Goal: Task Accomplishment & Management: Manage account settings

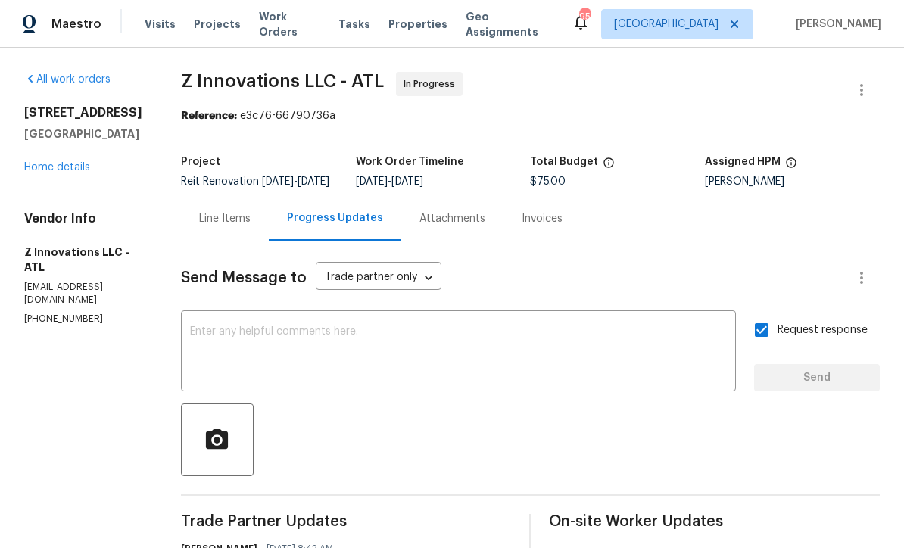
scroll to position [48, 0]
click at [225, 226] on div "Line Items" at bounding box center [225, 218] width 52 height 15
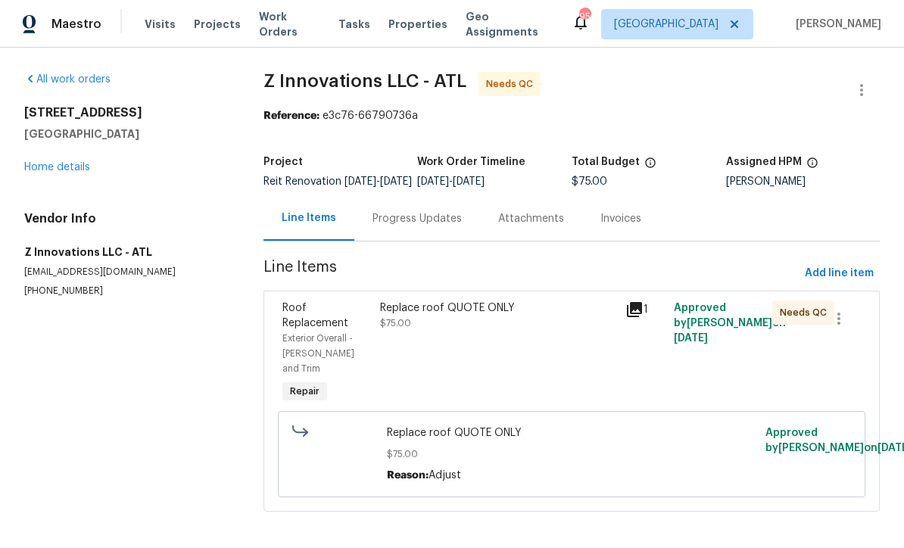
click at [425, 329] on div "Replace roof QUOTE ONLY $75.00" at bounding box center [498, 316] width 236 height 30
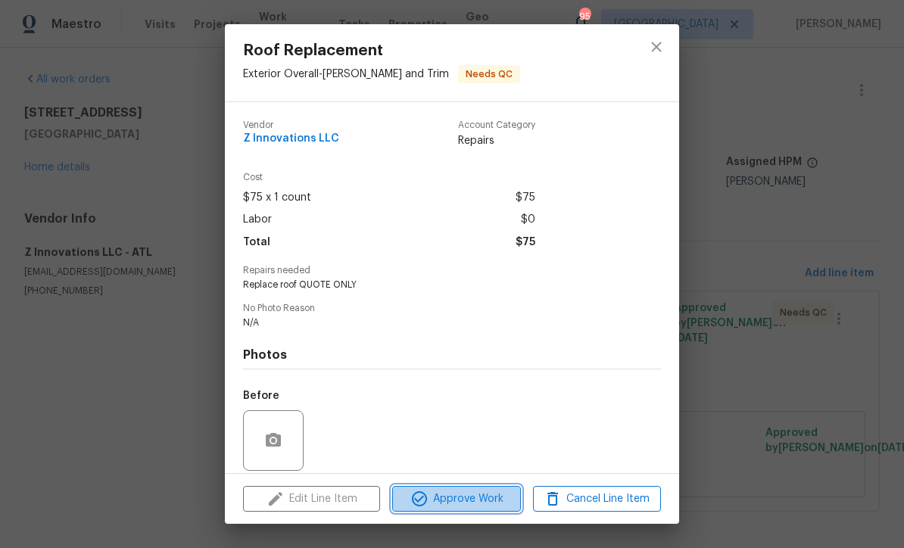
click at [454, 498] on span "Approve Work" at bounding box center [456, 499] width 119 height 19
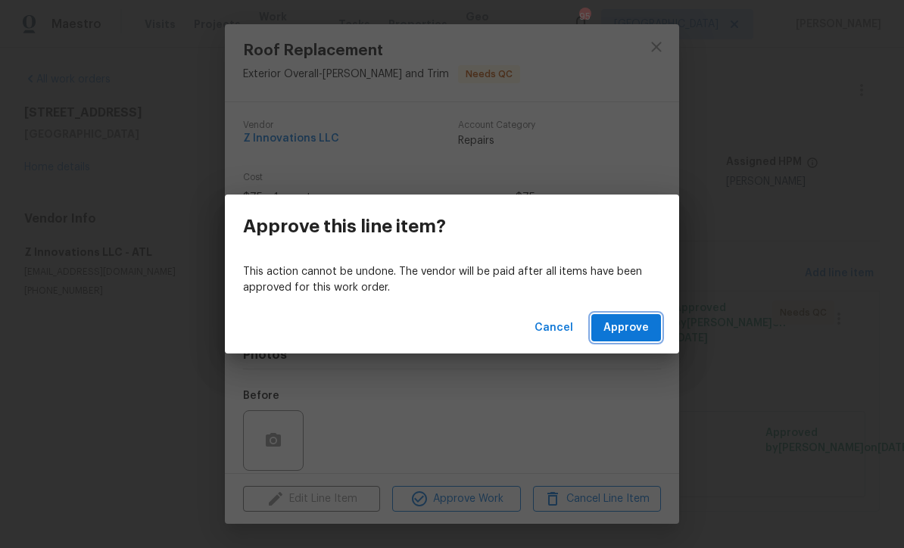
click at [626, 325] on span "Approve" at bounding box center [626, 328] width 45 height 19
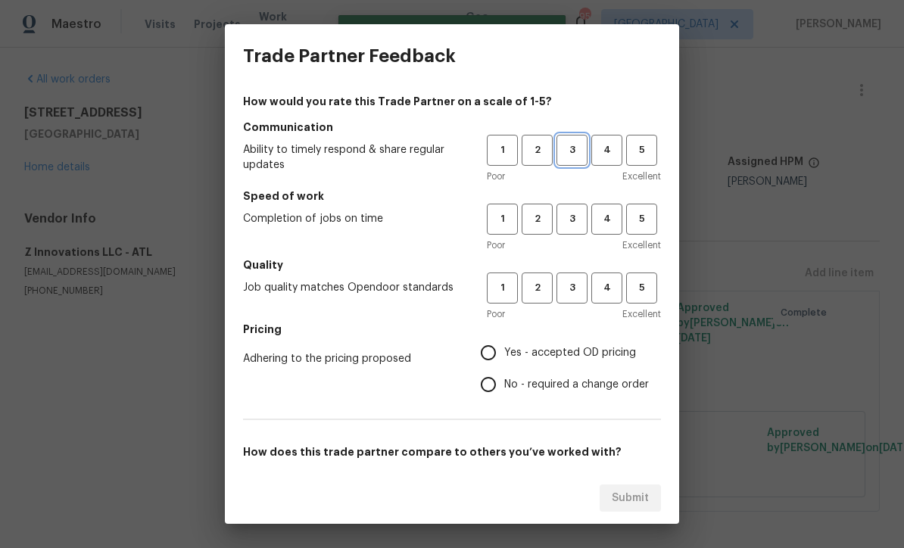
click at [571, 141] on button "3" at bounding box center [572, 150] width 31 height 31
click at [567, 208] on button "3" at bounding box center [572, 219] width 31 height 31
click at [567, 288] on span "3" at bounding box center [572, 288] width 28 height 17
click at [487, 357] on input "Yes - accepted OD pricing" at bounding box center [489, 353] width 32 height 32
radio input "true"
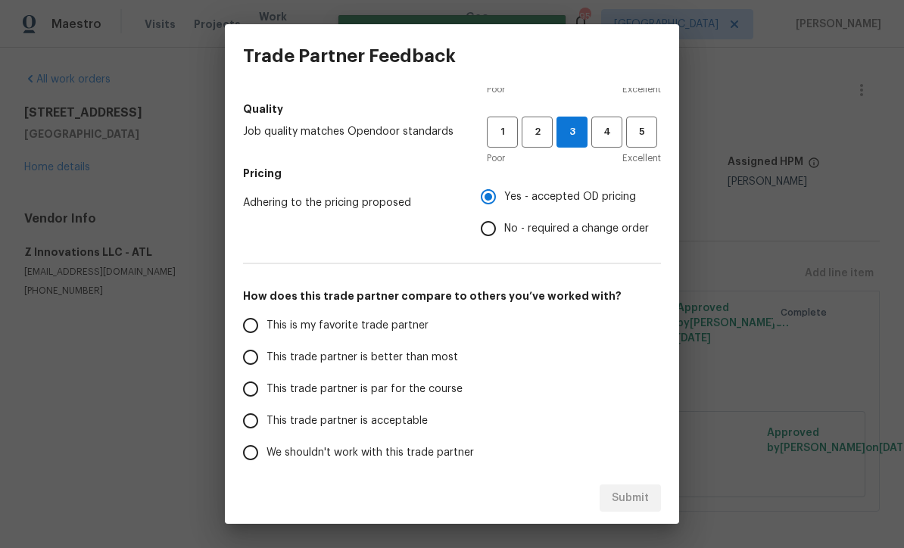
scroll to position [160, 0]
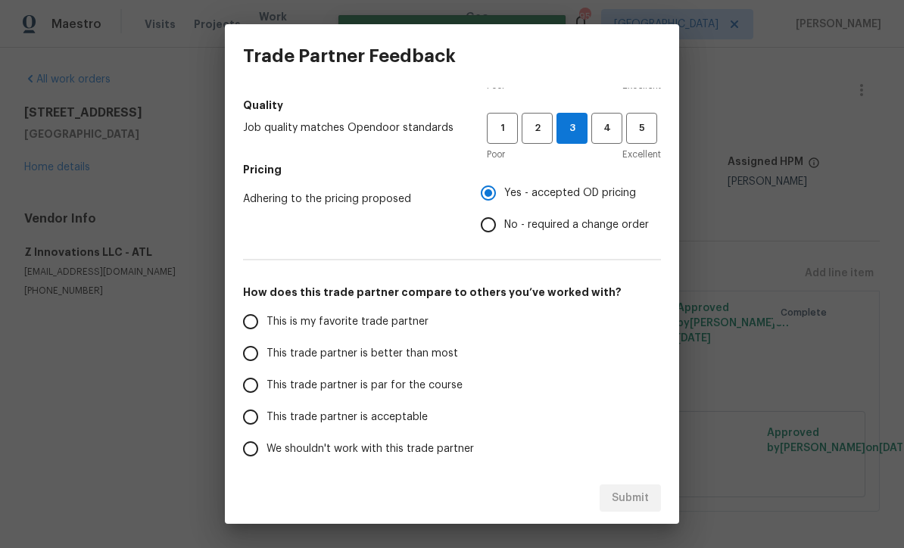
click at [241, 386] on input "This trade partner is par for the course" at bounding box center [251, 386] width 32 height 32
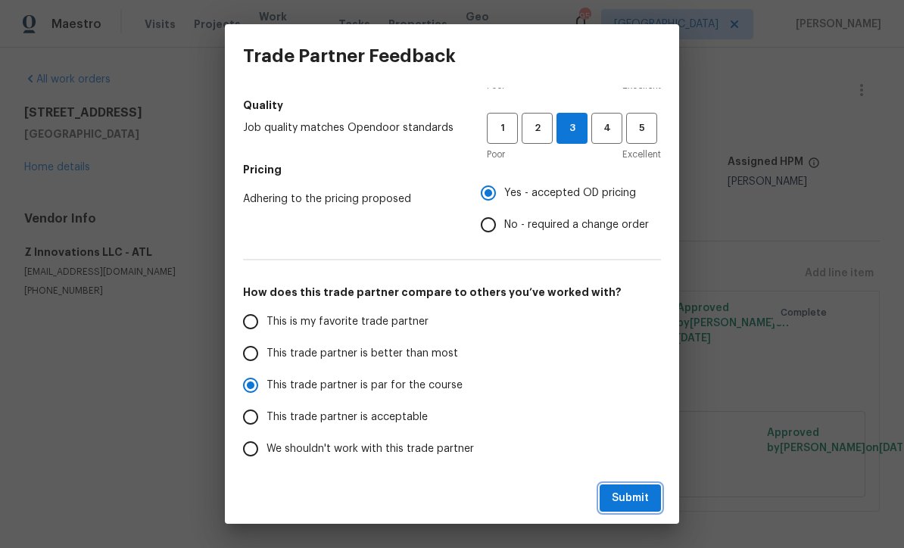
click at [628, 501] on span "Submit" at bounding box center [630, 498] width 37 height 19
radio input "true"
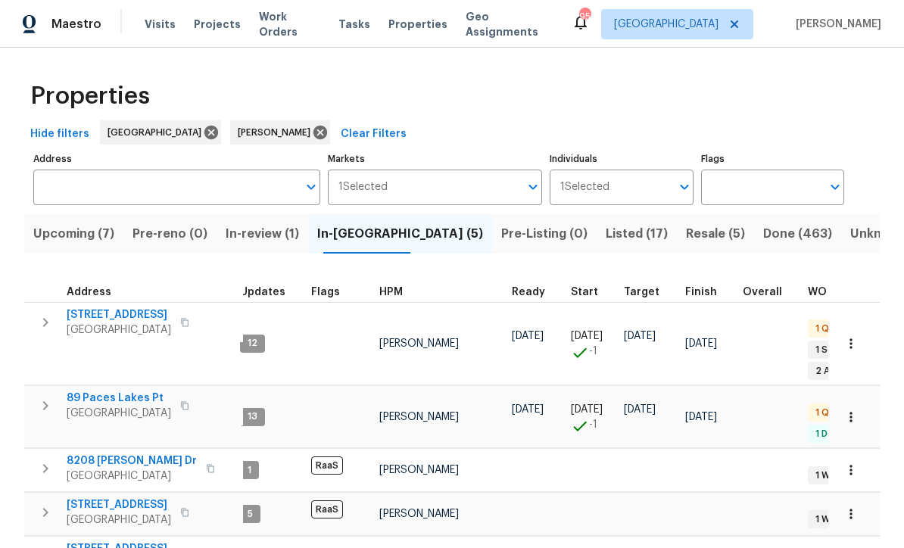
scroll to position [3, 9]
click at [606, 235] on span "Listed (17)" at bounding box center [637, 233] width 62 height 21
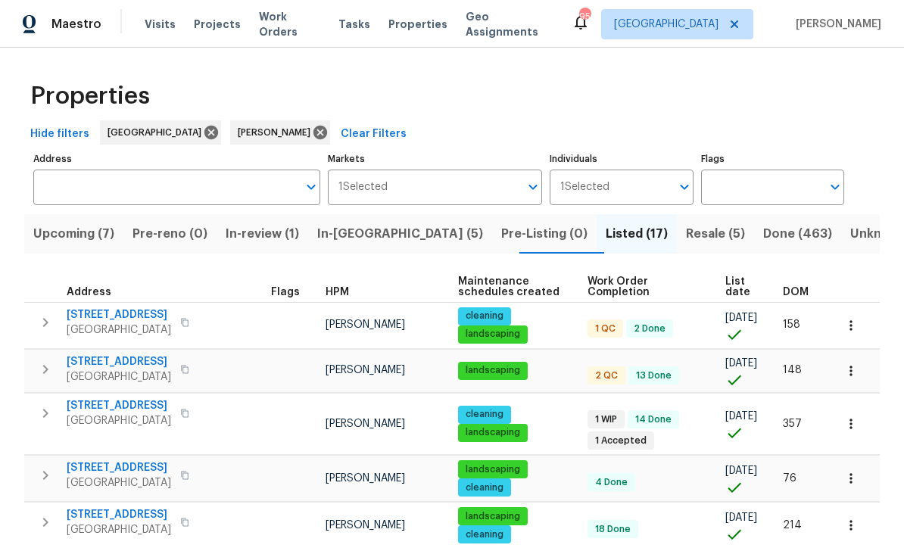
click at [113, 315] on span "[STREET_ADDRESS]" at bounding box center [119, 315] width 105 height 15
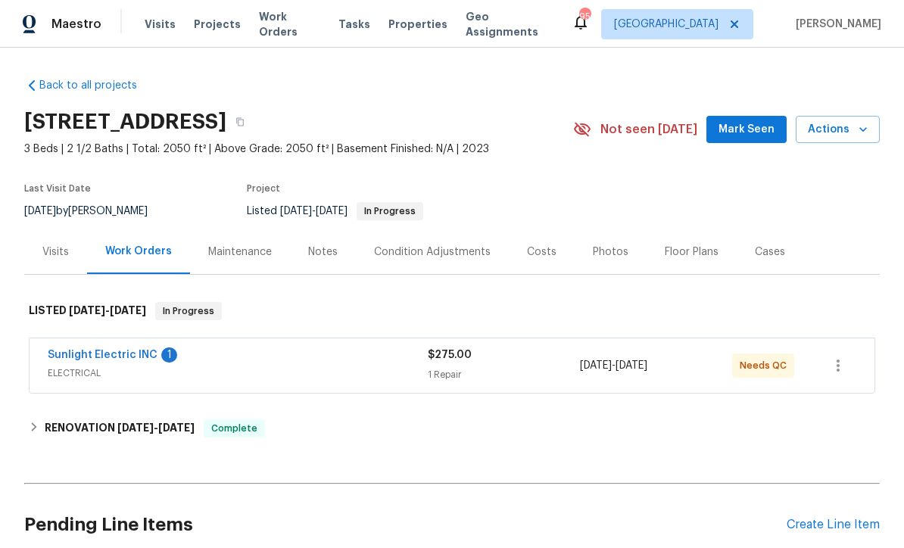
click at [80, 350] on link "Sunlight Electric INC" at bounding box center [103, 355] width 110 height 11
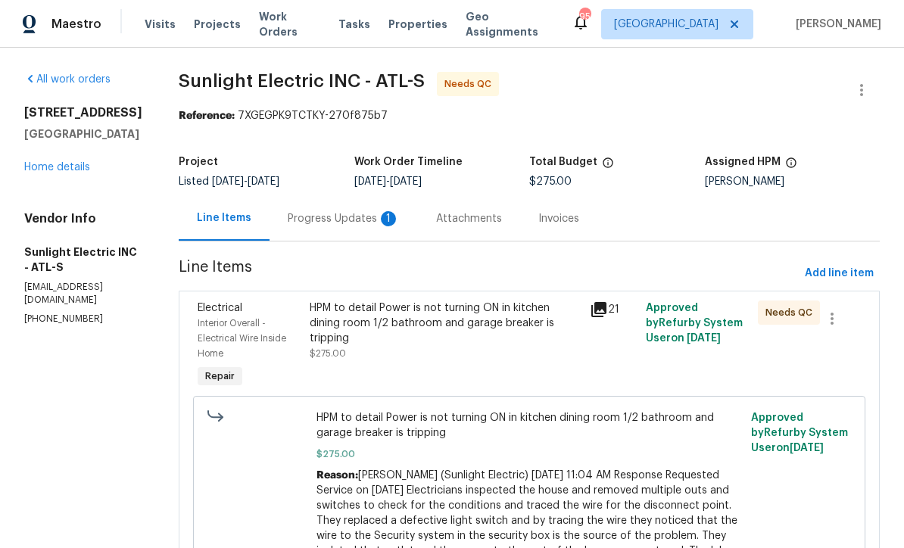
click at [341, 223] on div "Progress Updates 1" at bounding box center [344, 218] width 112 height 15
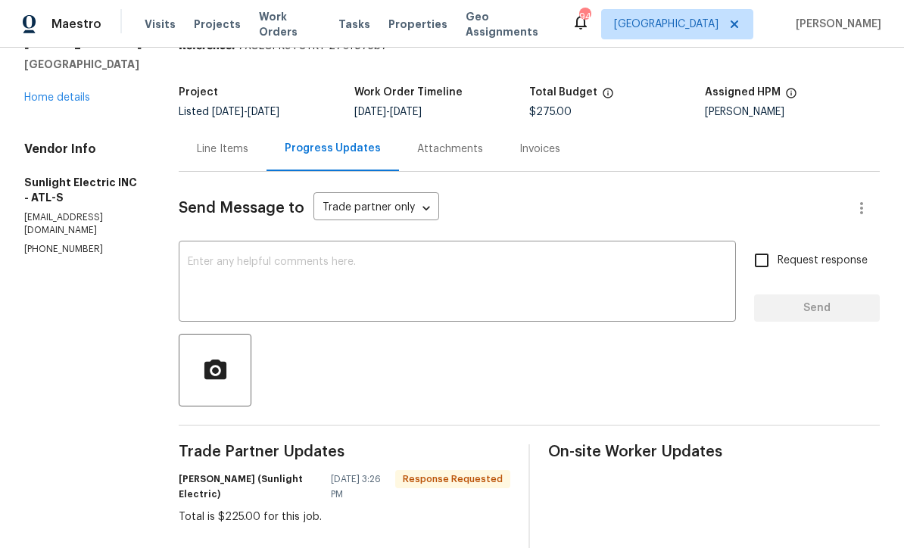
scroll to position [61, 0]
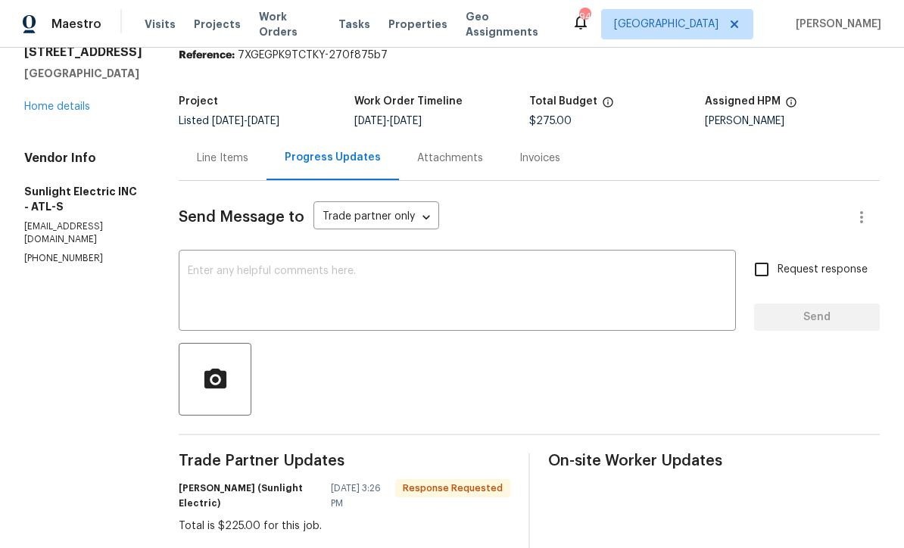
click at [236, 159] on div "Line Items" at bounding box center [223, 158] width 52 height 15
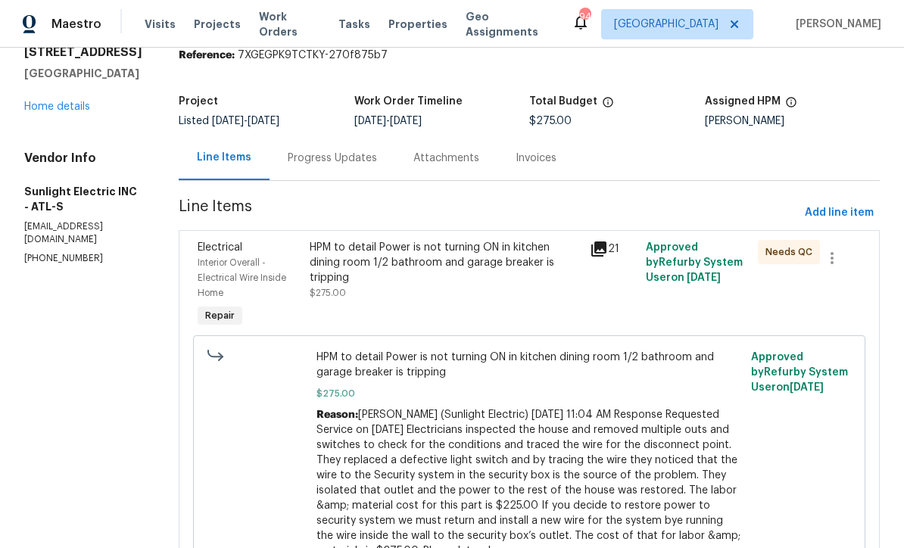
click at [382, 259] on div "HPM to detail Power is not turning ON in kitchen dining room 1/2 bathroom and g…" at bounding box center [445, 262] width 271 height 45
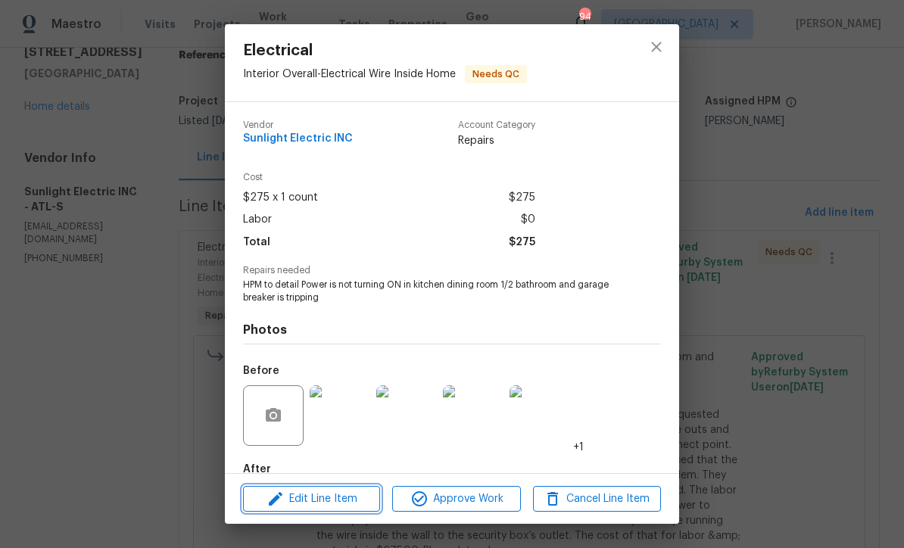
click at [315, 502] on span "Edit Line Item" at bounding box center [312, 499] width 128 height 19
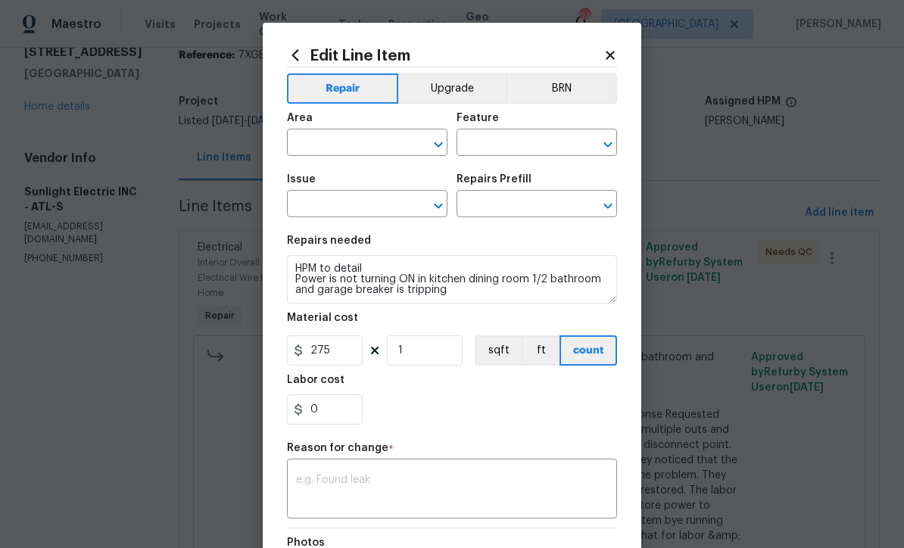
type input "Interior Overall"
type input "Electrical Wire Inside Home"
type input "Electrical"
type input "Add a Task $1.00"
click at [300, 479] on textarea at bounding box center [452, 491] width 312 height 32
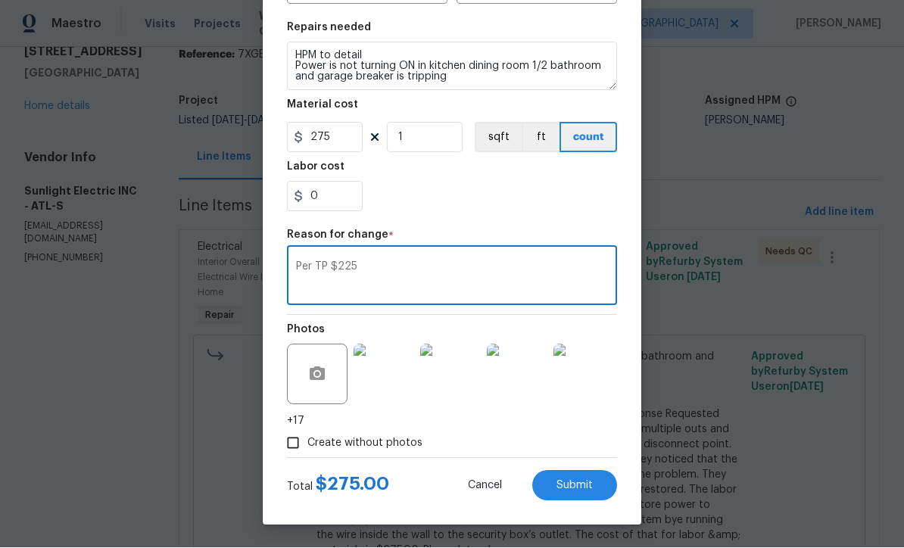
scroll to position [216, 0]
type textarea "Per TP $225"
click at [576, 487] on span "Submit" at bounding box center [575, 486] width 36 height 11
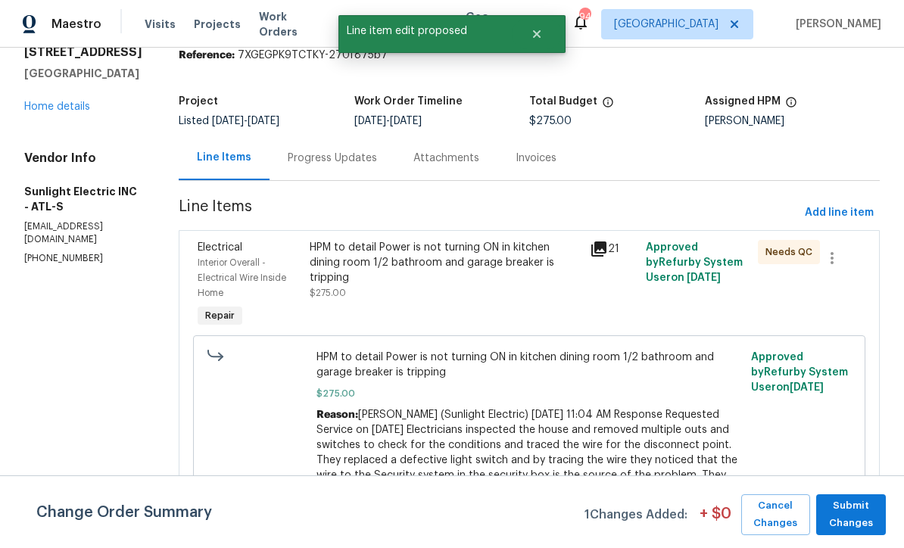
scroll to position [0, 0]
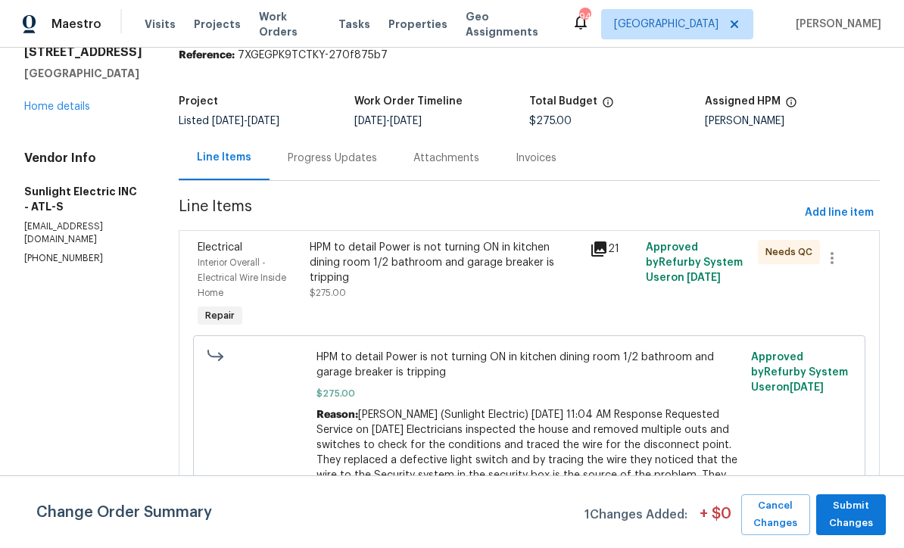
click at [405, 240] on div "HPM to detail Power is not turning ON in kitchen dining room 1/2 bathroom and g…" at bounding box center [445, 262] width 271 height 45
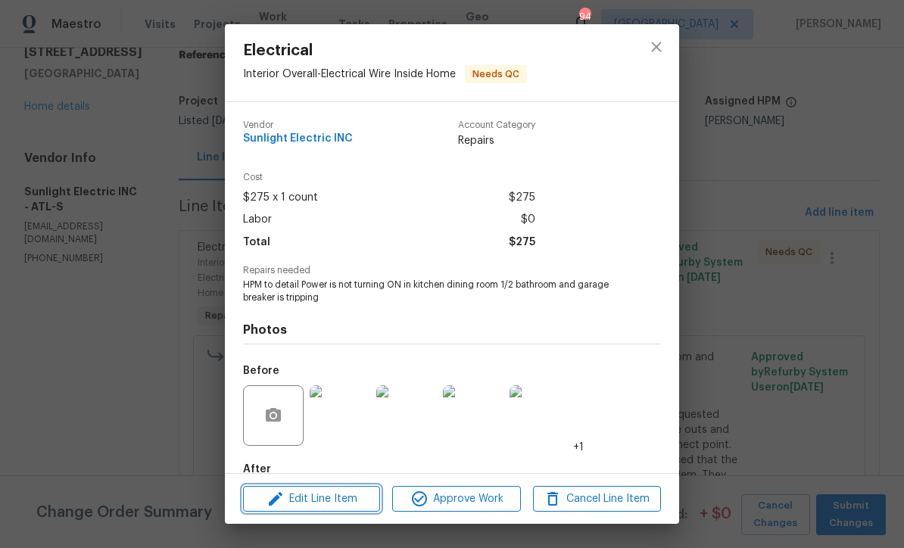
click at [322, 501] on span "Edit Line Item" at bounding box center [312, 499] width 128 height 19
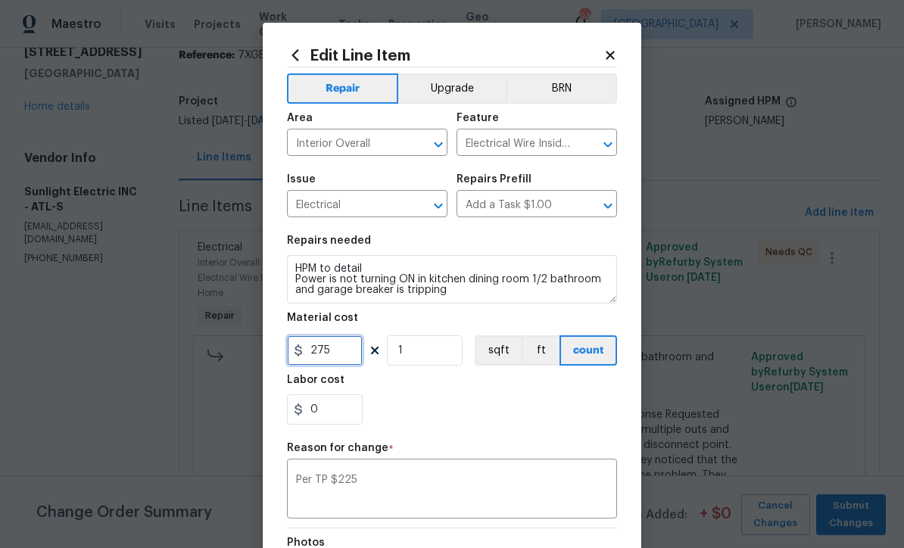
click at [332, 353] on input "275" at bounding box center [325, 351] width 76 height 30
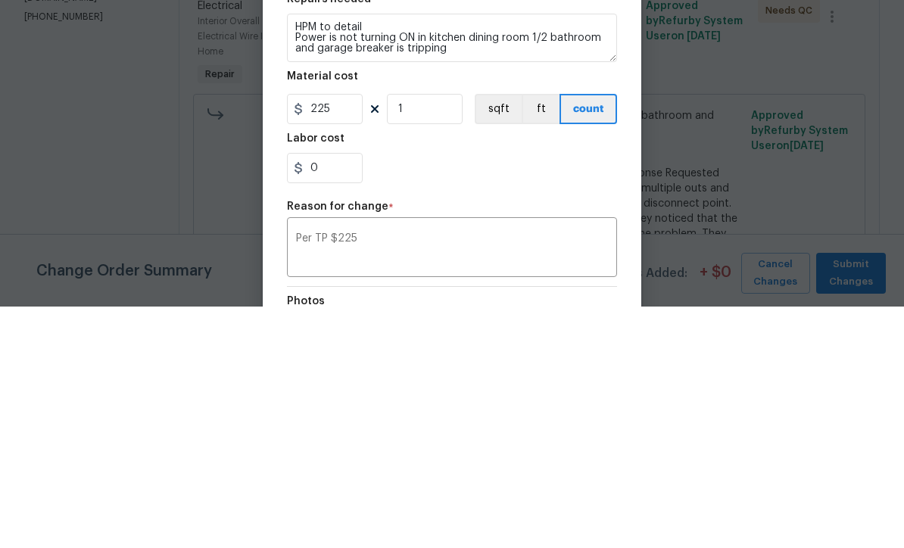
click at [409, 395] on div "0" at bounding box center [452, 410] width 330 height 30
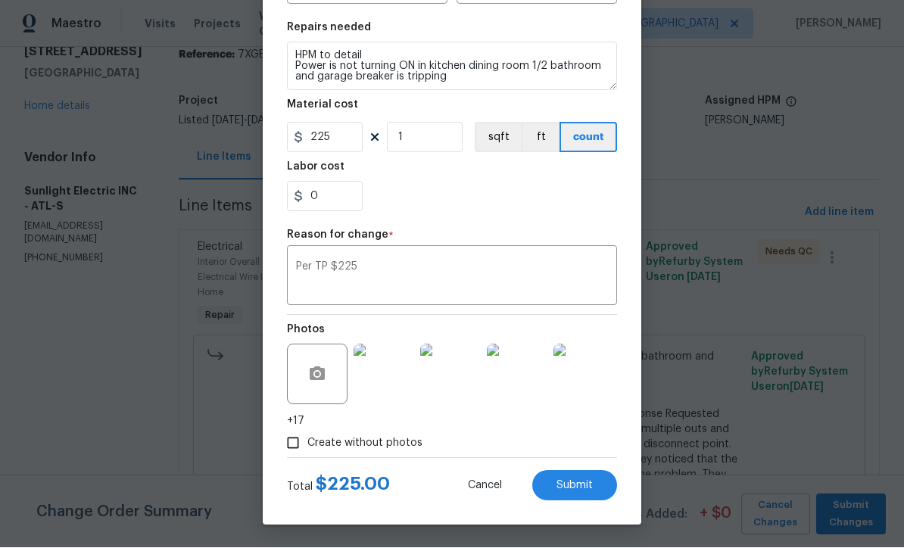
scroll to position [216, 0]
click at [572, 481] on span "Submit" at bounding box center [575, 486] width 36 height 11
type input "275"
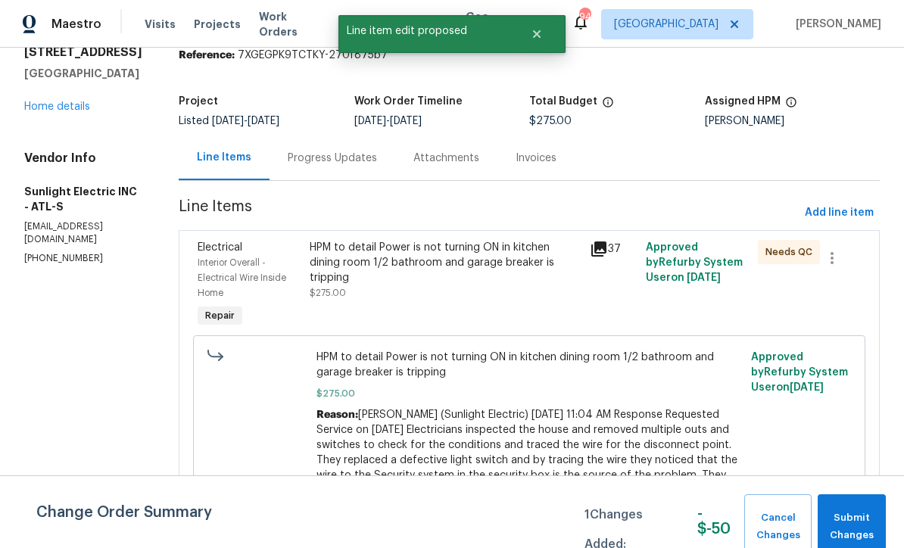
scroll to position [0, 0]
click at [854, 519] on span "Submit Changes" at bounding box center [852, 527] width 53 height 35
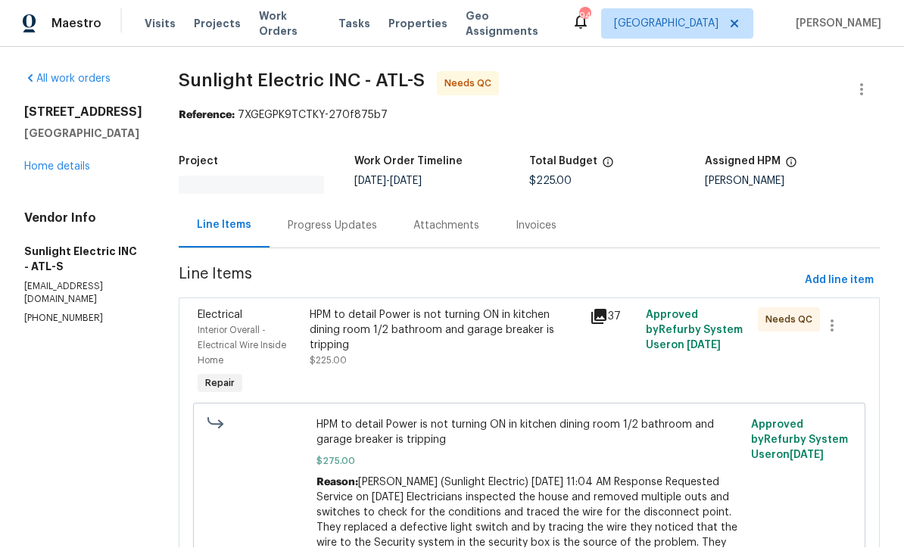
scroll to position [1, 0]
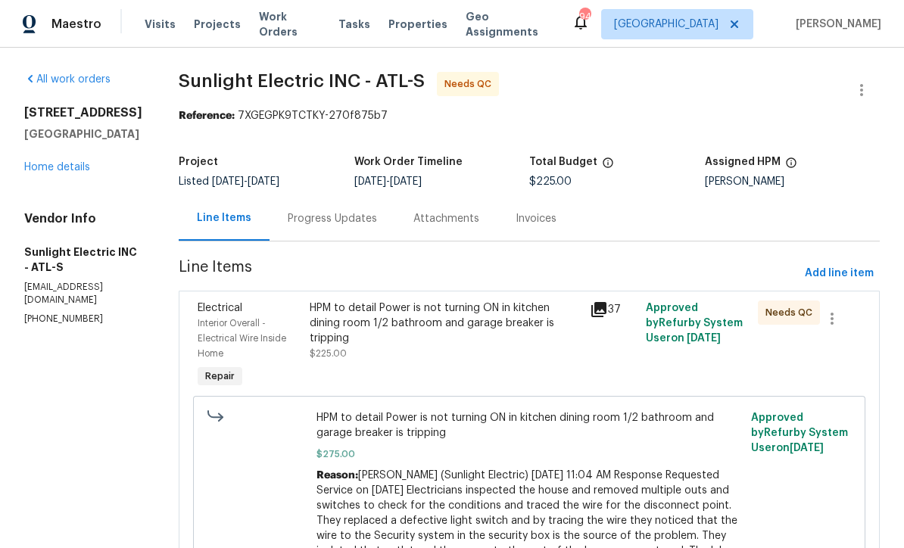
click at [333, 221] on div "Progress Updates" at bounding box center [332, 218] width 89 height 15
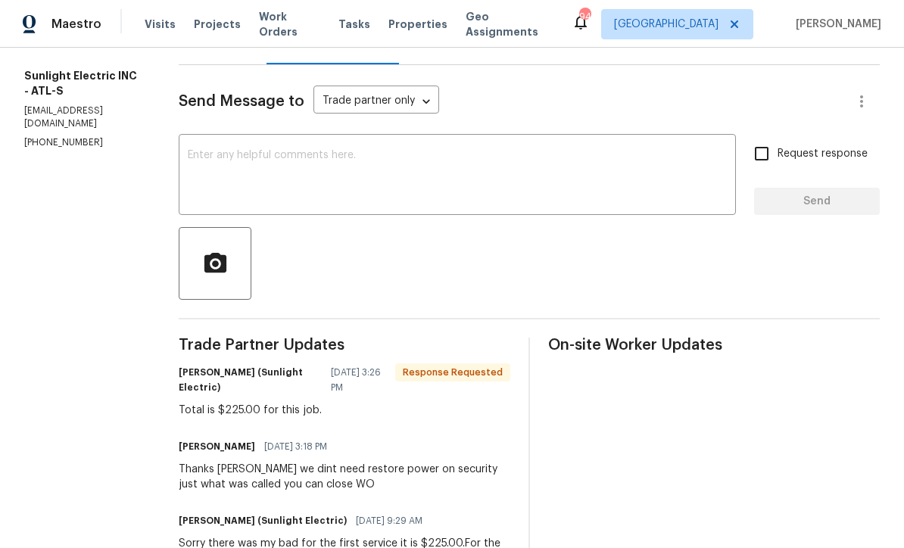
scroll to position [128, 0]
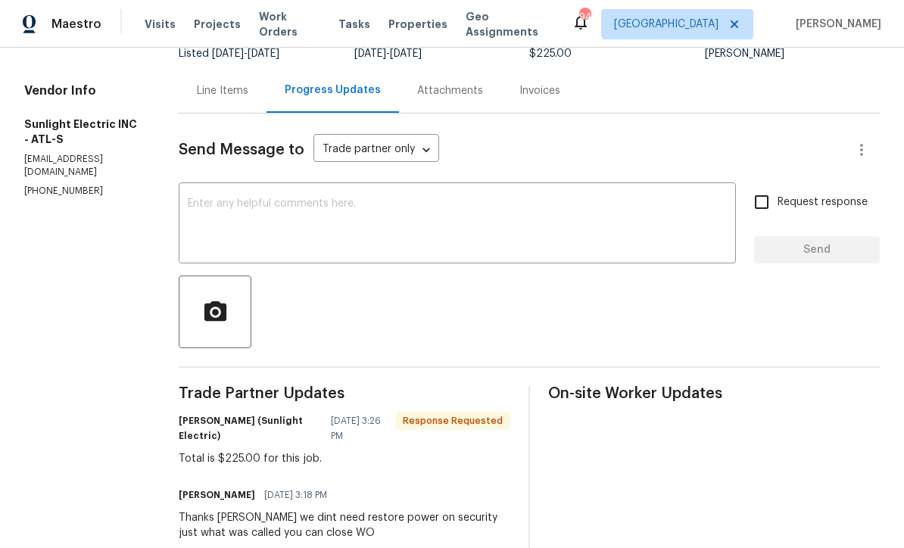
click at [210, 200] on textarea at bounding box center [457, 224] width 539 height 53
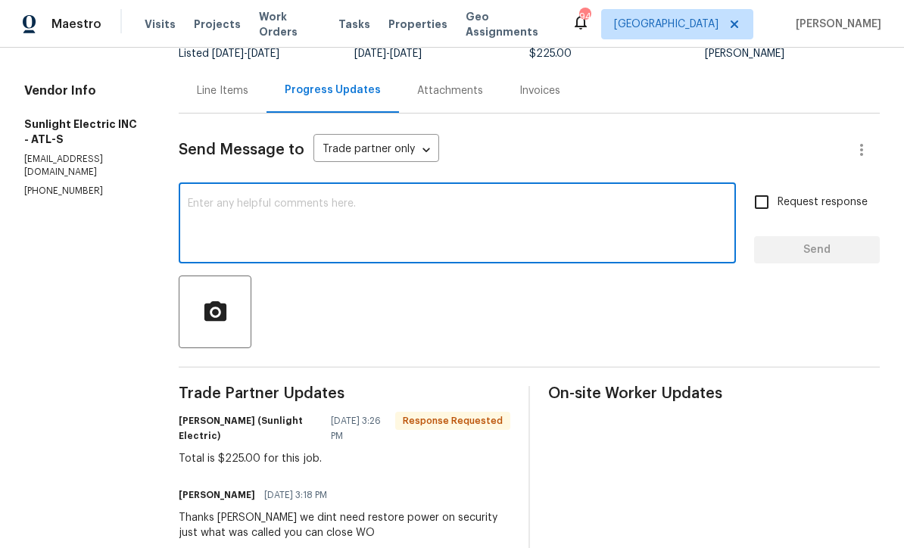
scroll to position [0, 0]
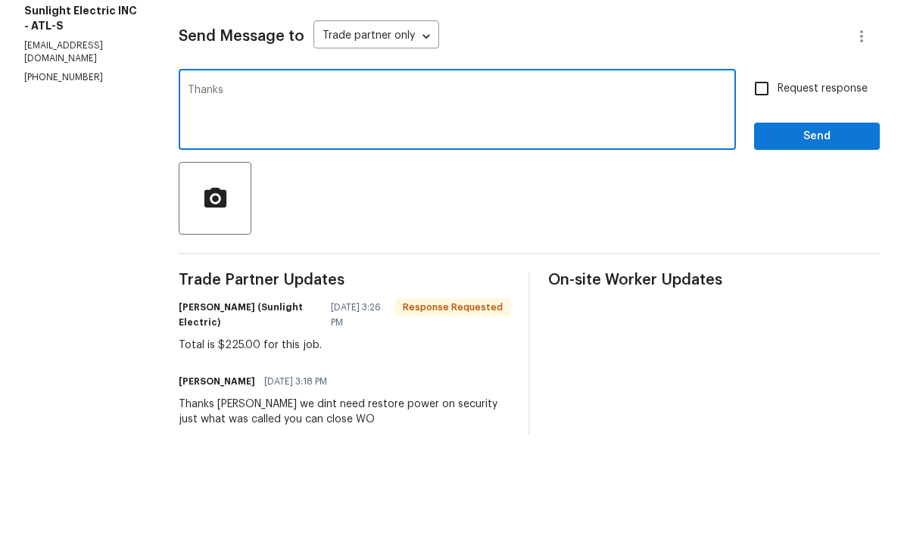
type textarea "Thanks"
click at [856, 241] on span "Send" at bounding box center [818, 250] width 102 height 19
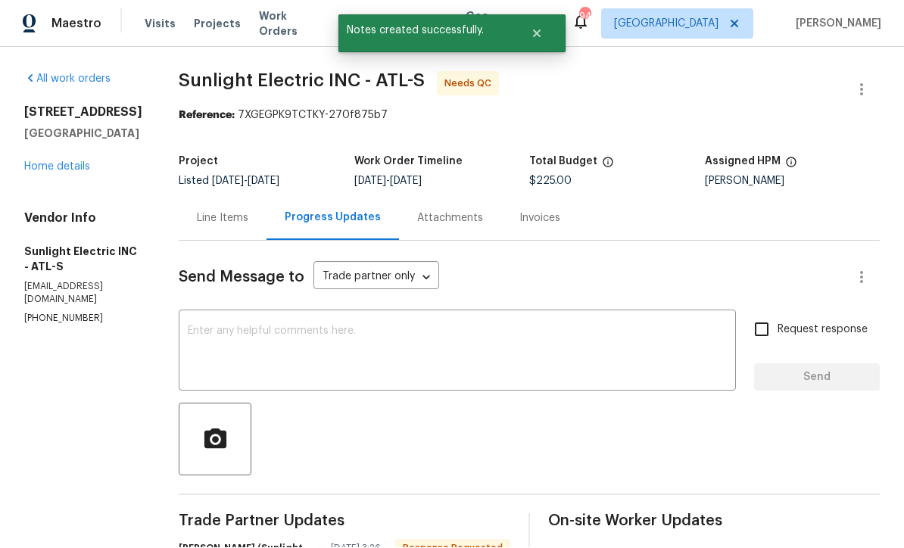
scroll to position [19, 0]
click at [230, 211] on div "Line Items" at bounding box center [223, 218] width 52 height 15
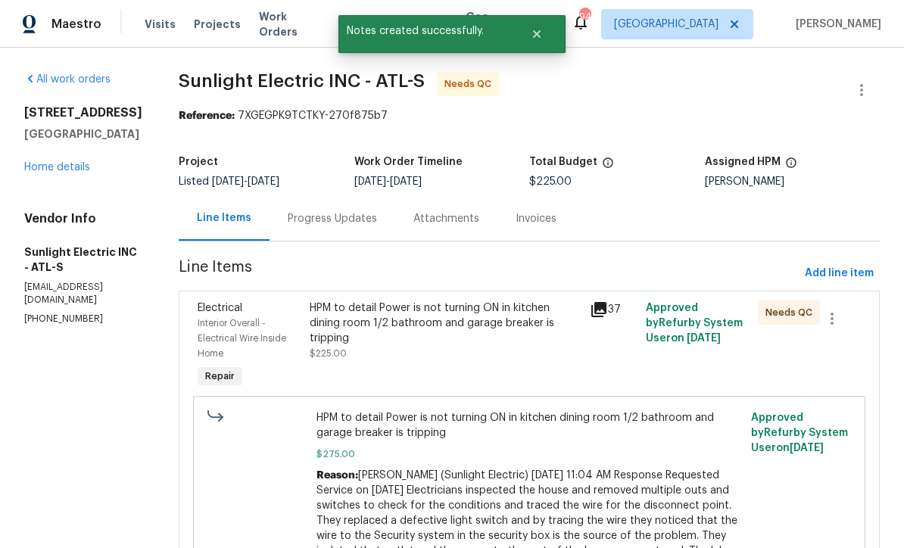
click at [377, 313] on div "HPM to detail Power is not turning ON in kitchen dining room 1/2 bathroom and g…" at bounding box center [445, 323] width 271 height 45
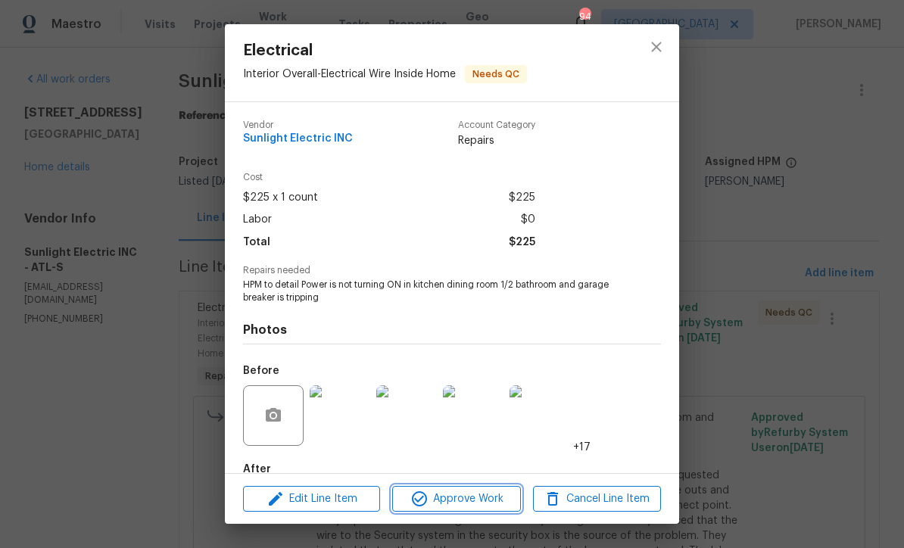
click at [449, 498] on span "Approve Work" at bounding box center [456, 499] width 119 height 19
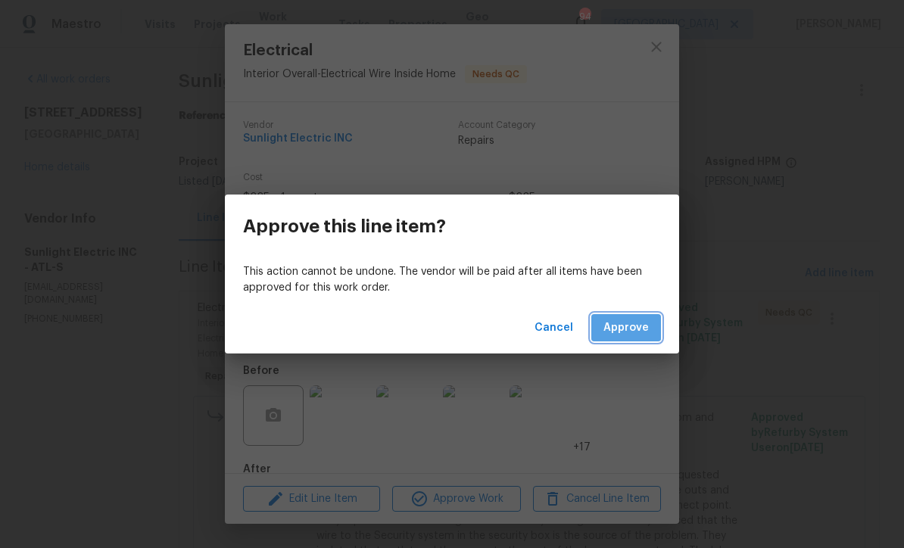
click at [626, 326] on span "Approve" at bounding box center [626, 328] width 45 height 19
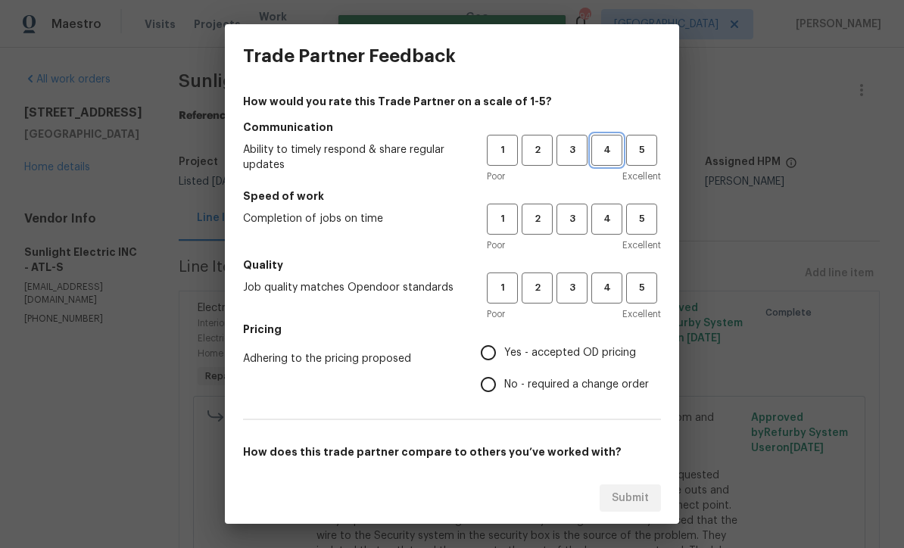
click at [604, 145] on span "4" at bounding box center [607, 150] width 28 height 17
click at [605, 214] on span "4" at bounding box center [607, 219] width 28 height 17
click at [602, 289] on span "4" at bounding box center [607, 288] width 28 height 17
click at [483, 349] on input "Yes - accepted OD pricing" at bounding box center [489, 353] width 32 height 32
radio input "true"
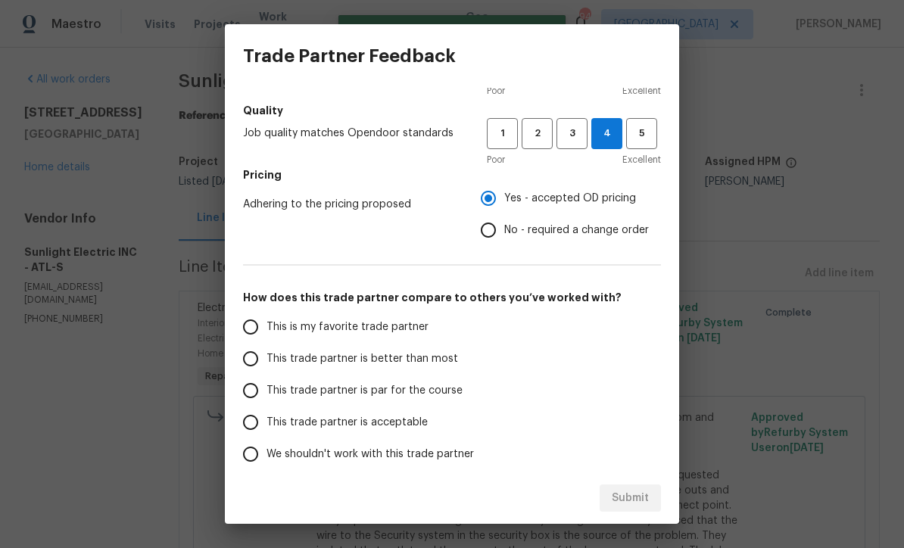
scroll to position [161, 0]
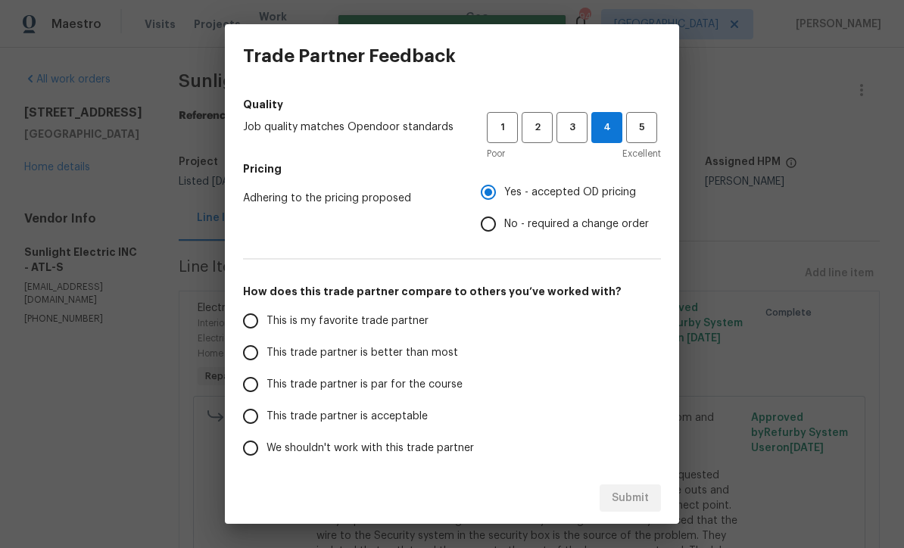
click at [241, 387] on input "This trade partner is par for the course" at bounding box center [251, 385] width 32 height 32
click at [630, 501] on span "Submit" at bounding box center [630, 498] width 37 height 19
radio input "true"
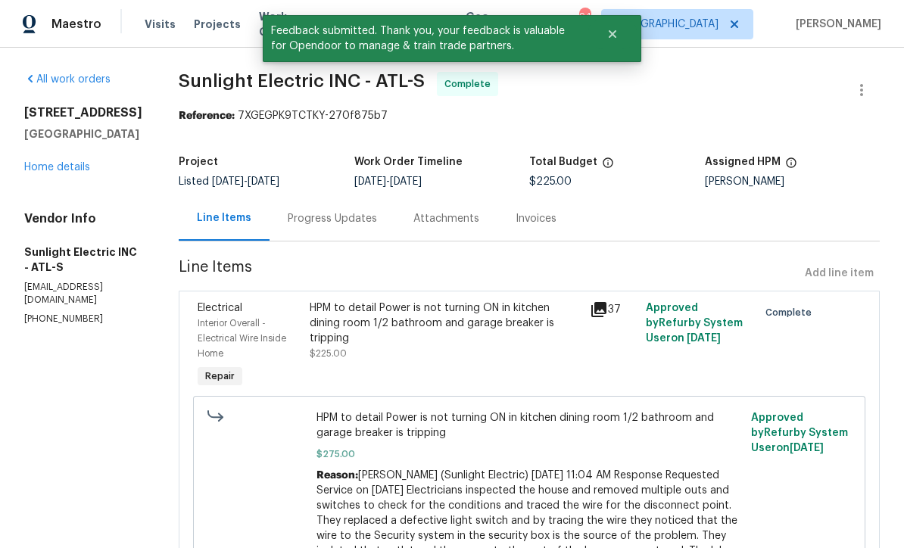
scroll to position [0, 0]
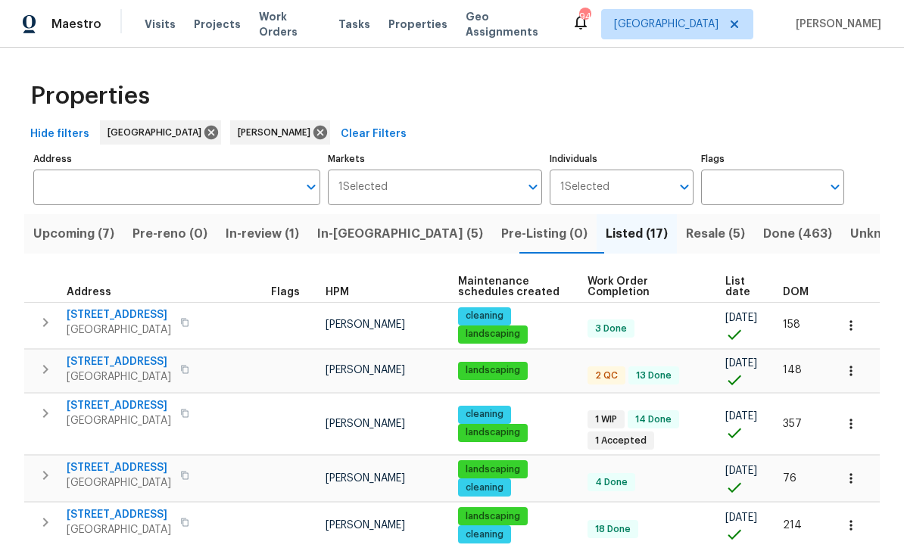
click at [110, 367] on span "[STREET_ADDRESS]" at bounding box center [119, 361] width 105 height 15
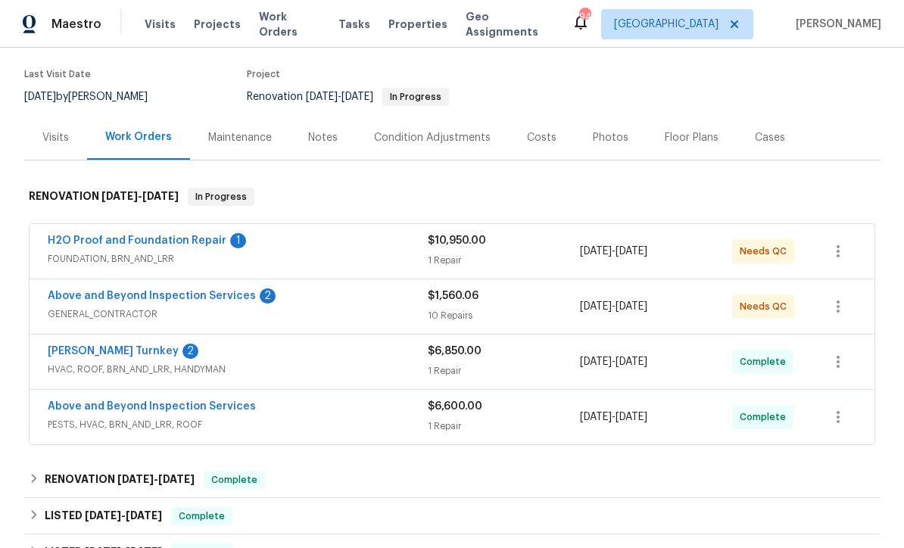
scroll to position [114, 0]
click at [120, 245] on link "H2O Proof and Foundation Repair" at bounding box center [137, 241] width 179 height 11
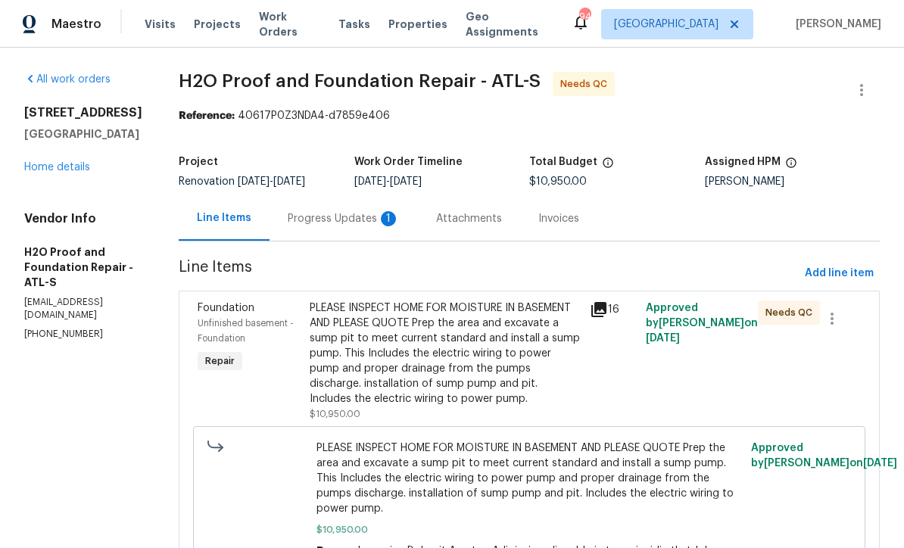
click at [288, 223] on div "Progress Updates 1" at bounding box center [344, 218] width 112 height 15
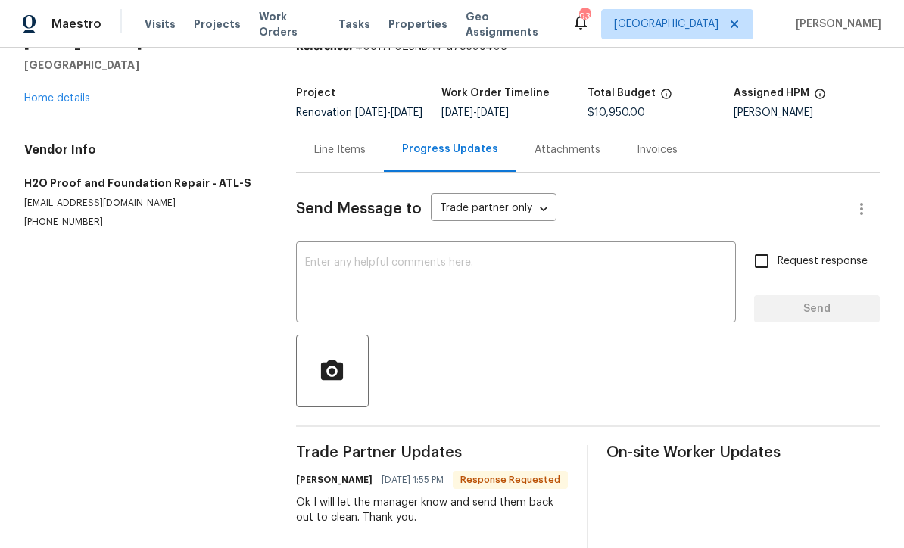
scroll to position [20, 0]
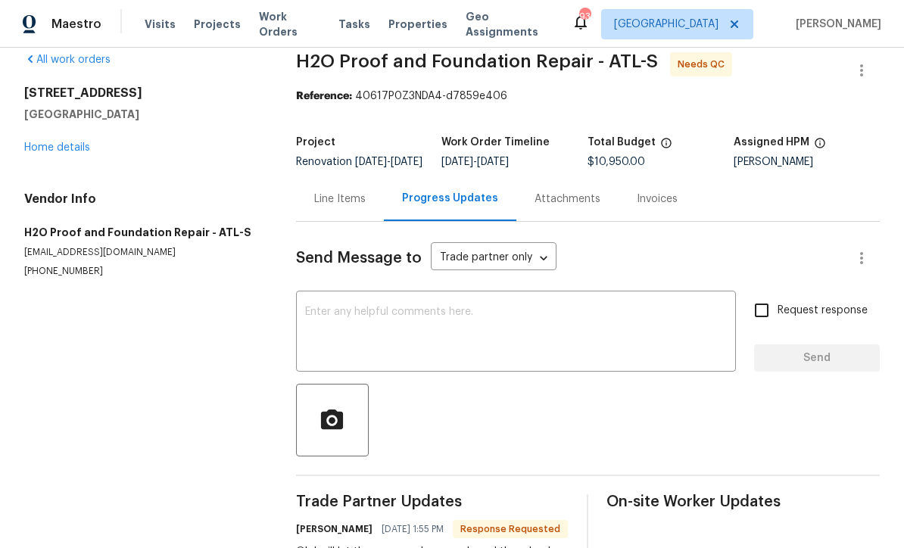
click at [313, 320] on textarea at bounding box center [516, 333] width 422 height 53
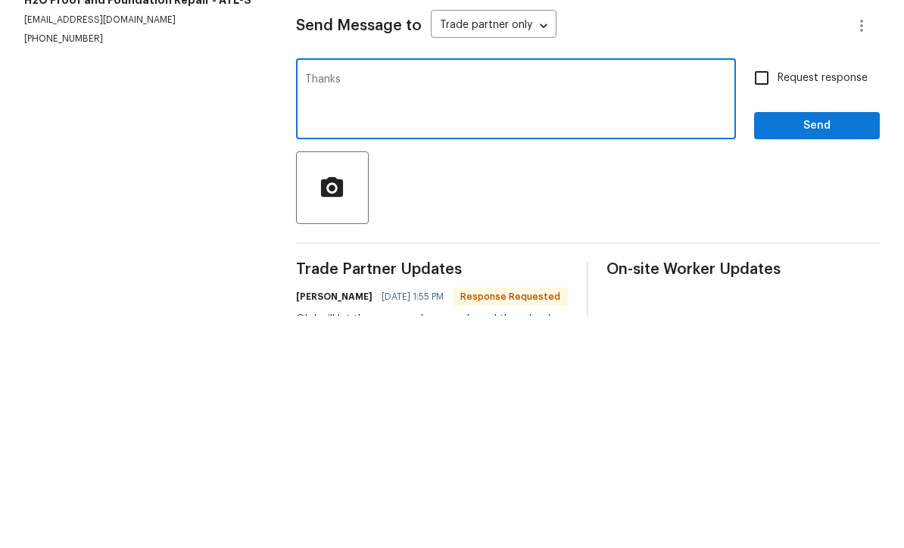
type textarea "Thanks"
click at [862, 349] on span "Send" at bounding box center [818, 358] width 102 height 19
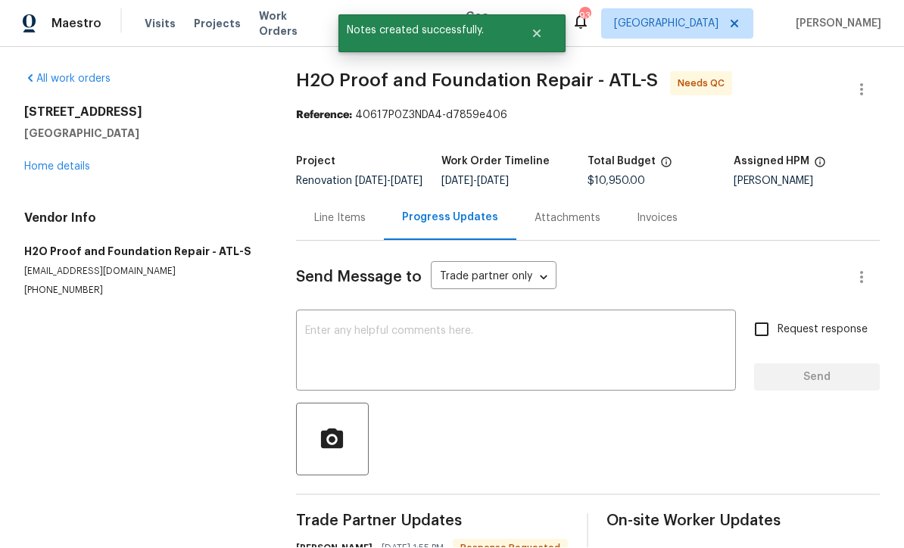
scroll to position [30, 0]
click at [52, 162] on link "Home details" at bounding box center [57, 167] width 66 height 11
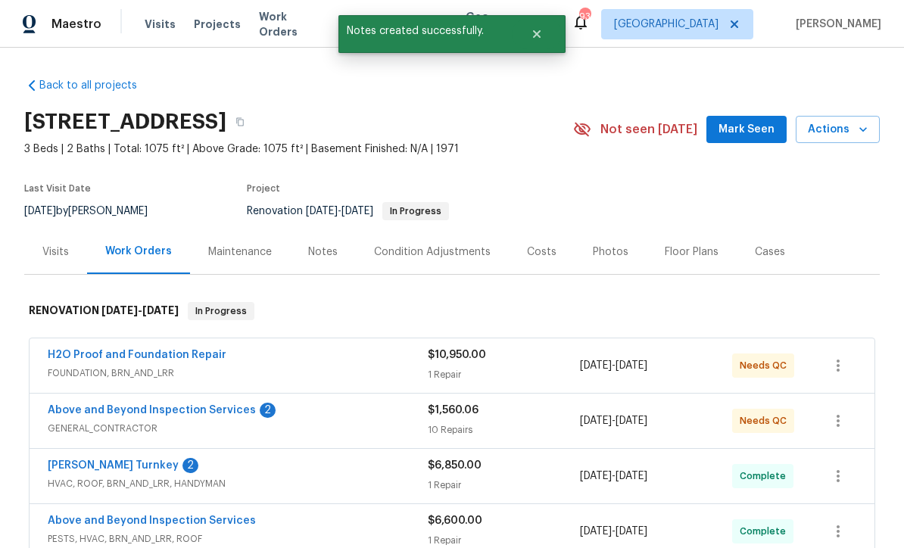
click at [132, 405] on link "Above and Beyond Inspection Services" at bounding box center [152, 410] width 208 height 11
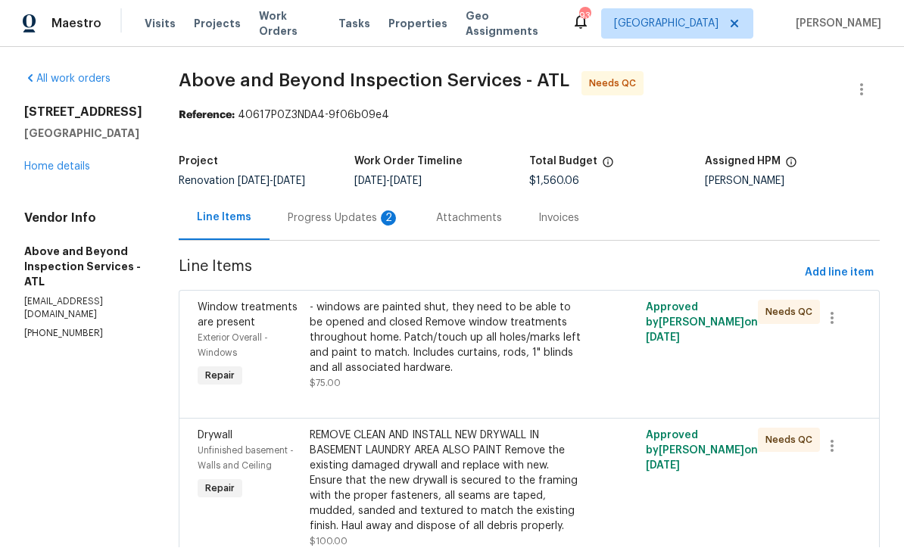
scroll to position [1, 0]
click at [363, 226] on div "Progress Updates 2" at bounding box center [344, 218] width 112 height 15
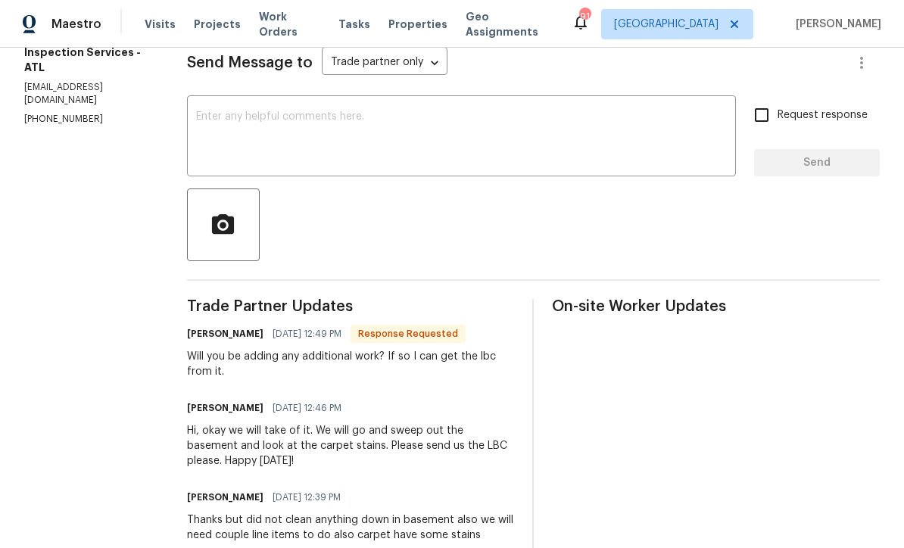
scroll to position [212, 0]
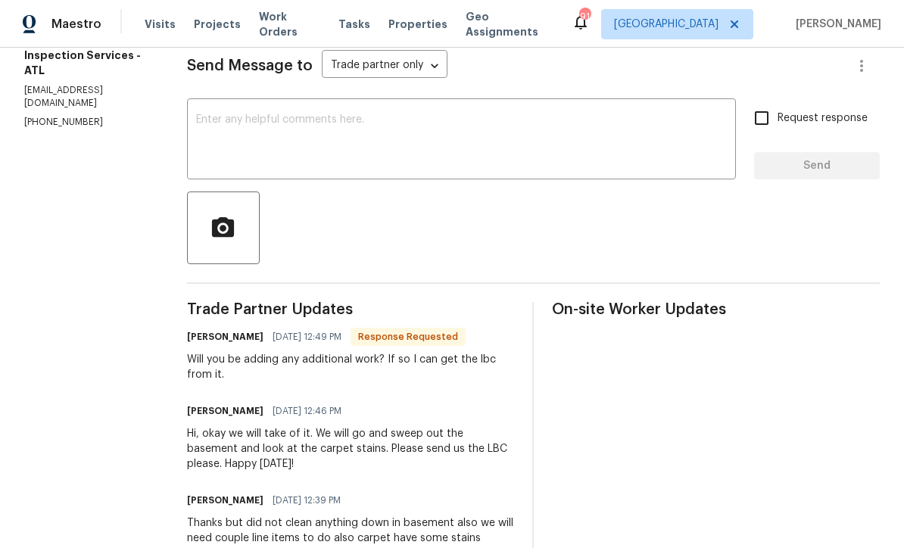
click at [252, 122] on div "x ​" at bounding box center [461, 140] width 549 height 77
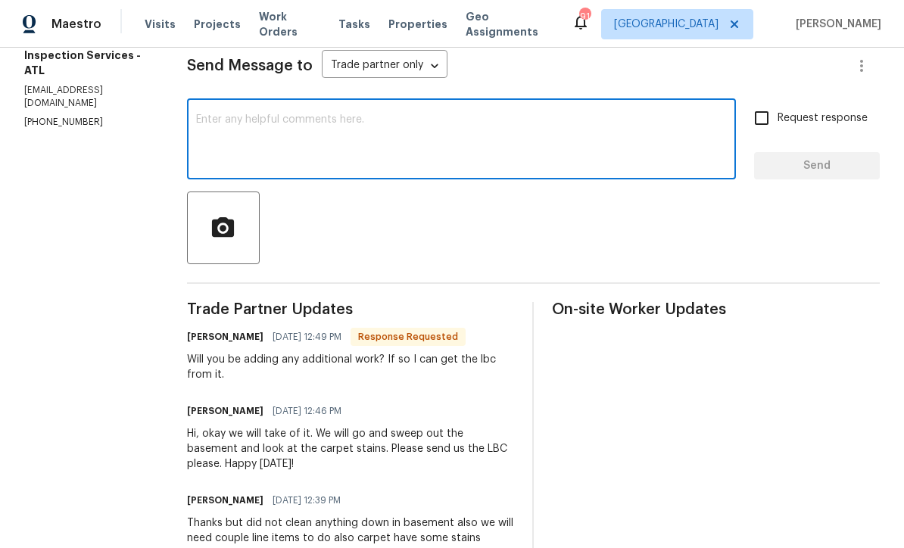
scroll to position [0, 0]
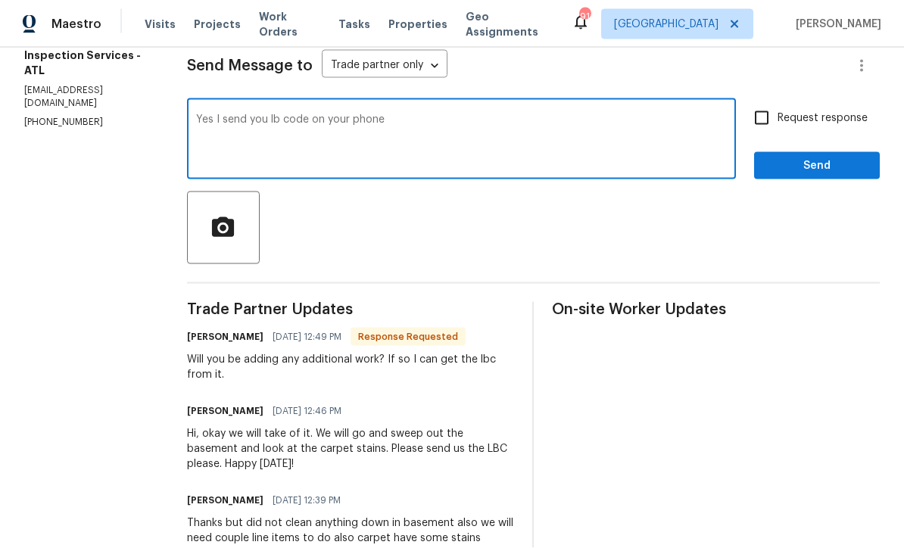
type textarea "Yes I send you lb code on your phone"
click at [817, 173] on span "Send" at bounding box center [818, 166] width 102 height 19
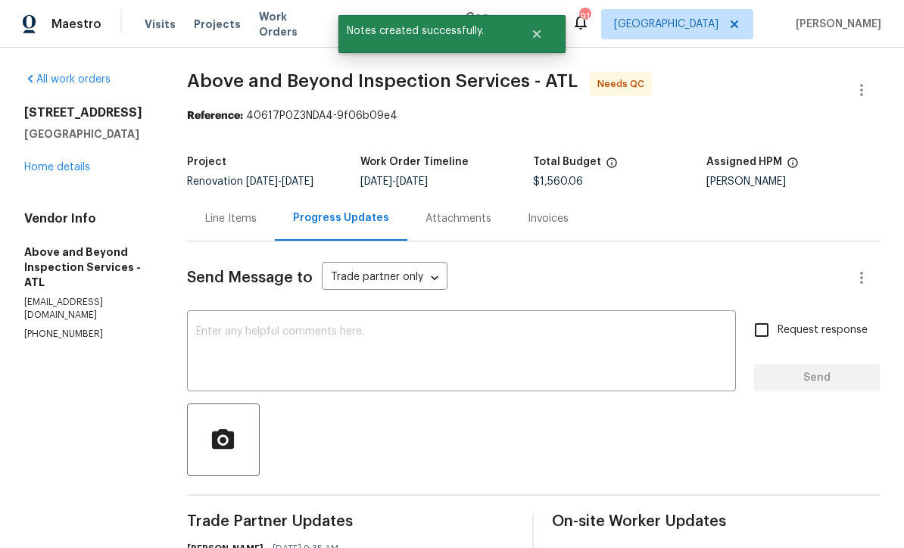
click at [55, 167] on link "Home details" at bounding box center [57, 167] width 66 height 11
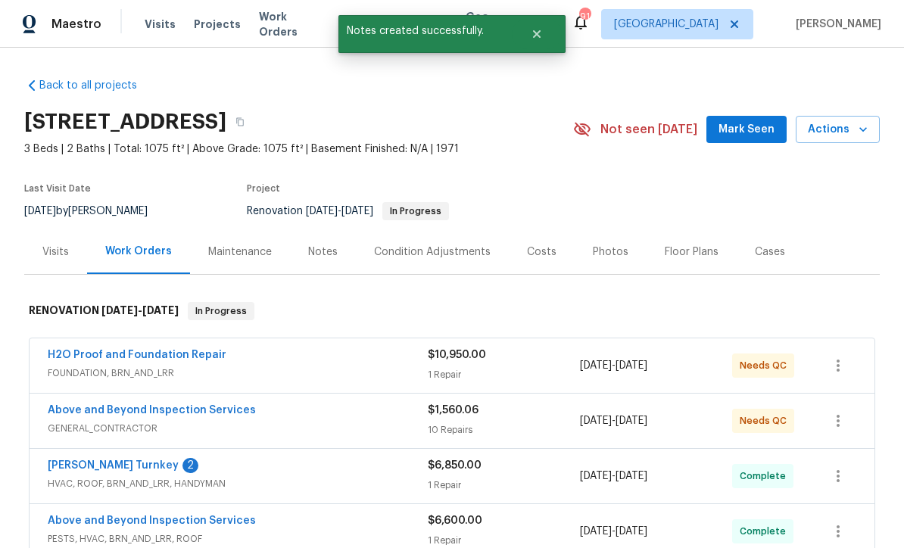
click at [76, 454] on div "Davis Turnkey 2 HVAC, ROOF, BRN_AND_LRR, HANDYMAN $6,850.00 1 Repair 8/5/2025 -…" at bounding box center [452, 476] width 845 height 55
click at [76, 464] on link "[PERSON_NAME] Turnkey" at bounding box center [113, 466] width 131 height 11
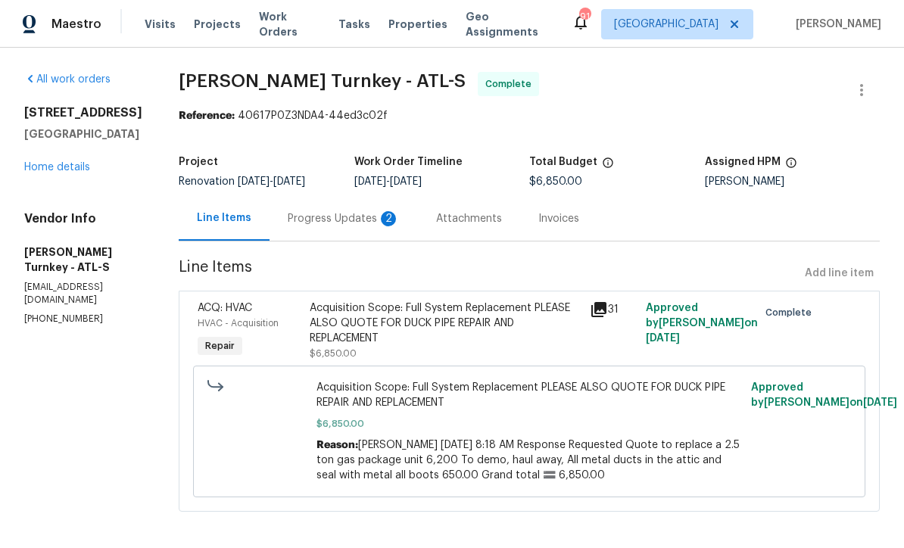
click at [311, 214] on div "Progress Updates 2" at bounding box center [344, 218] width 112 height 15
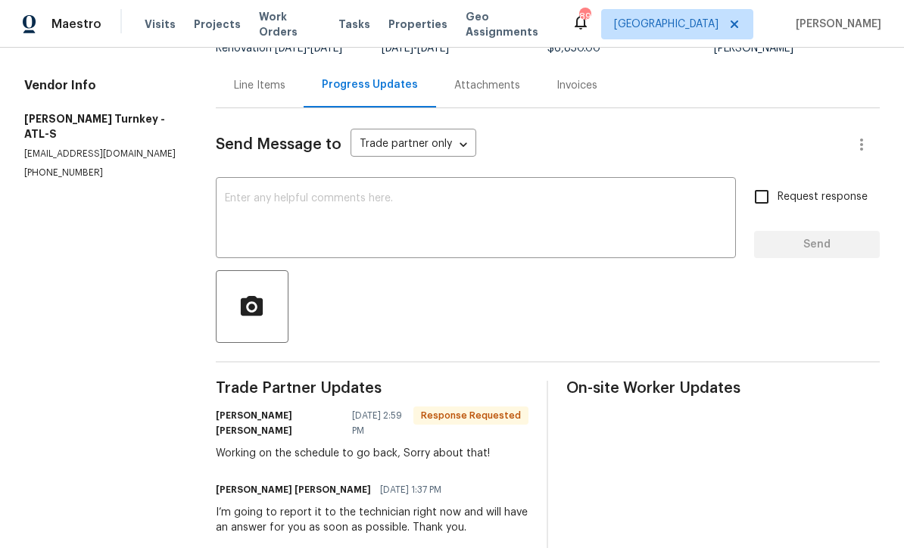
scroll to position [131, 0]
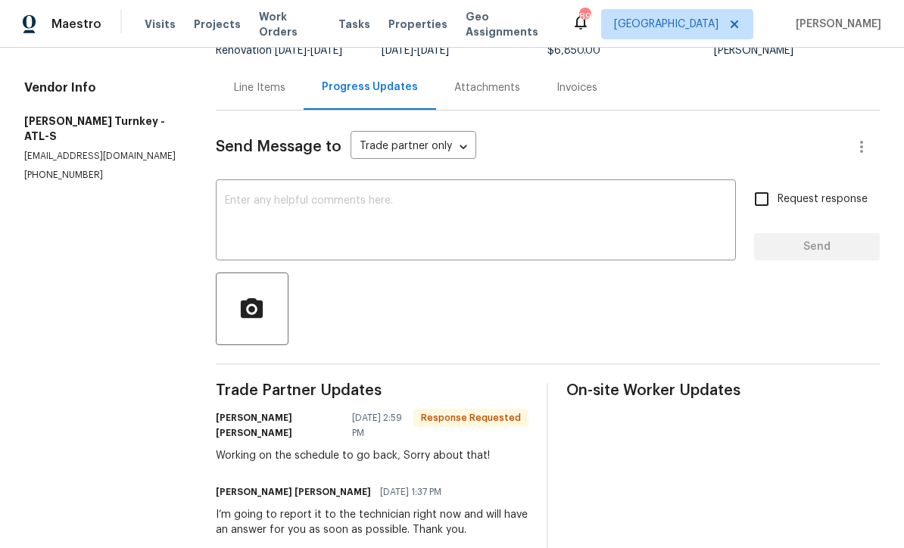
click at [242, 198] on textarea at bounding box center [476, 221] width 502 height 53
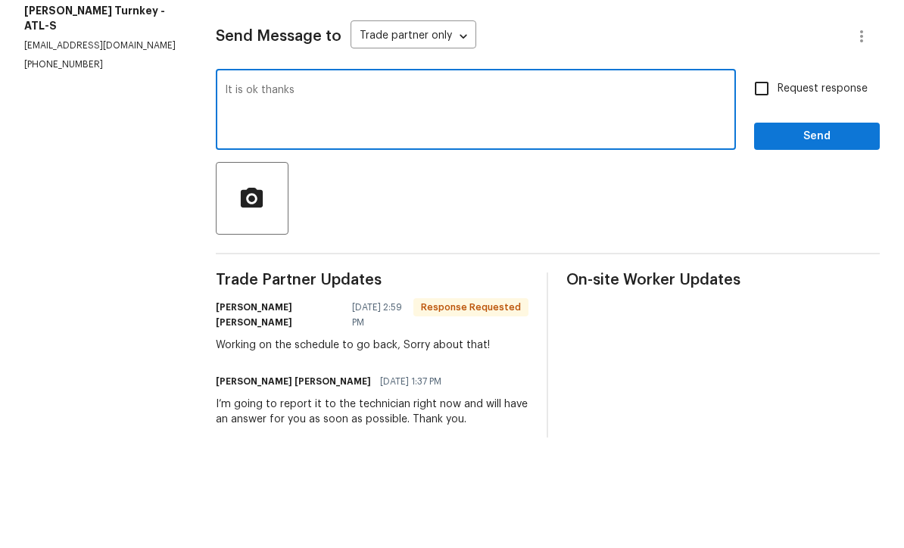
type textarea "It is ok thanks"
click at [852, 238] on span "Send" at bounding box center [818, 247] width 102 height 19
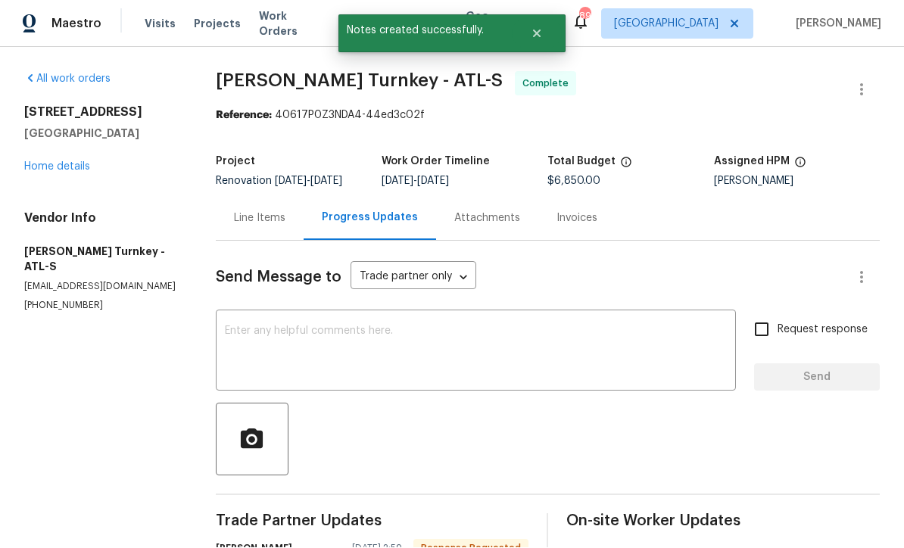
scroll to position [30, 0]
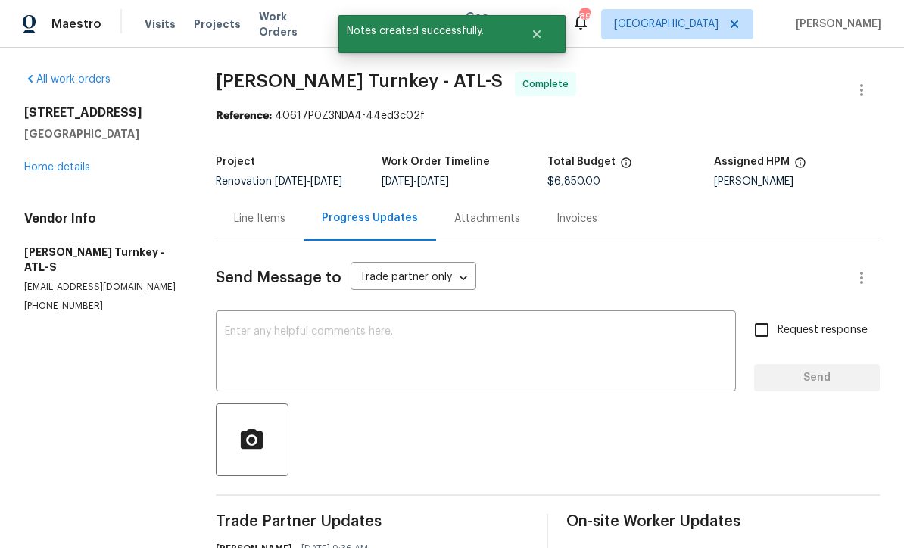
click at [50, 162] on link "Home details" at bounding box center [57, 167] width 66 height 11
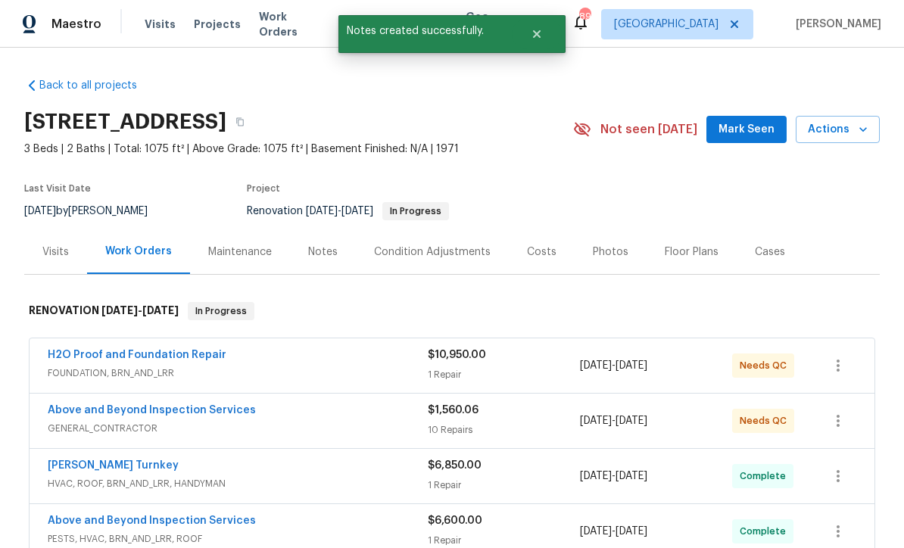
click at [126, 405] on link "Above and Beyond Inspection Services" at bounding box center [152, 410] width 208 height 11
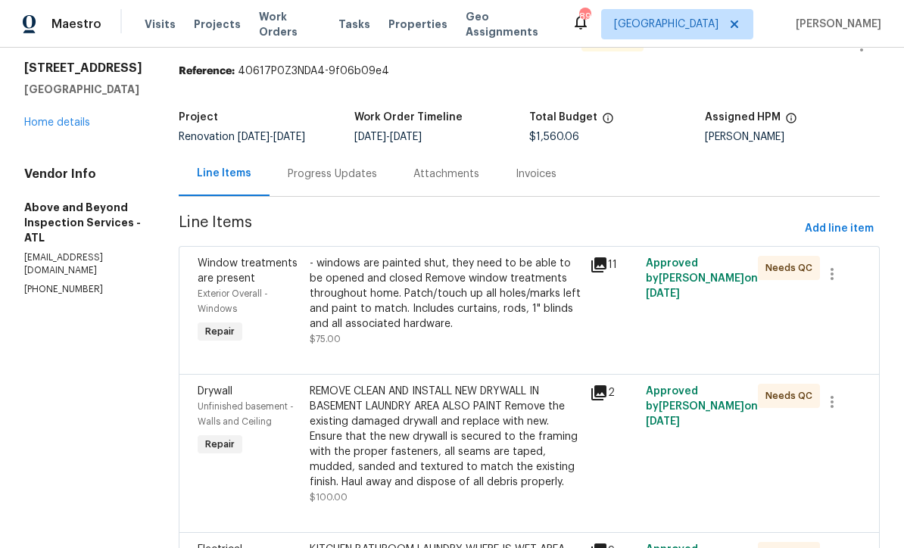
scroll to position [43, 0]
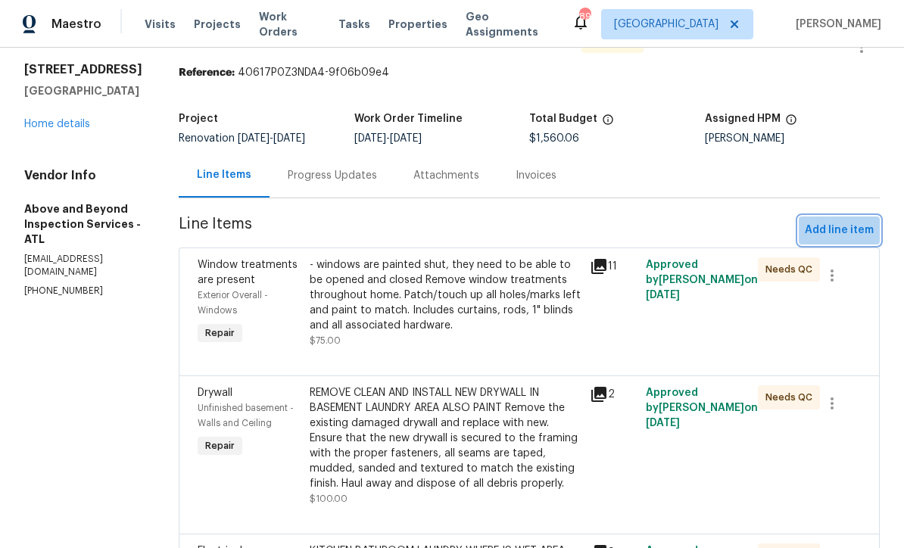
click at [860, 237] on span "Add line item" at bounding box center [839, 230] width 69 height 19
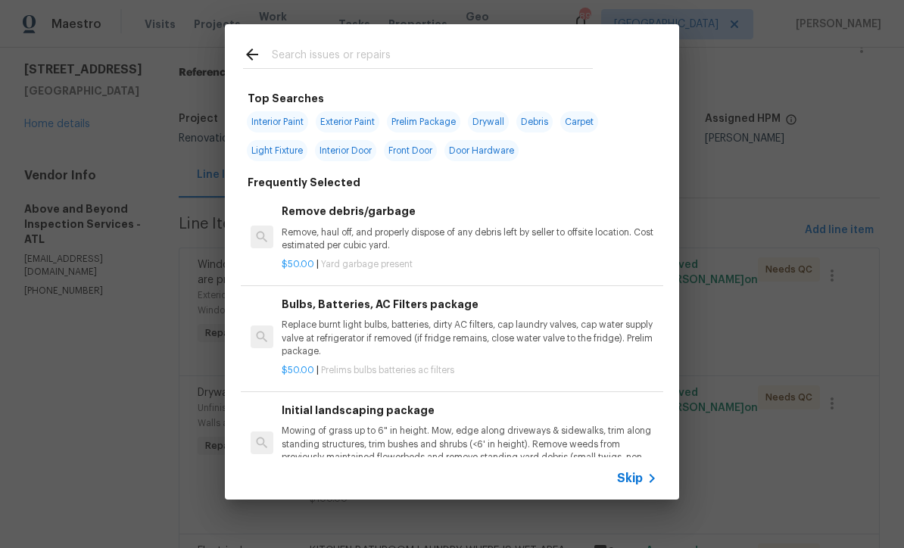
click at [639, 475] on span "Skip" at bounding box center [630, 478] width 26 height 15
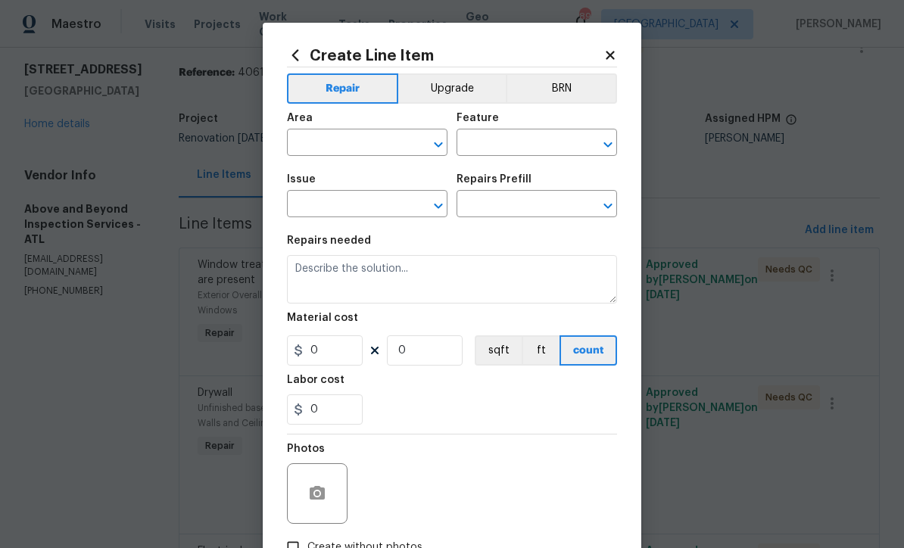
click at [314, 145] on input "text" at bounding box center [346, 144] width 118 height 23
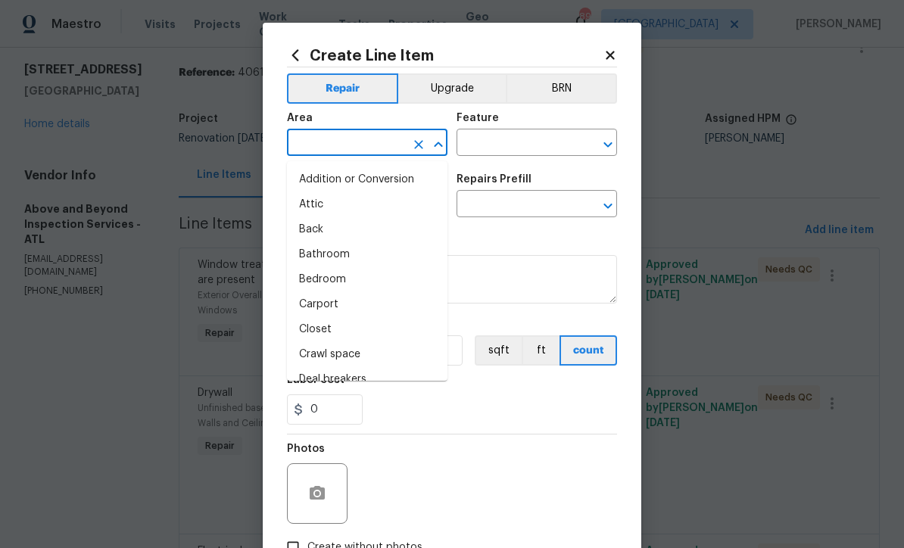
scroll to position [0, 0]
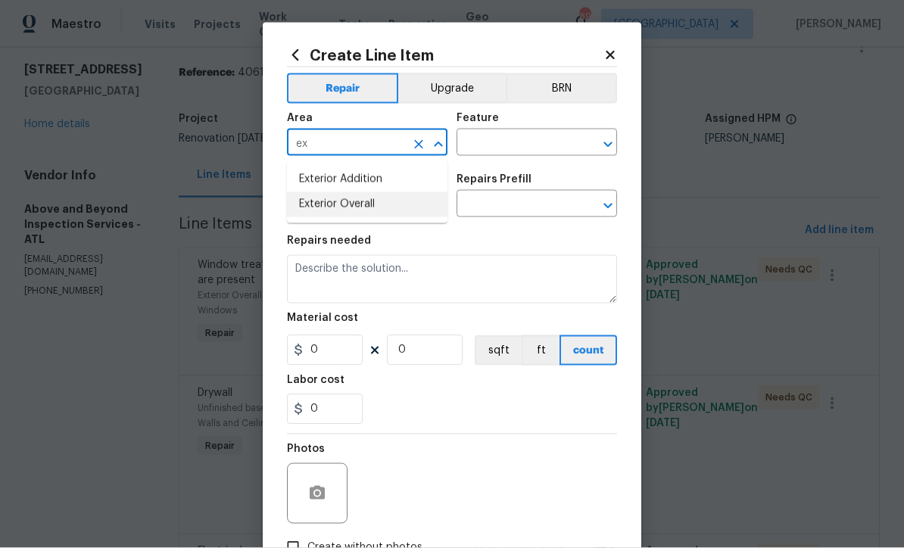
click at [317, 203] on li "Exterior Overall" at bounding box center [367, 204] width 161 height 25
type input "Exterior Overall"
click at [471, 134] on input "text" at bounding box center [516, 144] width 118 height 23
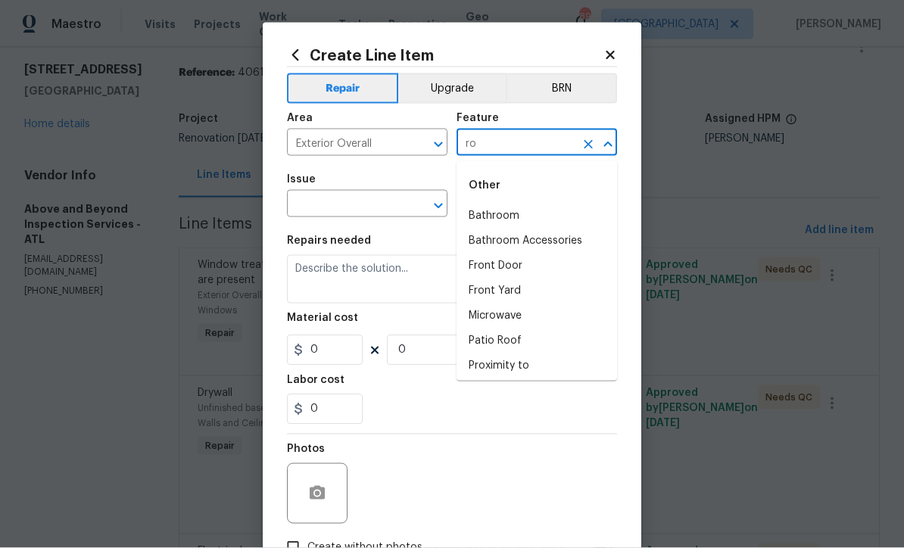
type input "r"
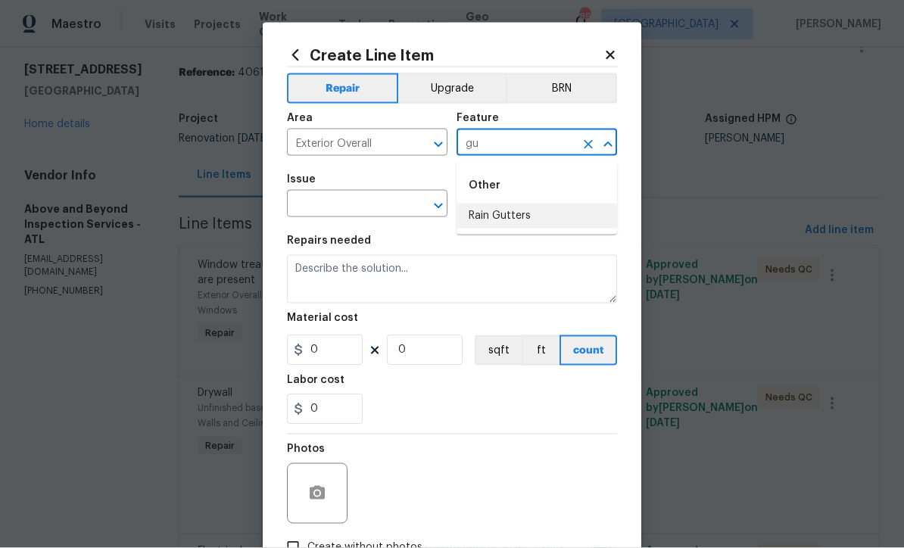
click at [503, 220] on li "Rain Gutters" at bounding box center [537, 216] width 161 height 25
type input "Rain Gutters"
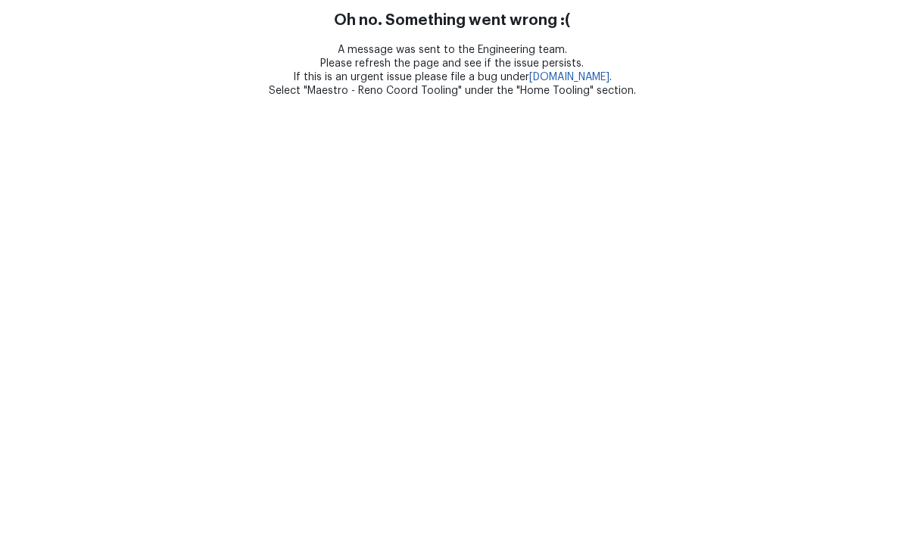
click at [338, 98] on html "Oh no. Something went wrong :( A message was sent to the Engineering team. Plea…" at bounding box center [452, 49] width 904 height 98
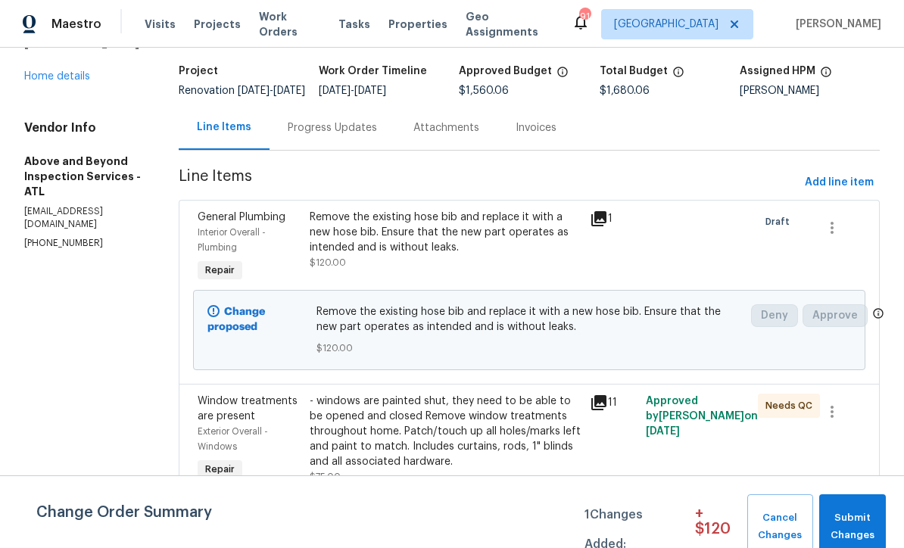
scroll to position [92, 0]
click at [859, 192] on span "Add line item" at bounding box center [839, 182] width 69 height 19
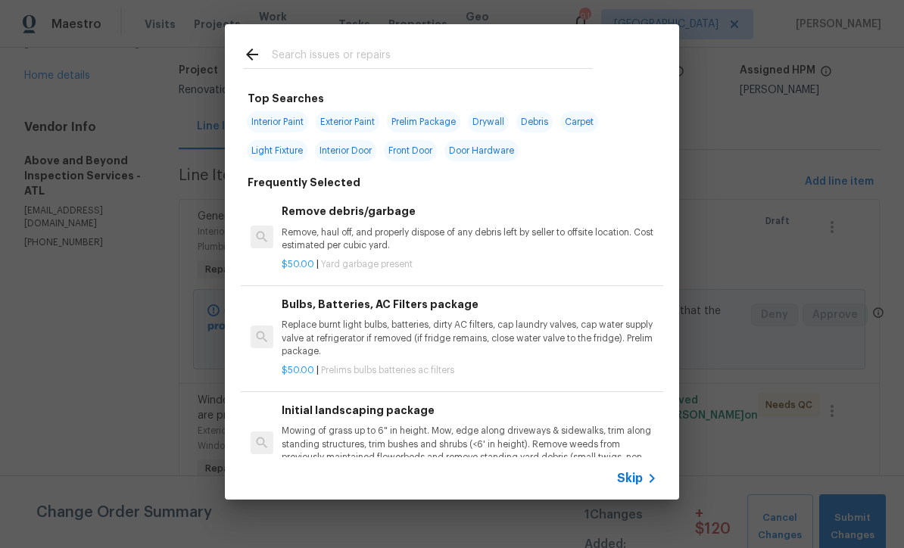
click at [644, 481] on icon at bounding box center [652, 479] width 18 height 18
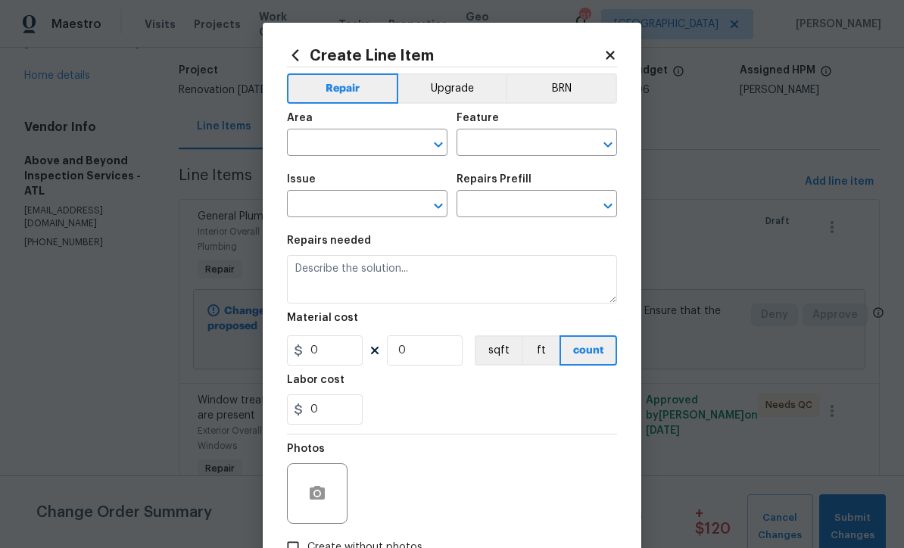
click at [317, 146] on input "text" at bounding box center [346, 144] width 118 height 23
click at [328, 206] on li "Exterior Overall" at bounding box center [367, 204] width 161 height 25
type input "Exterior Overall"
click at [478, 142] on input "text" at bounding box center [516, 144] width 118 height 23
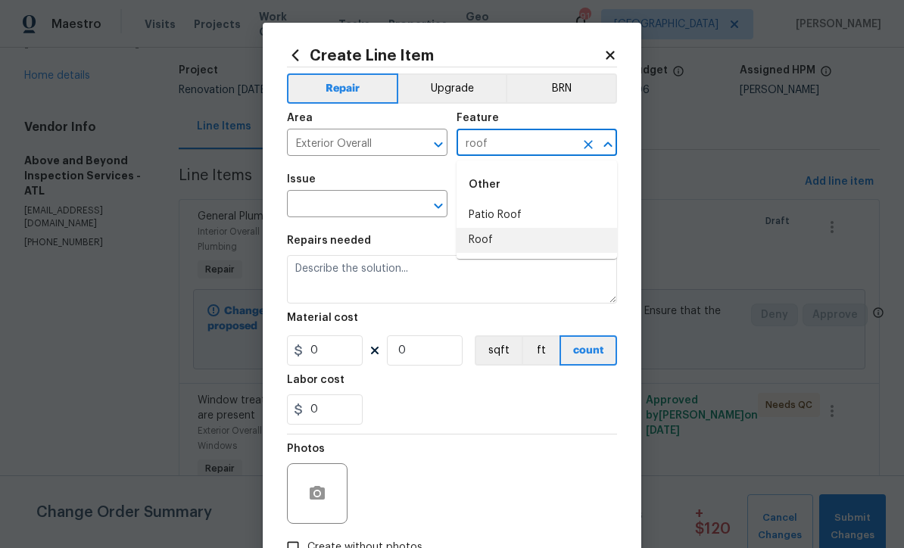
click at [475, 239] on li "Roof" at bounding box center [537, 240] width 161 height 25
type input "Roof"
click at [326, 201] on input "text" at bounding box center [346, 205] width 118 height 23
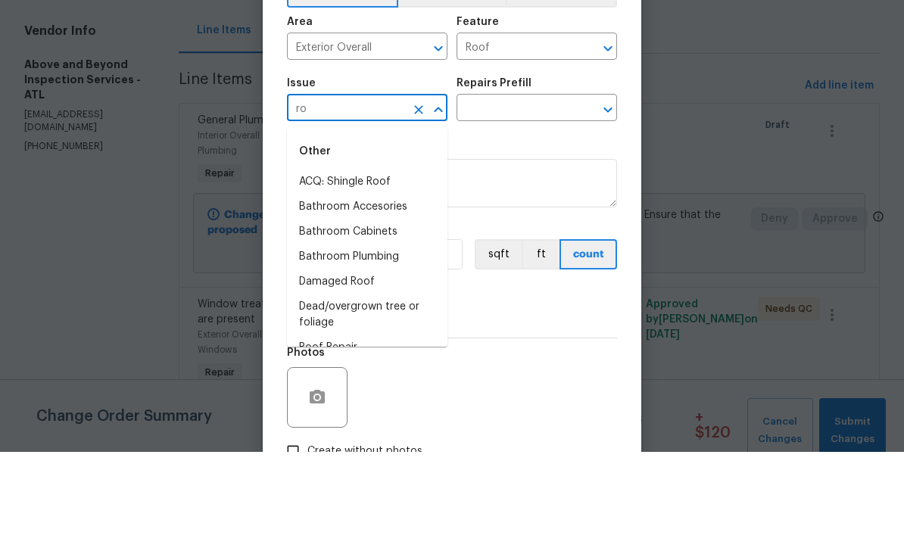
type input "ro"
click at [510, 133] on input "Roof" at bounding box center [516, 144] width 118 height 23
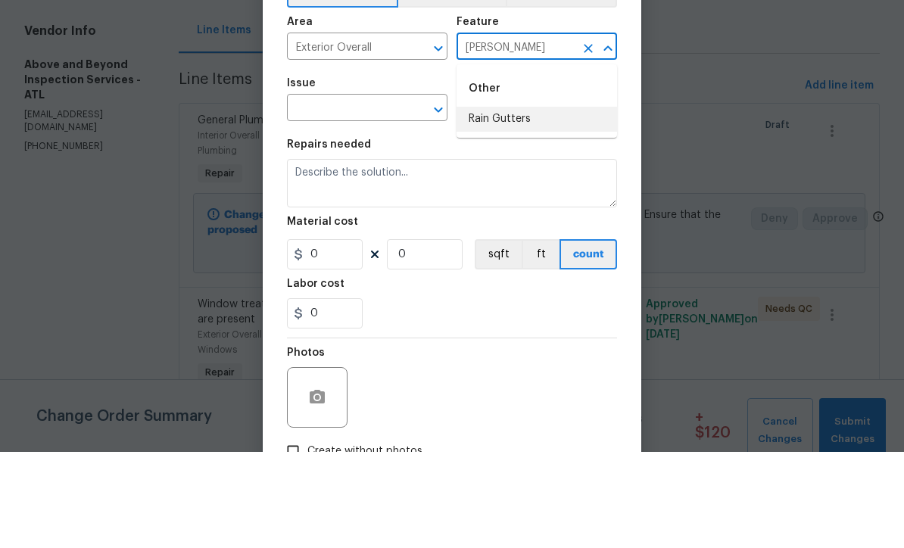
click at [498, 203] on li "Rain Gutters" at bounding box center [537, 215] width 161 height 25
type input "Rain Gutters"
click at [371, 194] on input "text" at bounding box center [346, 205] width 118 height 23
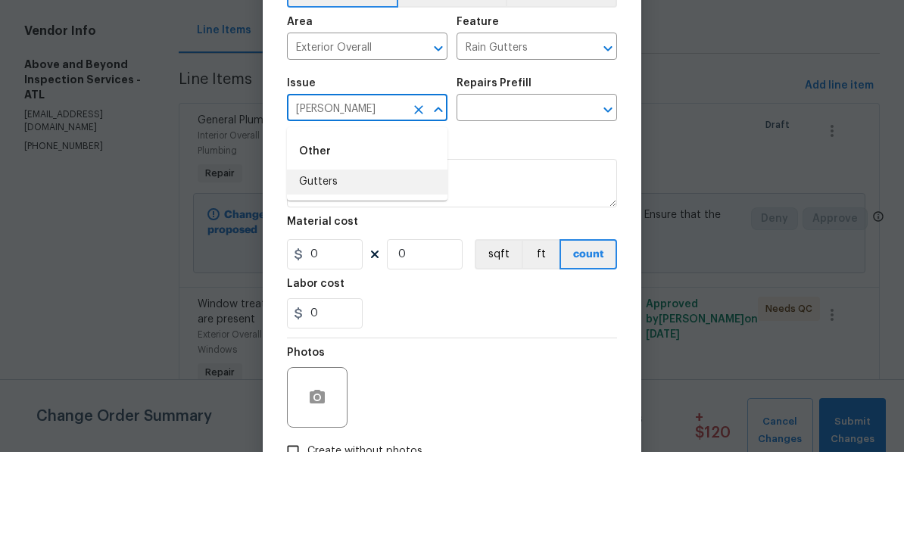
click at [311, 266] on li "Gutters" at bounding box center [367, 278] width 161 height 25
type input "Gutters"
click at [485, 194] on input "text" at bounding box center [516, 205] width 118 height 23
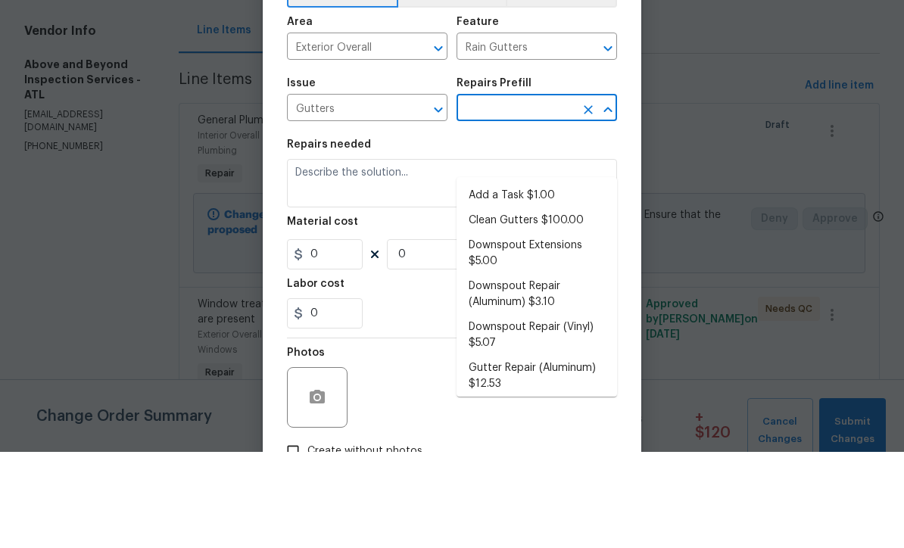
scroll to position [50, 0]
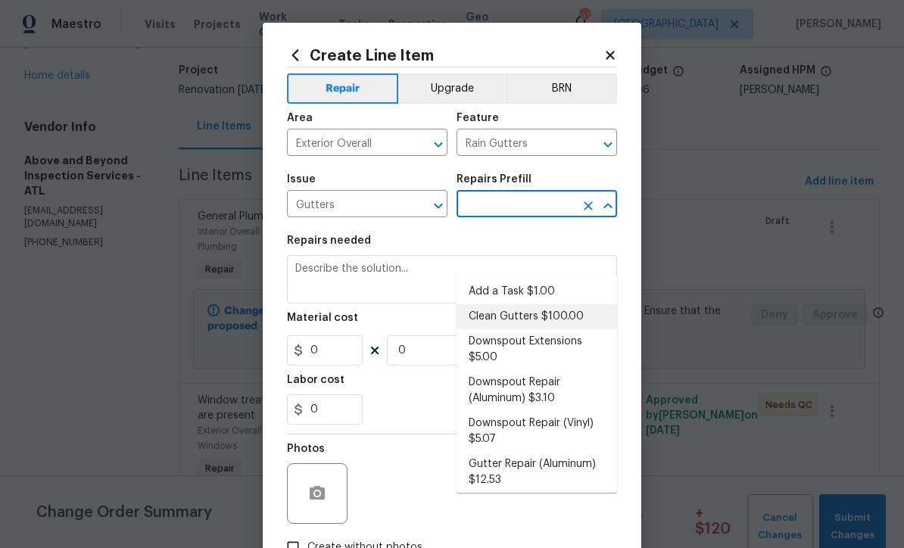
click at [511, 305] on li "Clean Gutters $100.00" at bounding box center [537, 317] width 161 height 25
type input "Clean Gutters $100.00"
type input "Eaves and Trim"
type textarea "Clean all debris from the gutter. The debris from the gutters is to be disposed…"
type input "1"
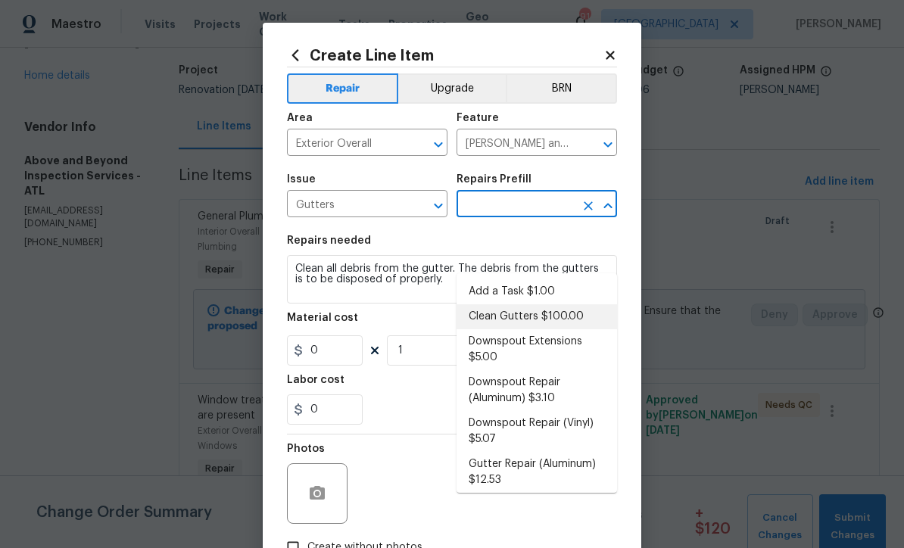
type input "Clean Gutters $100.00"
type input "100"
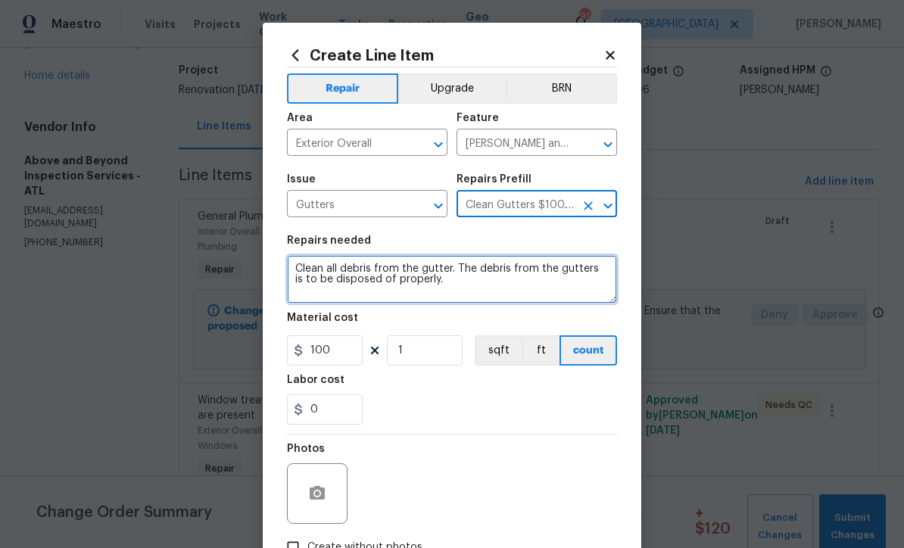
click at [292, 267] on textarea "Clean all debris from the gutter. The debris from the gutters is to be disposed…" at bounding box center [452, 279] width 330 height 48
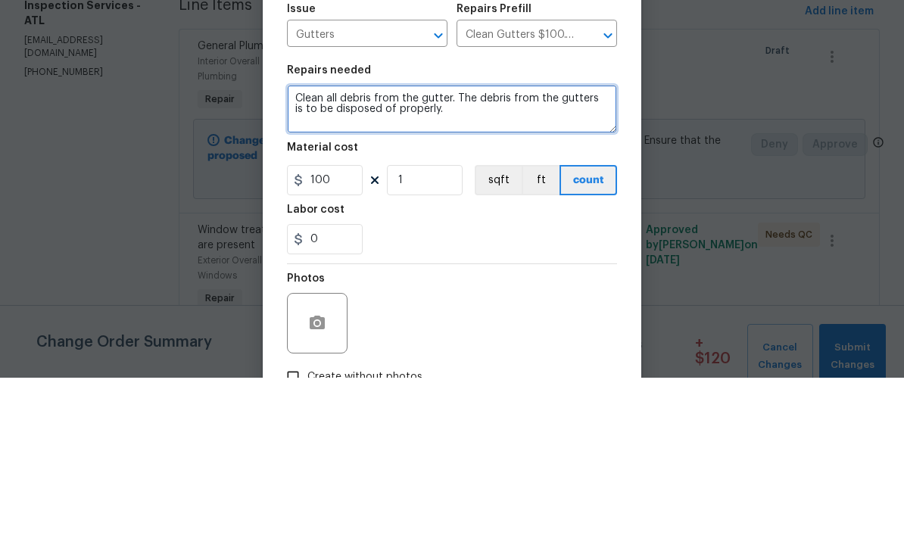
click at [318, 255] on textarea "Clean all debris from the gutter. The debris from the gutters is to be disposed…" at bounding box center [452, 279] width 330 height 48
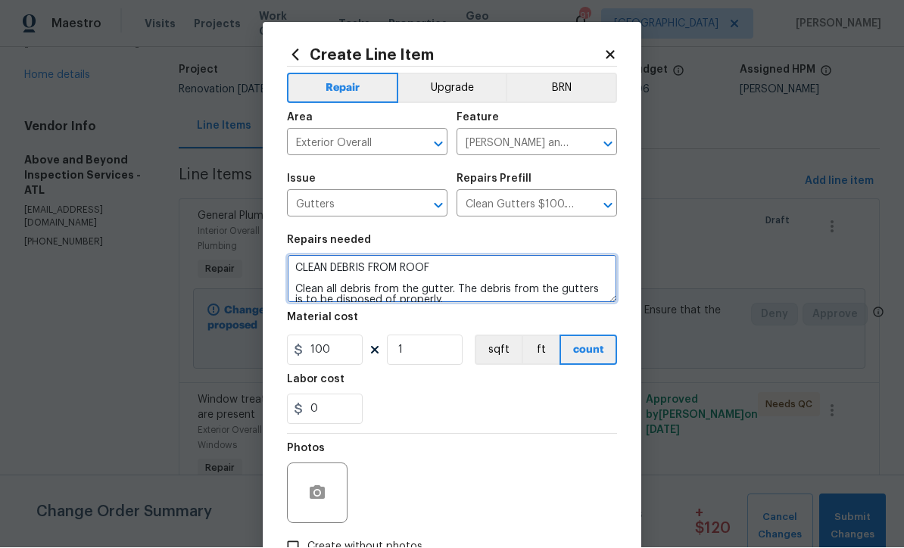
type textarea "CLEAN DEBRIS FROM ROOF Clean all debris from the gutter. The debris from the gu…"
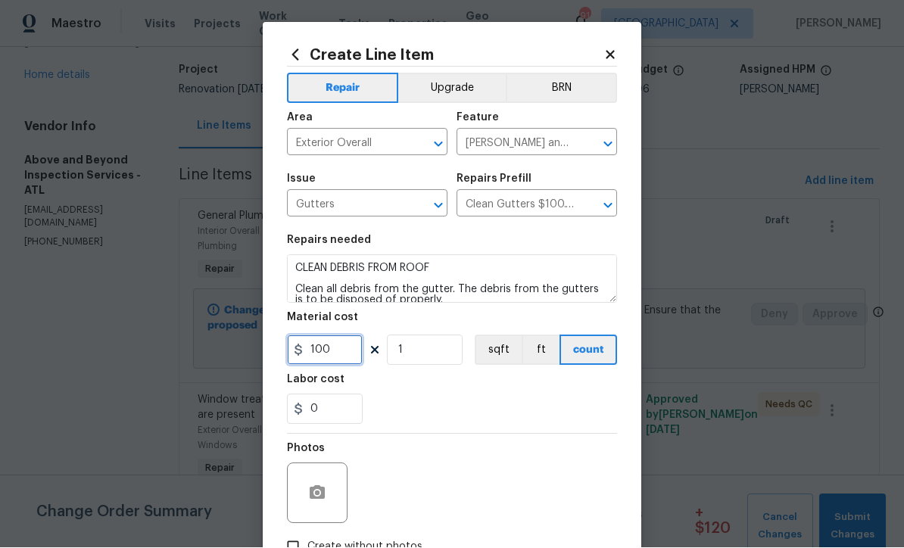
click at [339, 360] on input "100" at bounding box center [325, 351] width 76 height 30
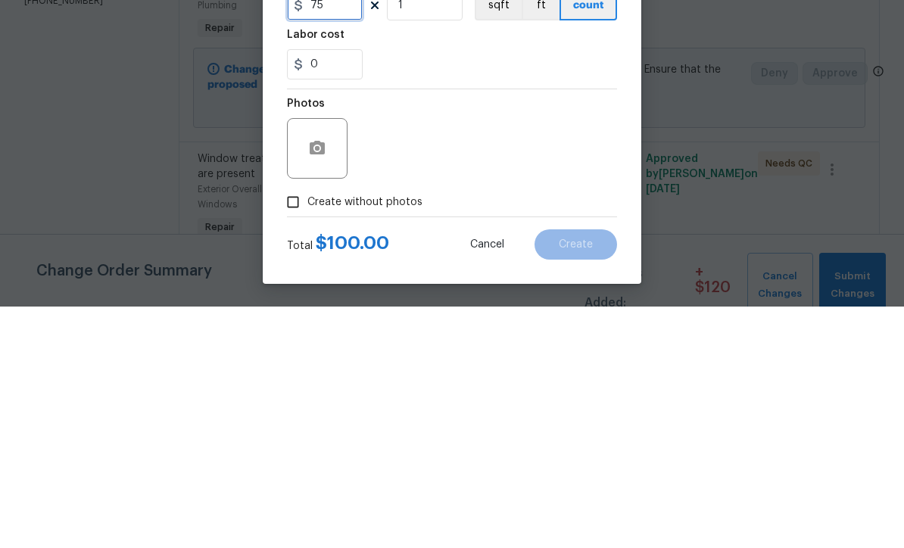
scroll to position [107, 0]
type input "75"
click at [321, 383] on icon "button" at bounding box center [317, 390] width 15 height 14
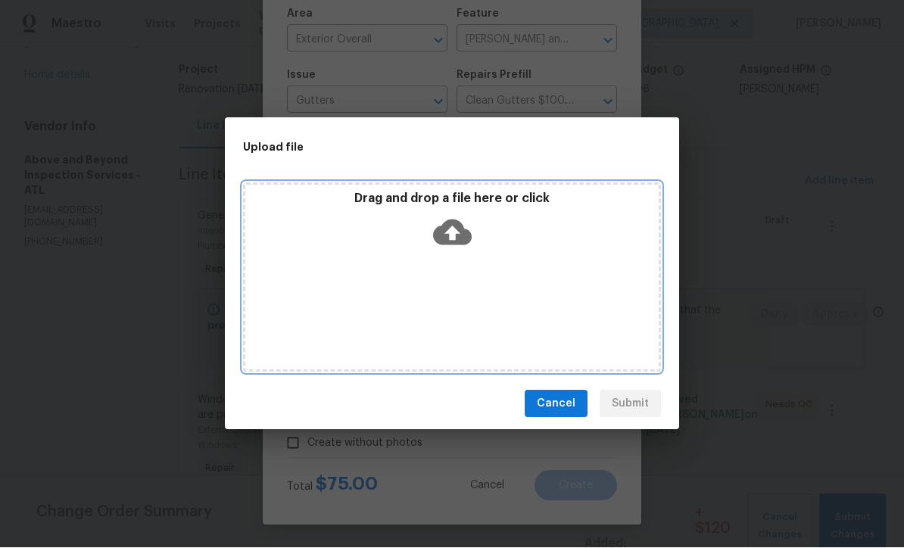
click at [458, 230] on icon at bounding box center [452, 233] width 39 height 26
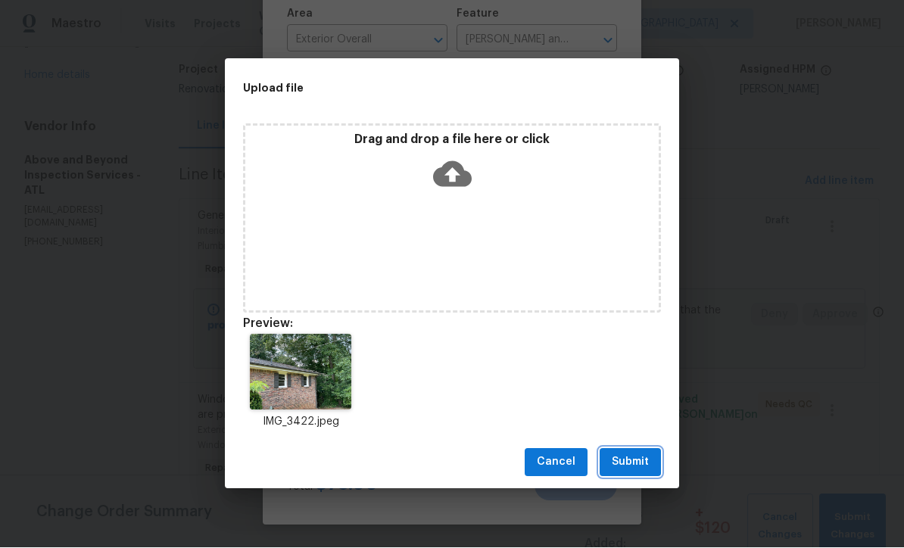
click at [631, 459] on span "Submit" at bounding box center [630, 463] width 37 height 19
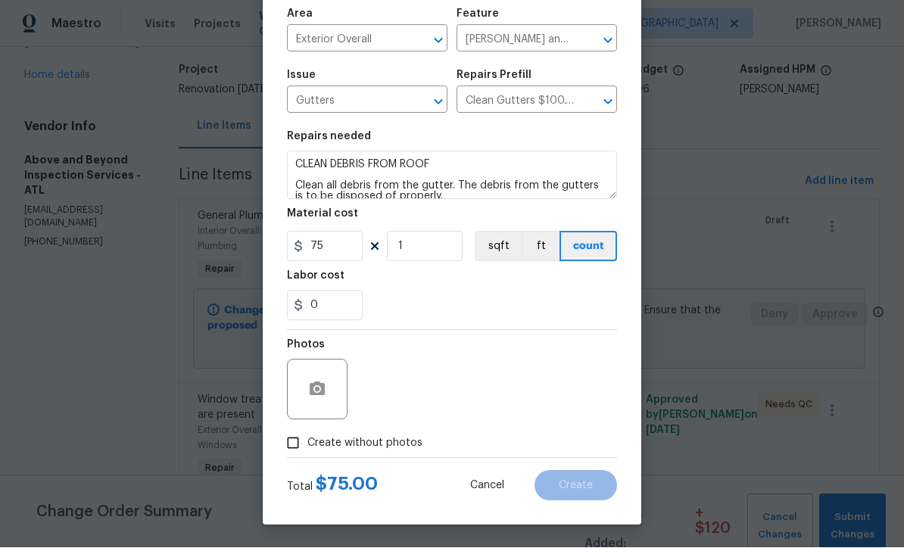
click at [289, 442] on input "Create without photos" at bounding box center [293, 443] width 29 height 29
checkbox input "true"
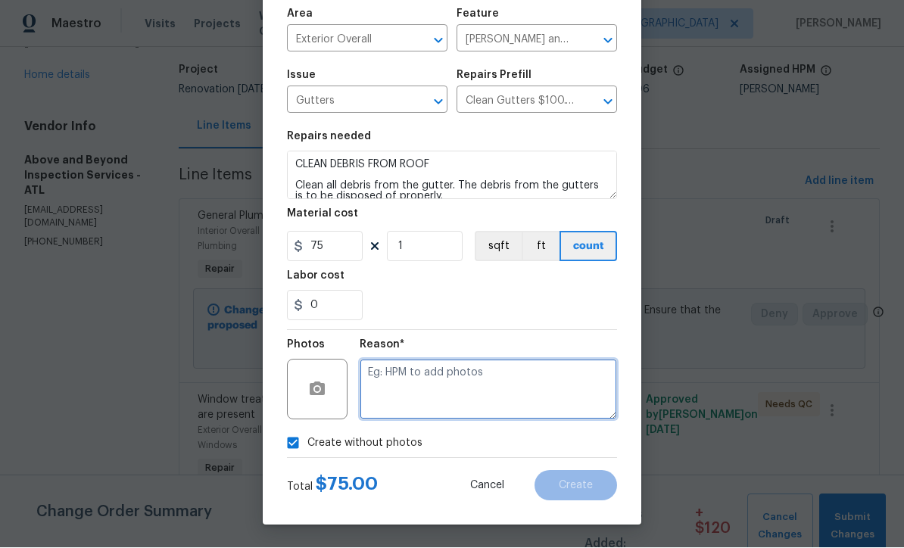
click at [377, 371] on textarea at bounding box center [489, 390] width 258 height 61
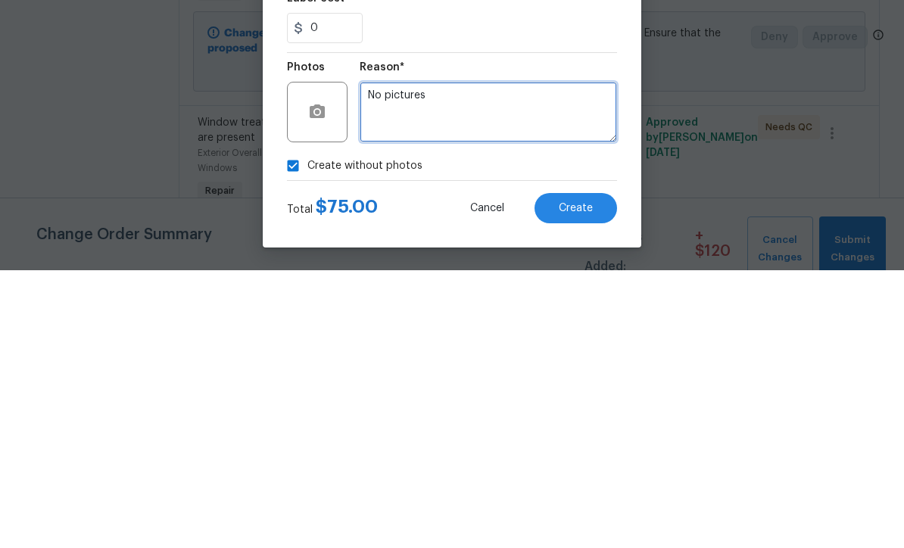
type textarea "No pictures"
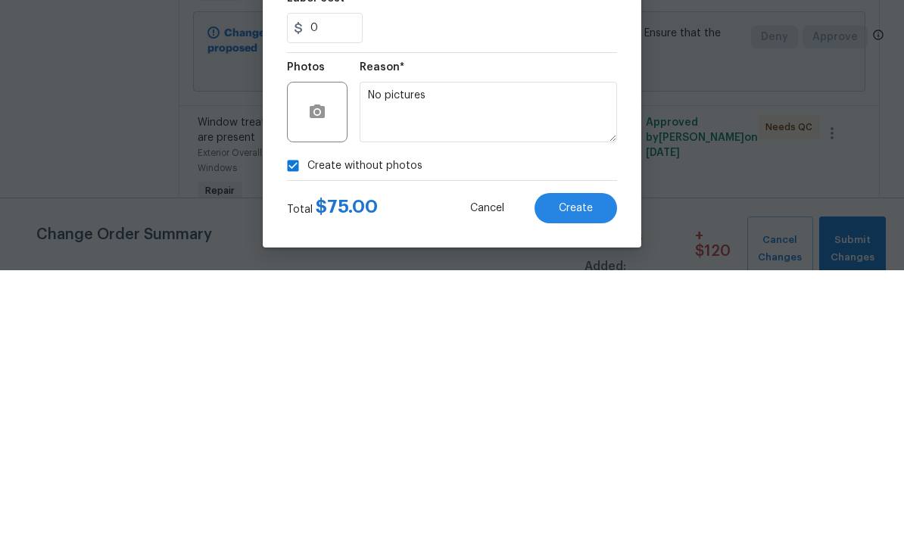
click at [578, 481] on span "Create" at bounding box center [576, 486] width 34 height 11
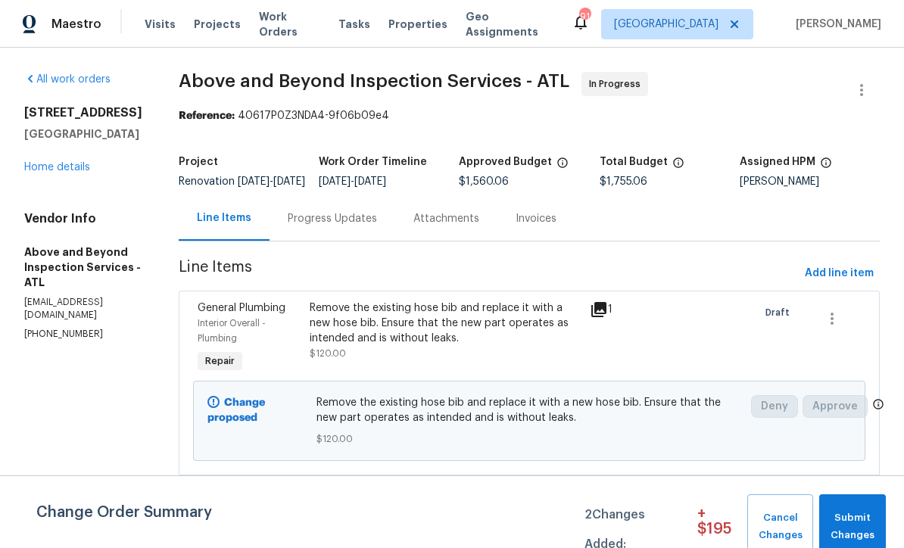
scroll to position [0, 0]
click at [834, 278] on span "Add line item" at bounding box center [839, 273] width 69 height 19
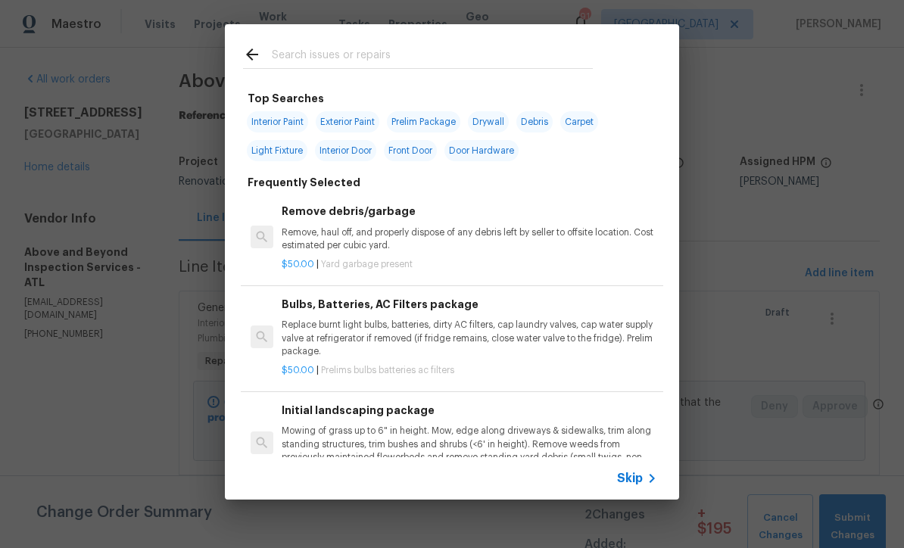
click at [645, 477] on icon at bounding box center [652, 479] width 18 height 18
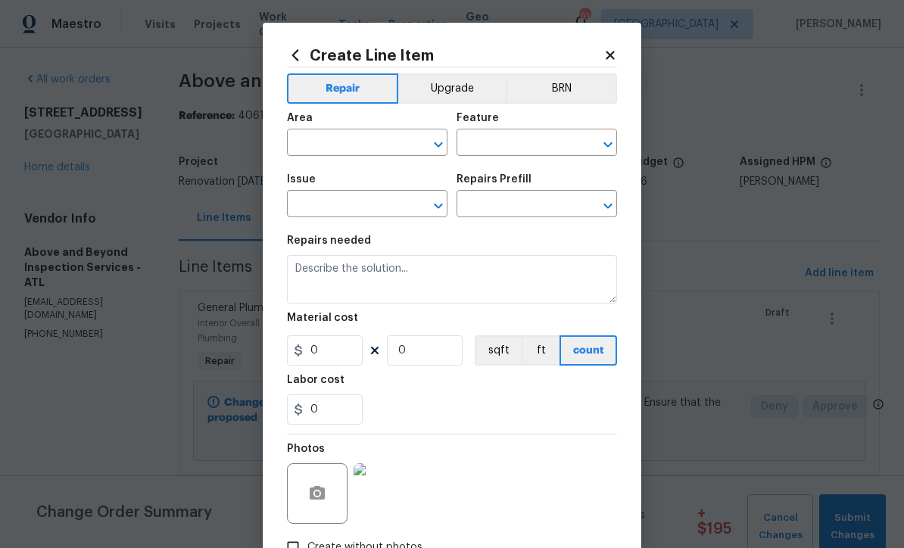
click at [316, 145] on input "text" at bounding box center [346, 144] width 118 height 23
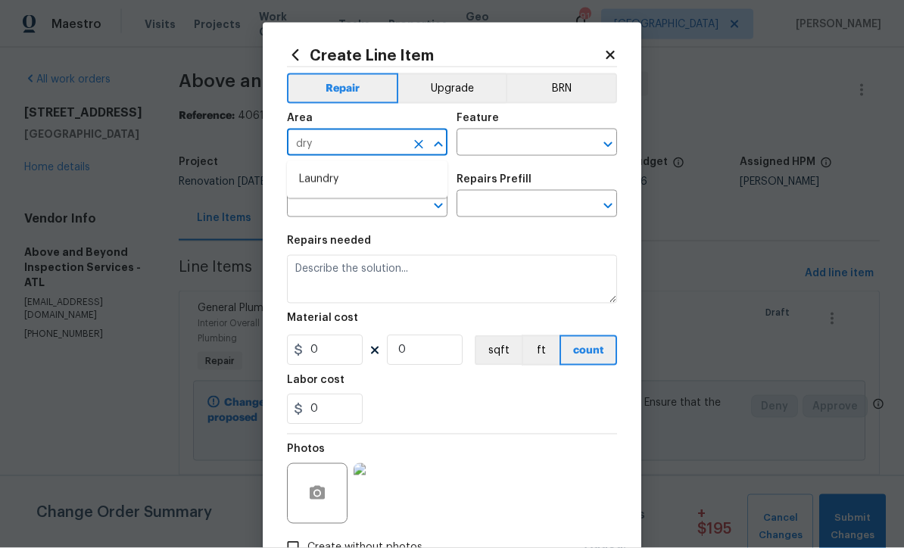
click at [322, 183] on li "Laundry" at bounding box center [367, 179] width 161 height 25
type input "Laundry"
click at [481, 141] on input "text" at bounding box center [516, 144] width 118 height 23
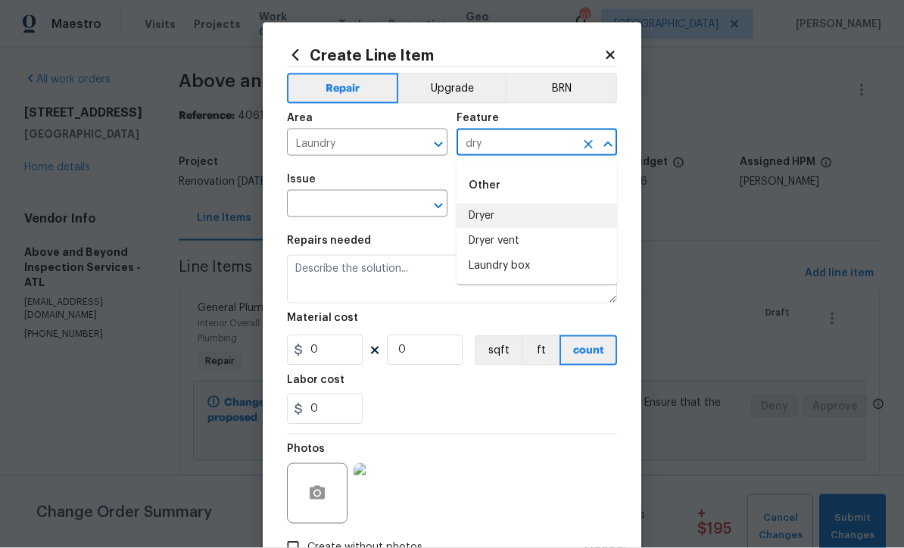
click at [480, 220] on li "Dryer" at bounding box center [537, 216] width 161 height 25
type input "Dryer"
click at [344, 208] on input "text" at bounding box center [346, 205] width 118 height 23
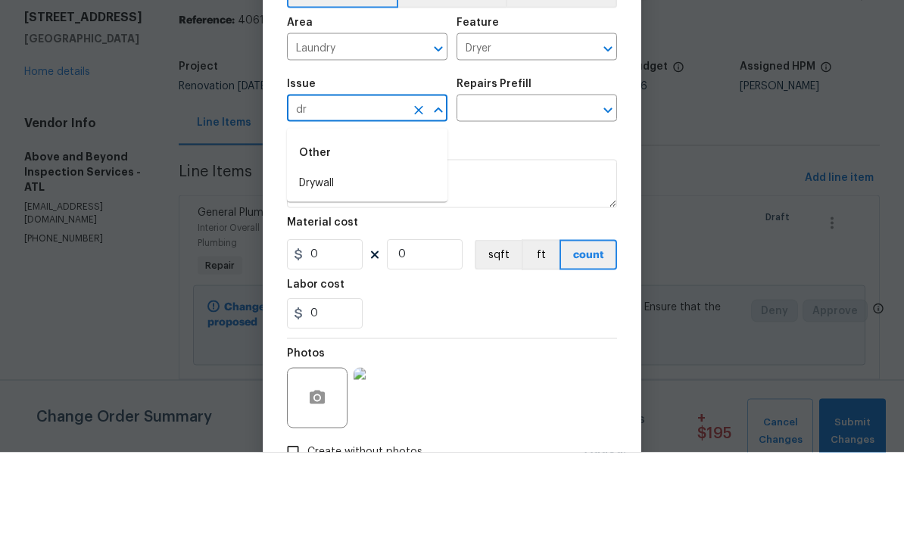
type input "d"
click at [326, 292] on li "Appliances" at bounding box center [367, 304] width 161 height 25
type input "Appliances"
click at [489, 194] on input "text" at bounding box center [516, 205] width 118 height 23
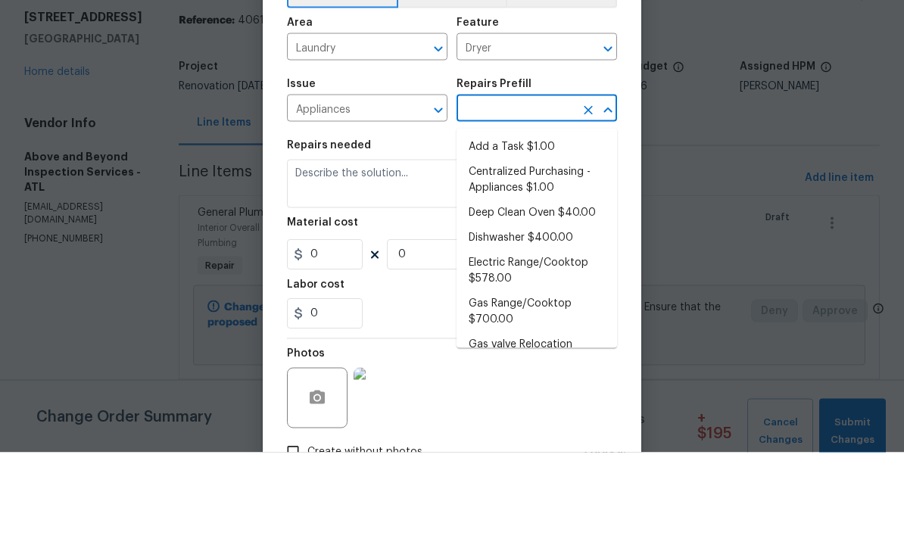
click at [494, 230] on li "Add a Task $1.00" at bounding box center [537, 242] width 161 height 25
type input "Add a Task $1.00"
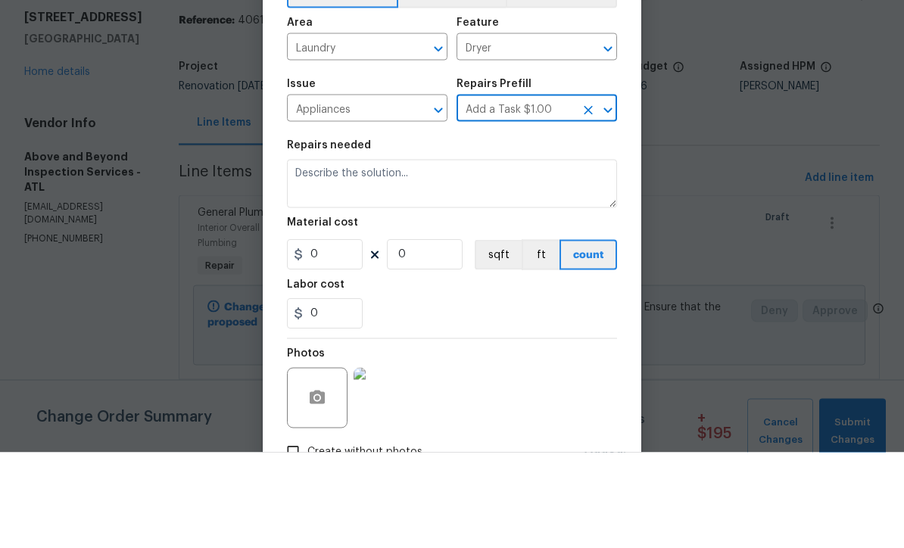
type input "Appliances"
type textarea "HPM to detail"
type input "1"
type input "Add a Task $1.00"
type input "1"
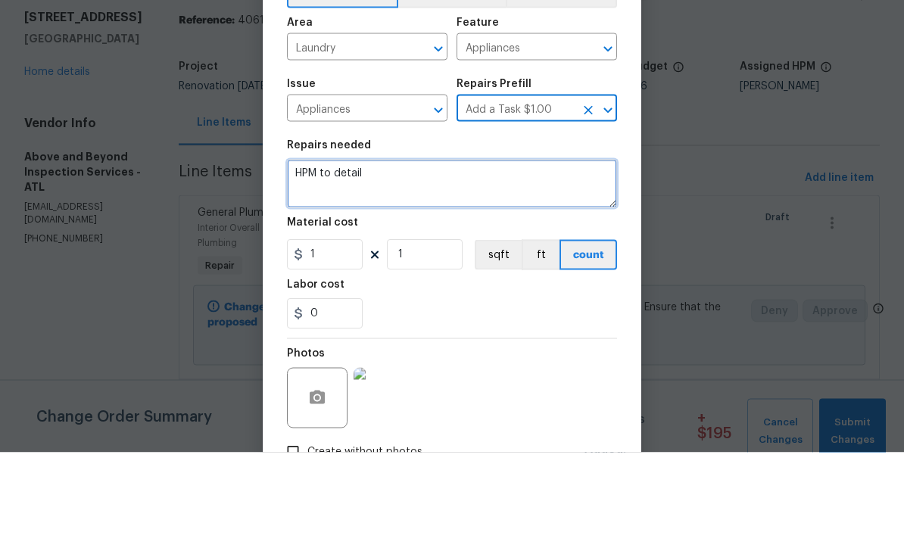
click at [394, 255] on textarea "HPM to detail" at bounding box center [452, 279] width 330 height 48
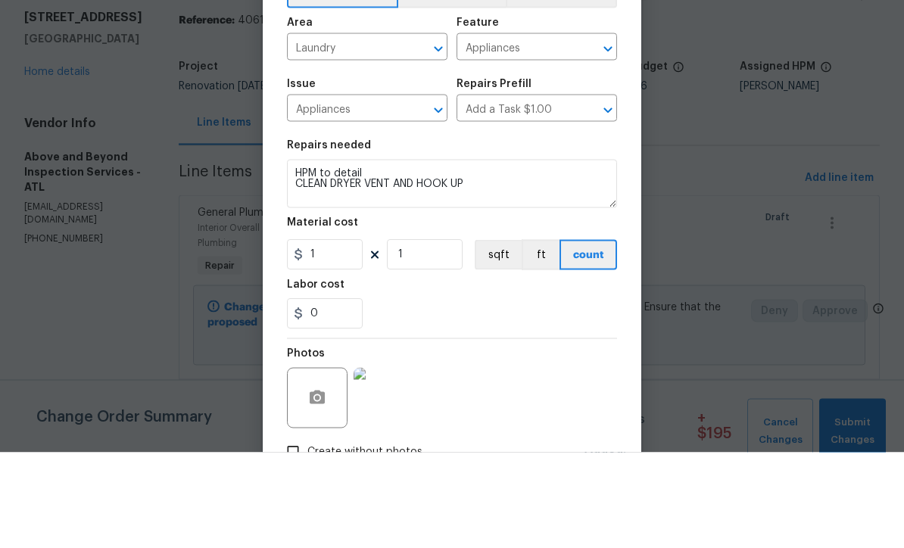
scroll to position [50, 0]
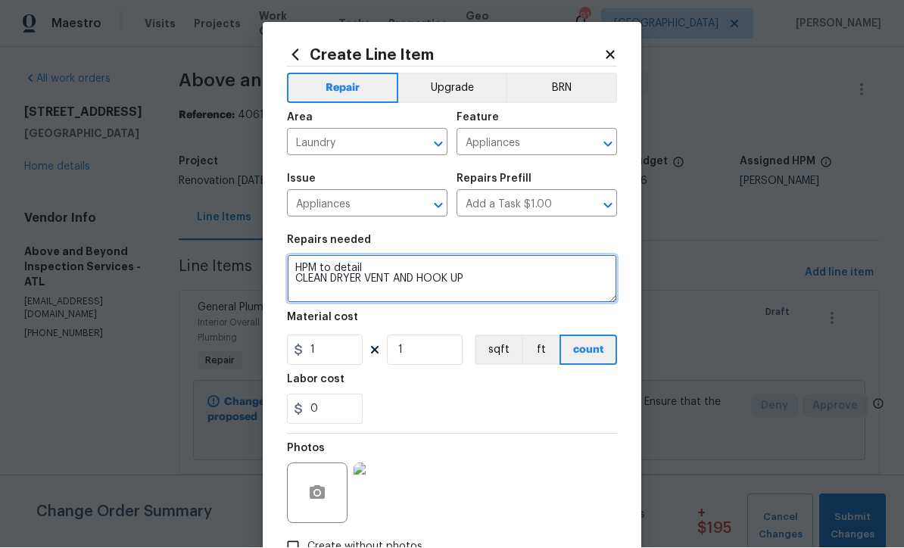
type textarea "HPM to detail CLEAN DRYER VENT AND HOOK UP"
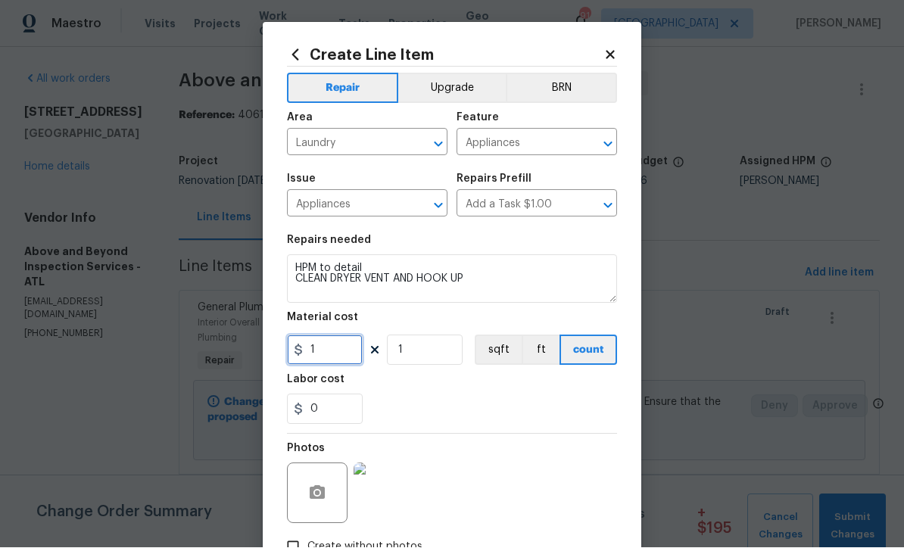
click at [327, 355] on input "1" at bounding box center [325, 351] width 76 height 30
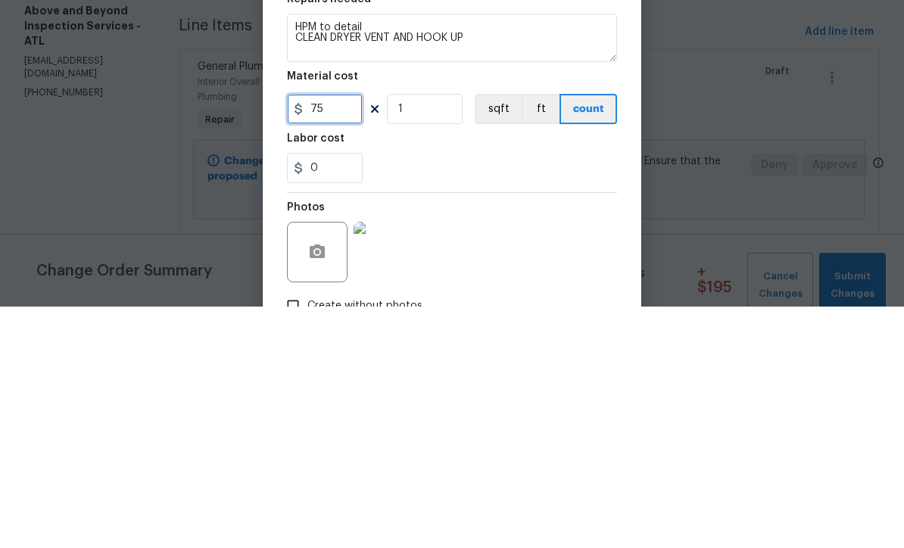
type input "75"
click at [418, 395] on div "0" at bounding box center [452, 410] width 330 height 30
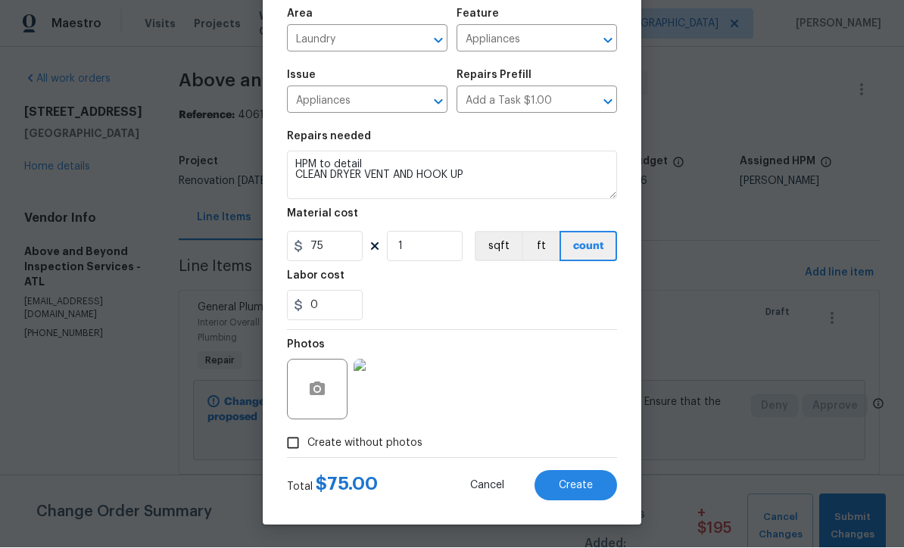
scroll to position [107, 0]
click at [575, 483] on span "Create" at bounding box center [576, 486] width 34 height 11
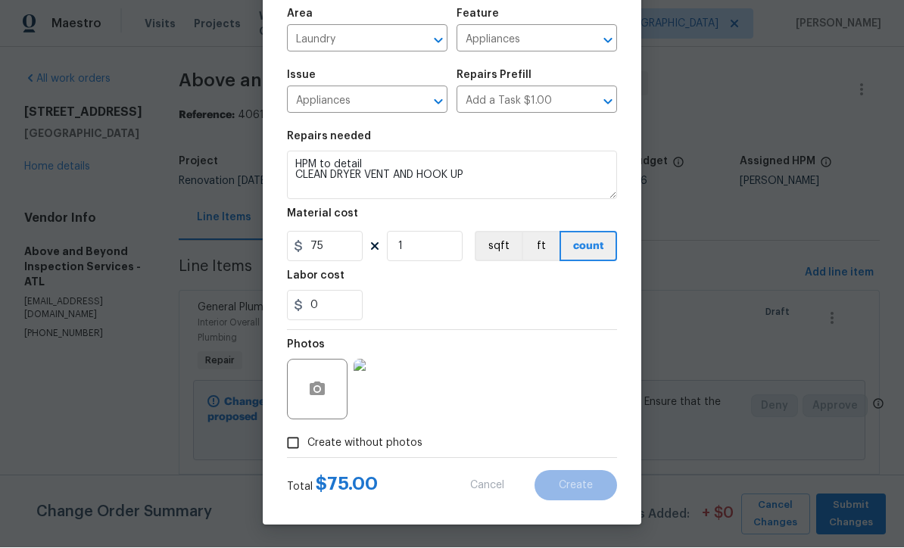
type input "0"
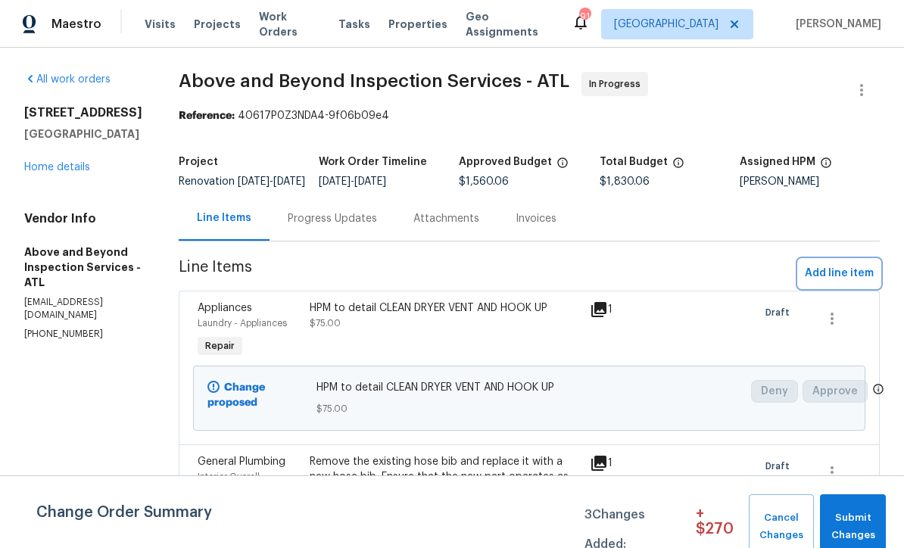
click at [823, 283] on span "Add line item" at bounding box center [839, 273] width 69 height 19
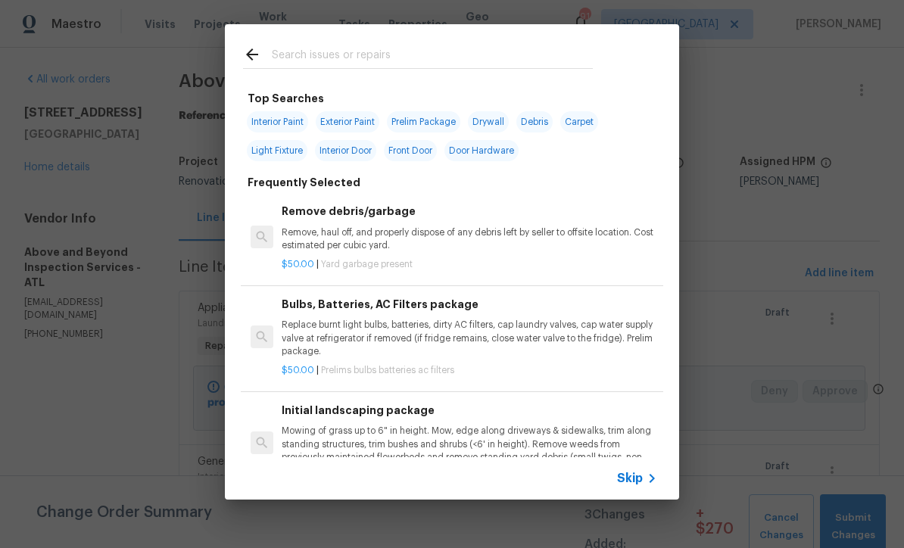
click at [647, 479] on icon at bounding box center [652, 479] width 18 height 18
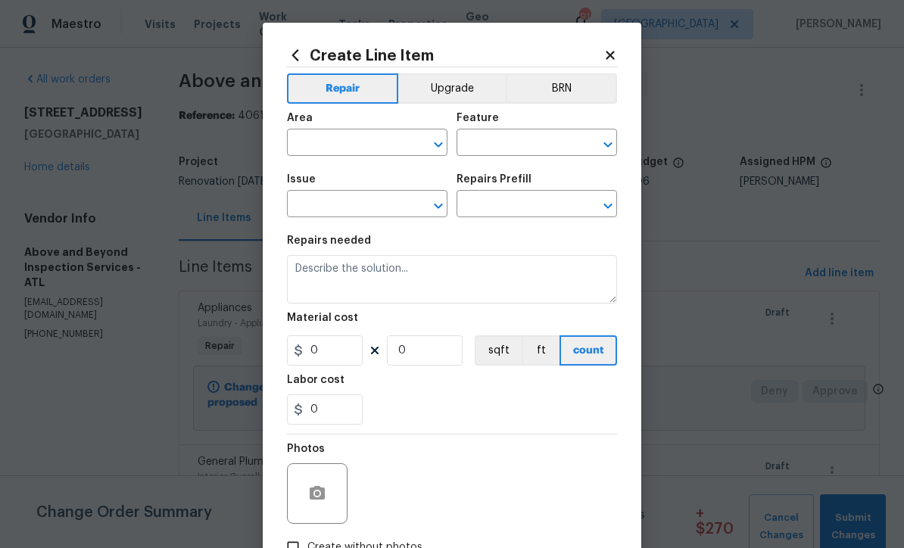
click at [321, 146] on input "text" at bounding box center [346, 144] width 118 height 23
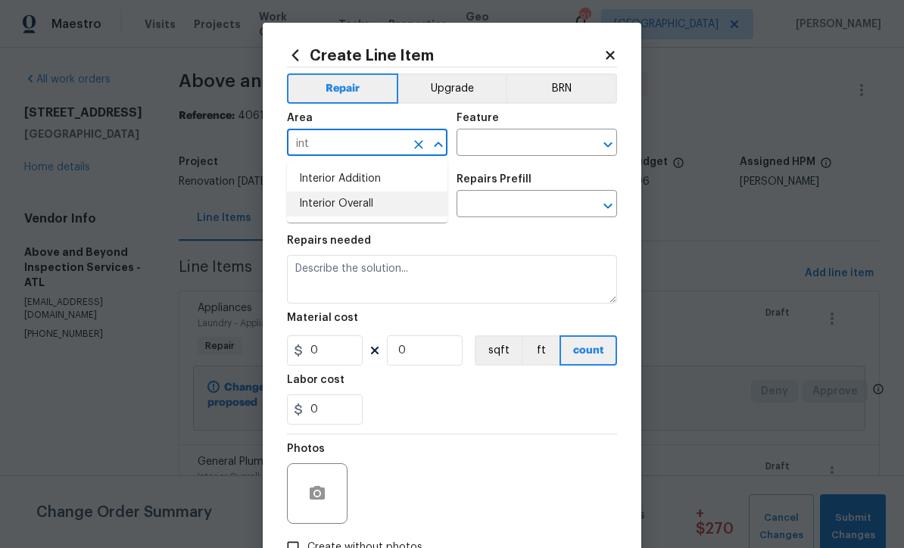
click at [335, 205] on li "Interior Overall" at bounding box center [367, 204] width 161 height 25
type input "Interior Overall"
click at [481, 140] on input "text" at bounding box center [516, 144] width 118 height 23
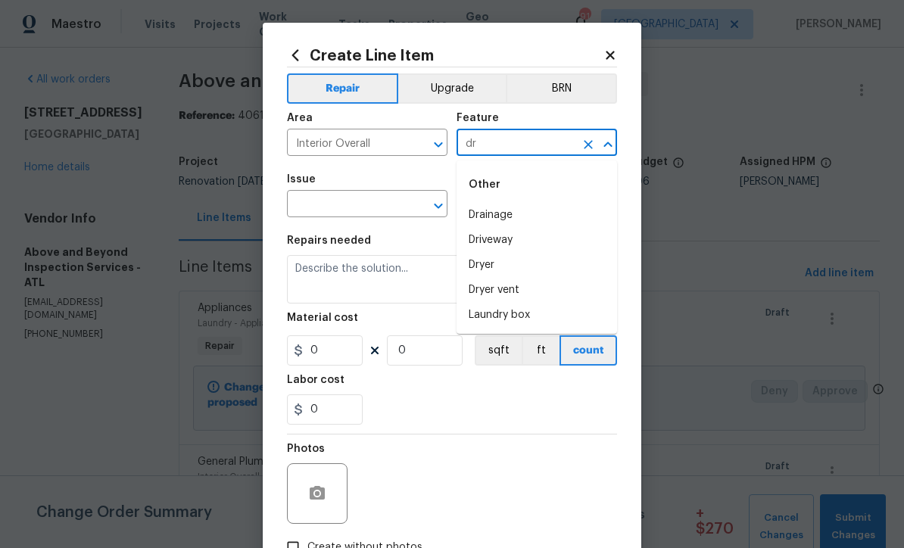
type input "d"
click at [495, 212] on li "Walls and Ceiling" at bounding box center [537, 215] width 161 height 25
type input "Walls and Ceiling"
click at [361, 207] on input "text" at bounding box center [346, 205] width 118 height 23
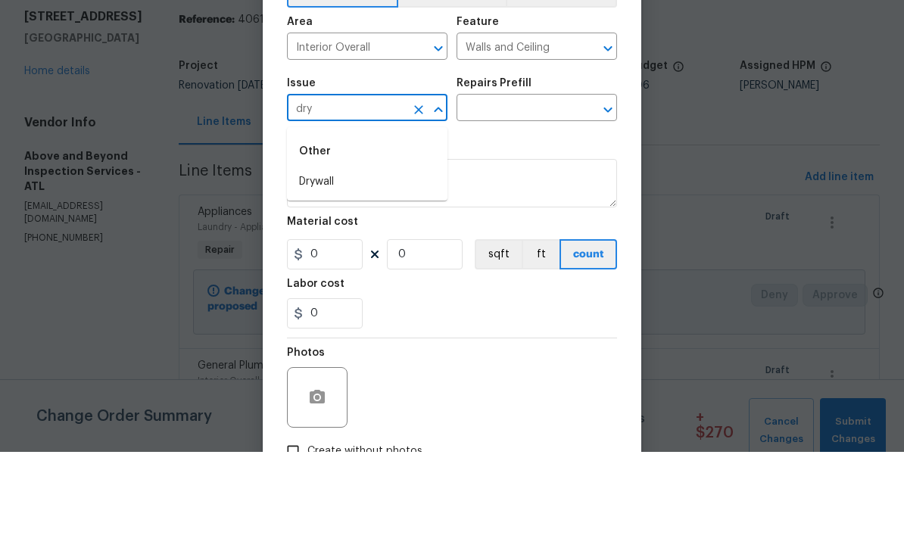
click at [314, 266] on li "Drywall" at bounding box center [367, 278] width 161 height 25
type input "Drywall"
click at [484, 194] on input "text" at bounding box center [516, 205] width 118 height 23
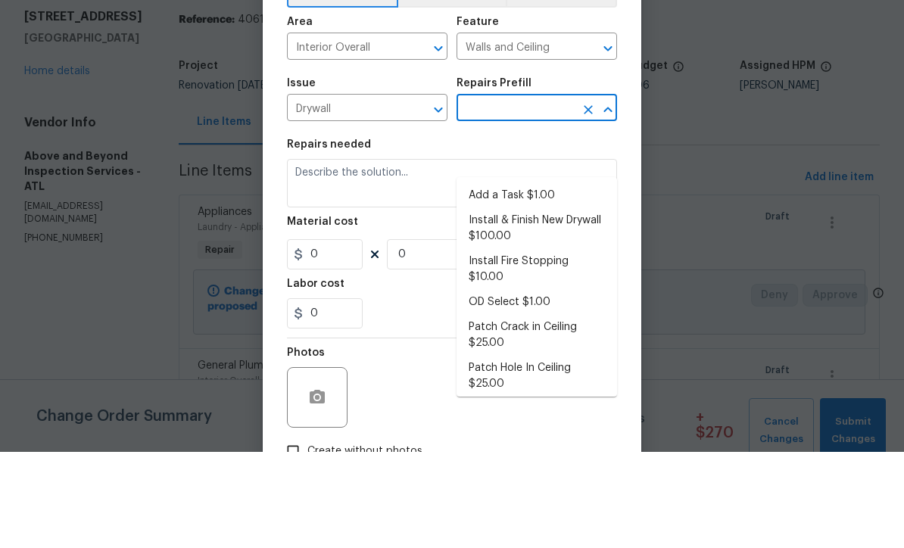
scroll to position [50, 0]
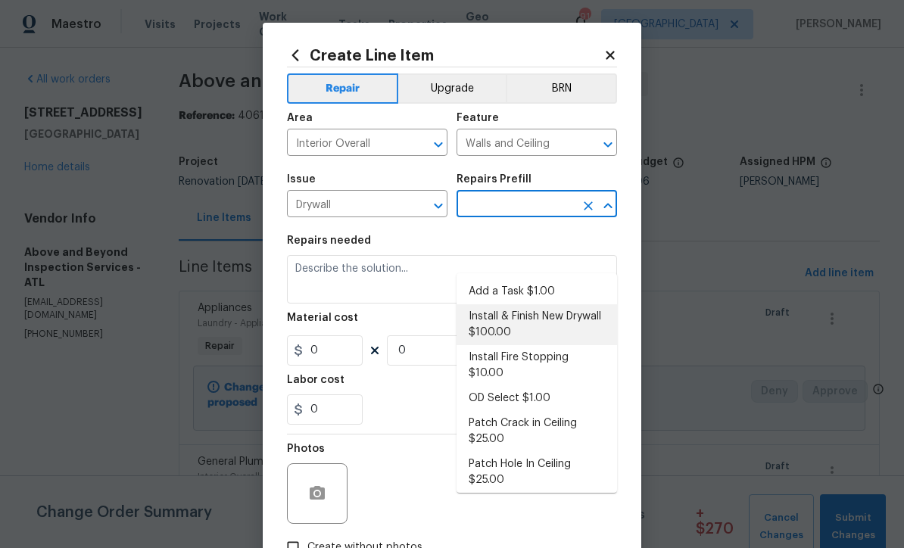
click at [521, 305] on li "Install & Finish New Drywall $100.00" at bounding box center [537, 325] width 161 height 41
type input "Install & Finish New Drywall $100.00"
type textarea "Remove the existing damaged drywall and replace with new. Ensure that the new d…"
type input "1"
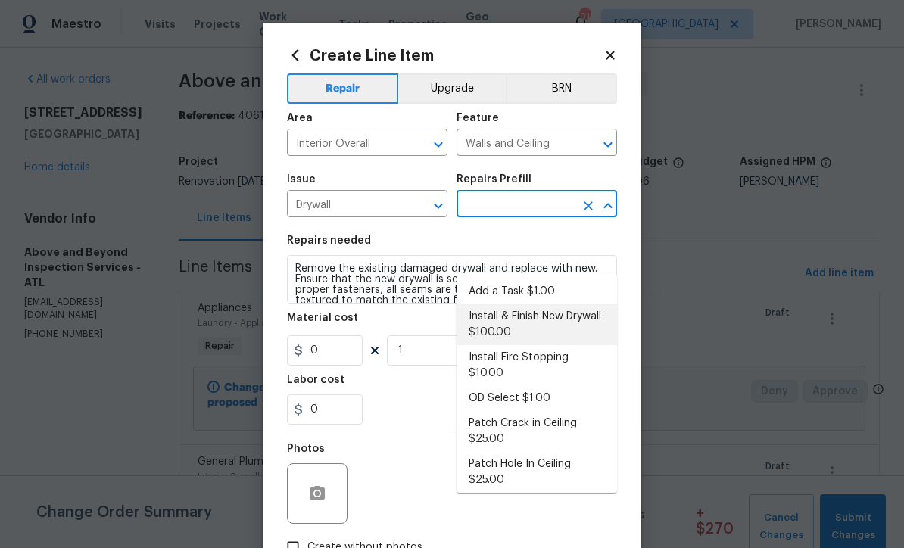
type input "Install & Finish New Drywall $100.00"
type input "100"
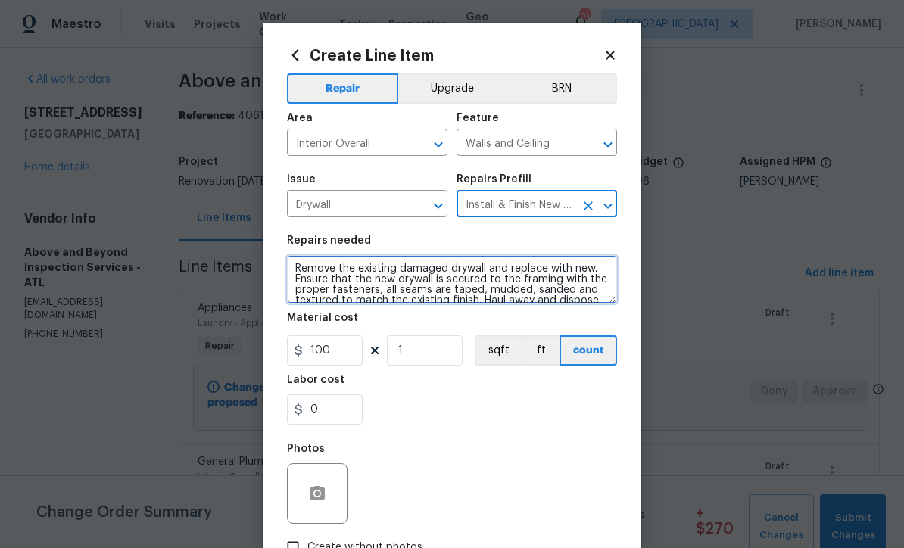
click at [293, 270] on textarea "Remove the existing damaged drywall and replace with new. Ensure that the new d…" at bounding box center [452, 279] width 330 height 48
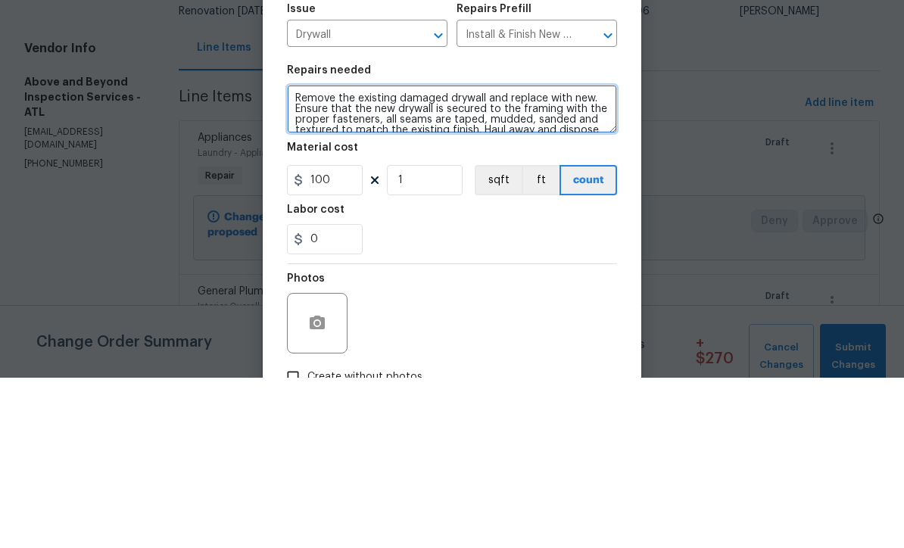
click at [302, 255] on textarea "Remove the existing damaged drywall and replace with new. Ensure that the new d…" at bounding box center [452, 279] width 330 height 48
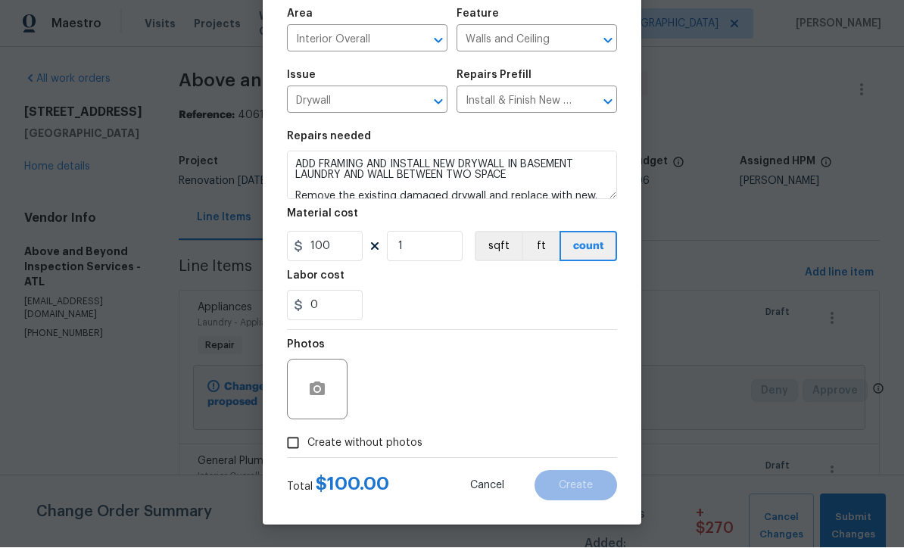
scroll to position [107, 0]
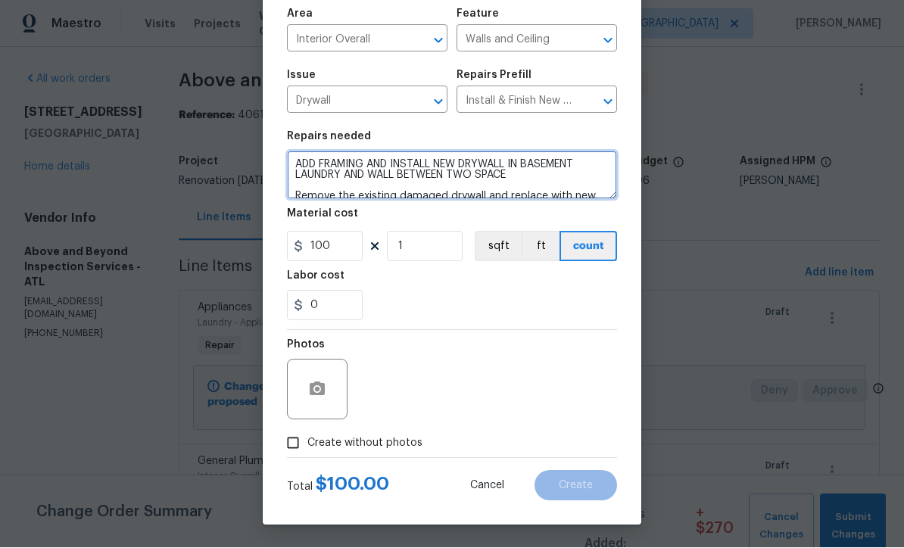
type textarea "ADD FRAMING AND INSTALL NEW DRYWALL IN BASEMENT LAUNDRY AND WALL BETWEEN TWO SP…"
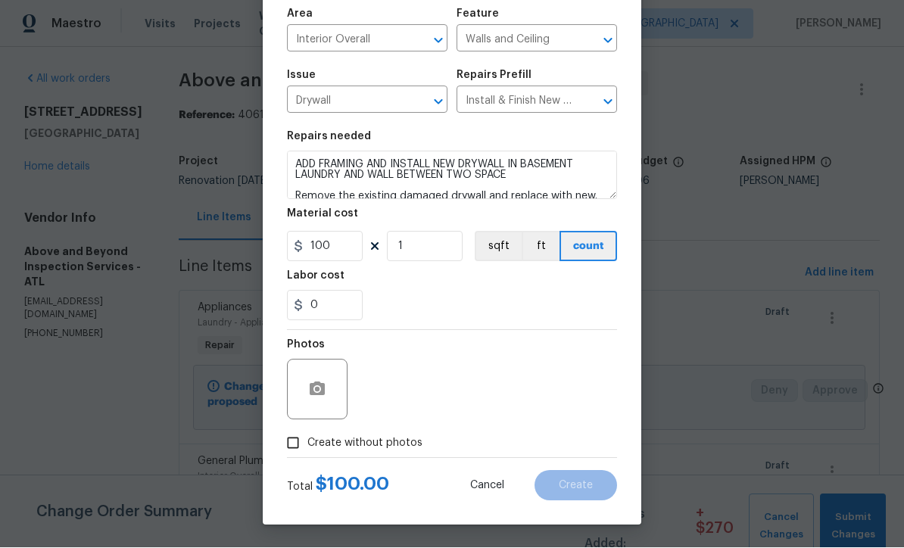
click at [285, 434] on input "Create without photos" at bounding box center [293, 443] width 29 height 29
checkbox input "true"
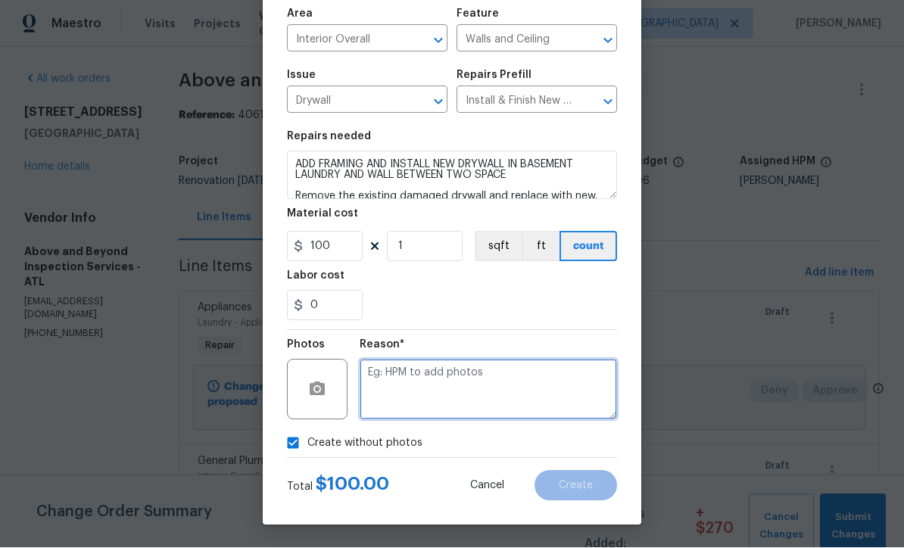
click at [374, 376] on textarea at bounding box center [489, 390] width 258 height 61
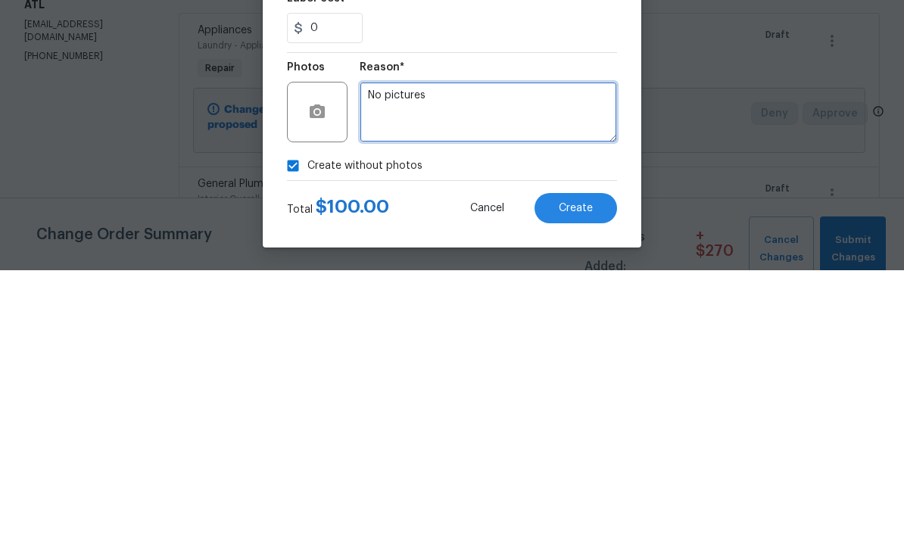
type textarea "No pictures"
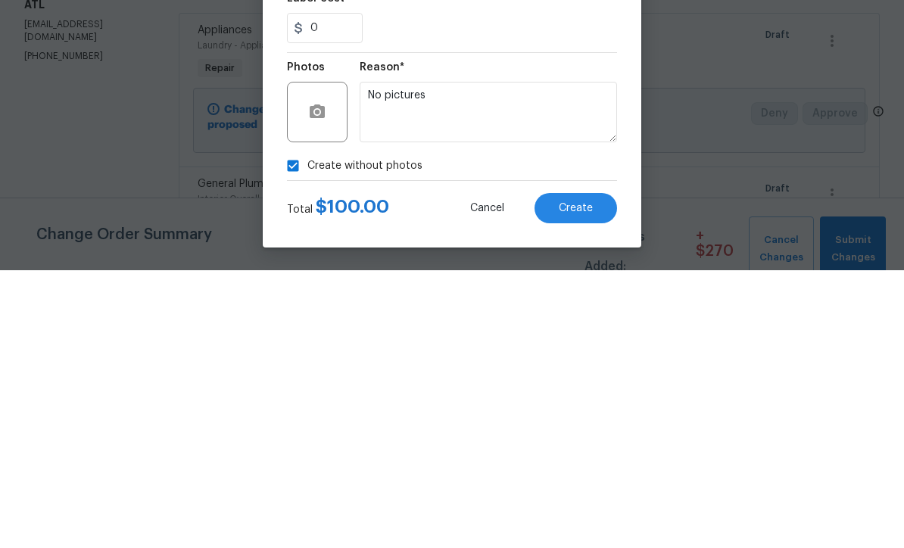
click at [571, 481] on span "Create" at bounding box center [576, 486] width 34 height 11
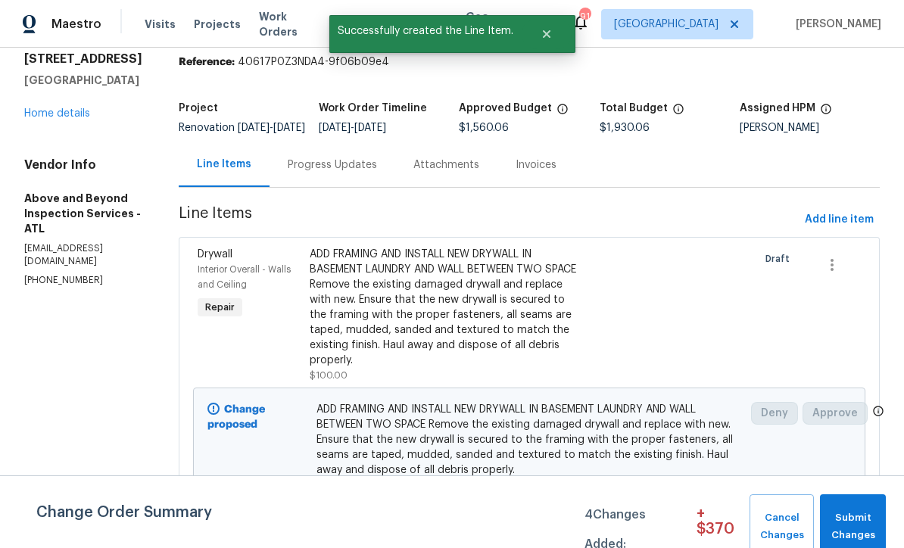
scroll to position [60, 0]
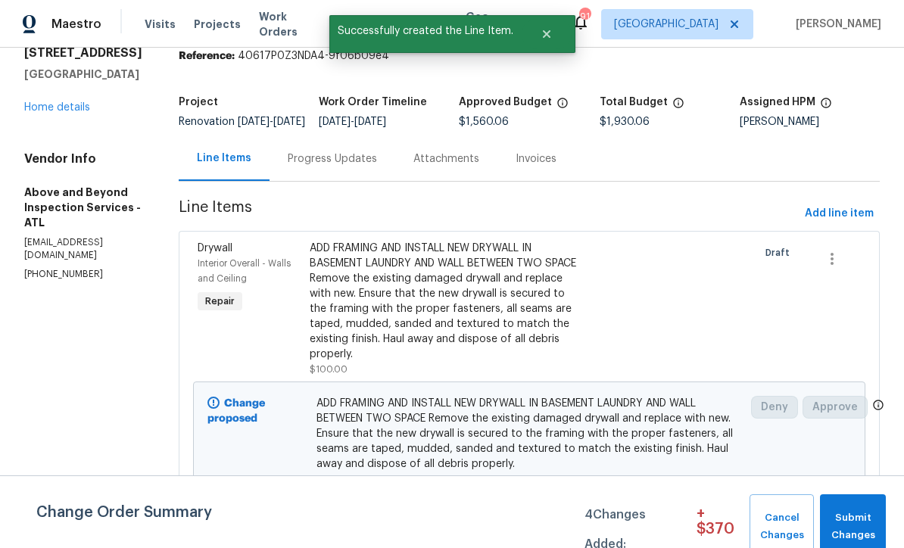
click at [425, 308] on div "ADD FRAMING AND INSTALL NEW DRYWALL IN BASEMENT LAUNDRY AND WALL BETWEEN TWO SP…" at bounding box center [445, 301] width 271 height 121
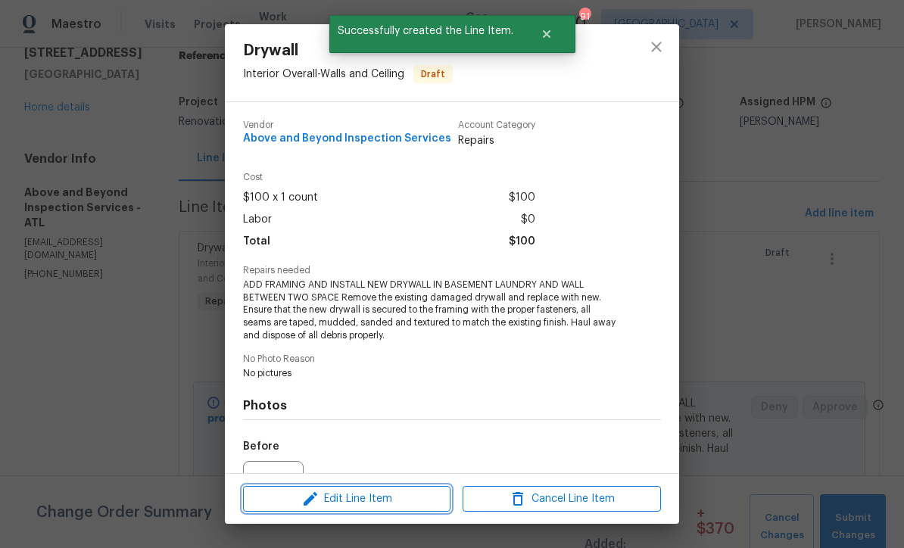
click at [348, 495] on span "Edit Line Item" at bounding box center [347, 499] width 198 height 19
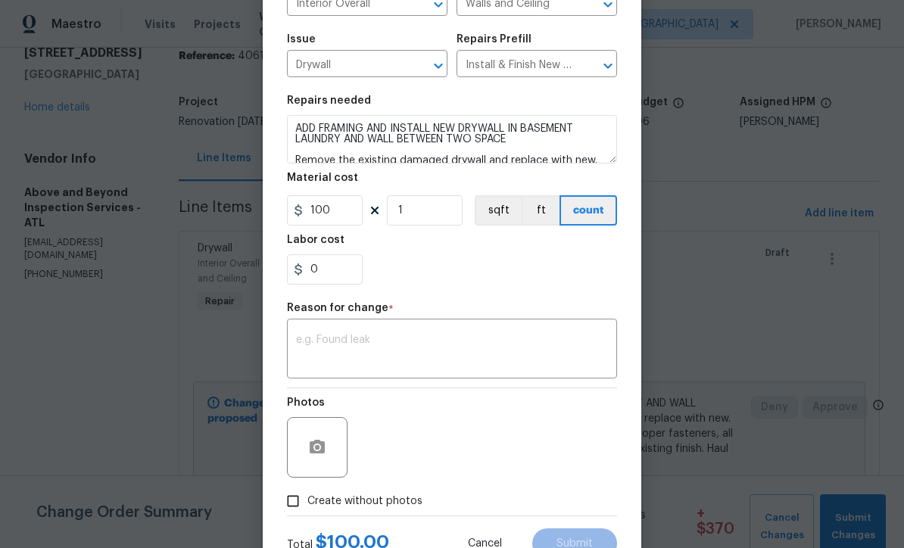
scroll to position [147, 0]
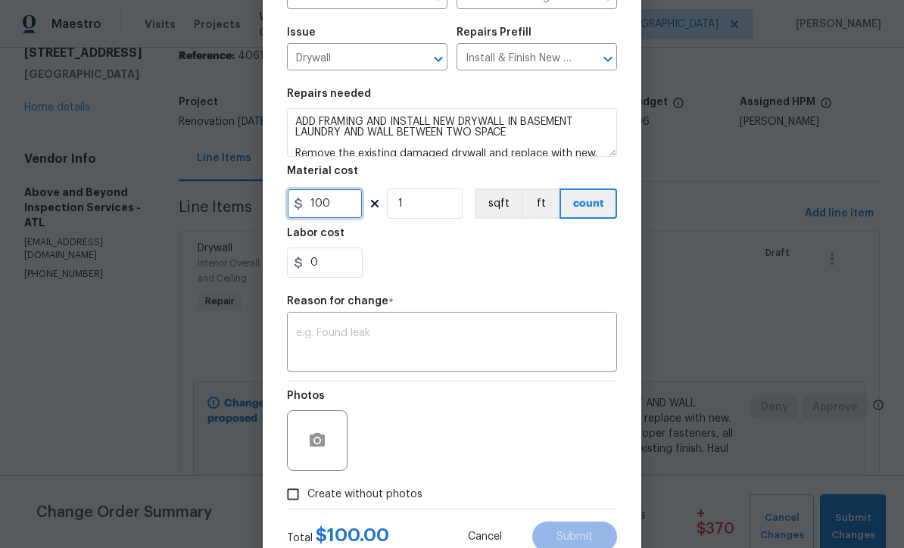
click at [336, 208] on input "100" at bounding box center [325, 204] width 76 height 30
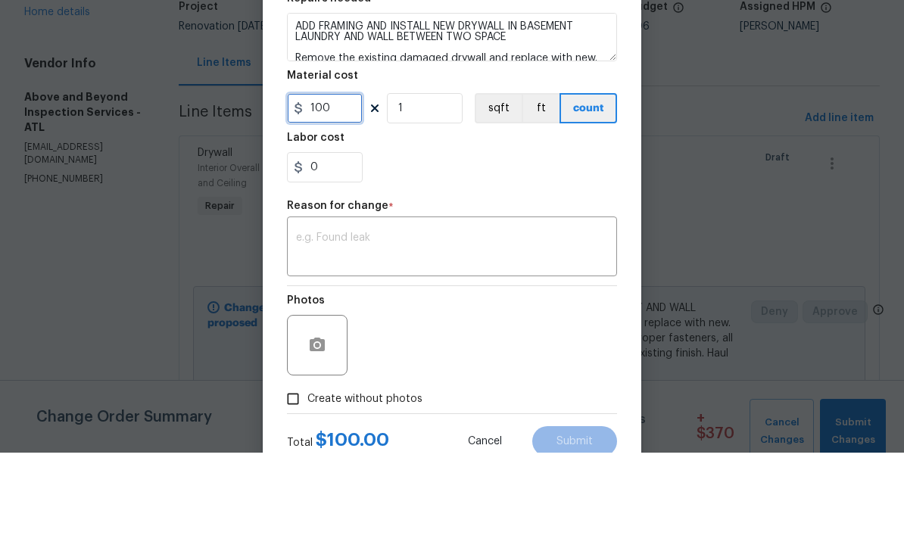
type input "100"
click at [411, 189] on input "1" at bounding box center [425, 204] width 76 height 30
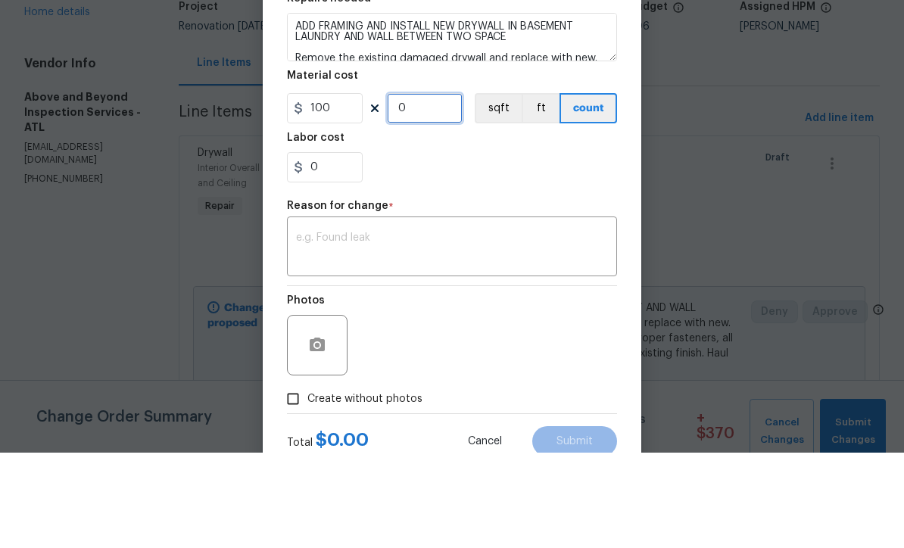
type input "3"
click at [436, 248] on div "0" at bounding box center [452, 263] width 330 height 30
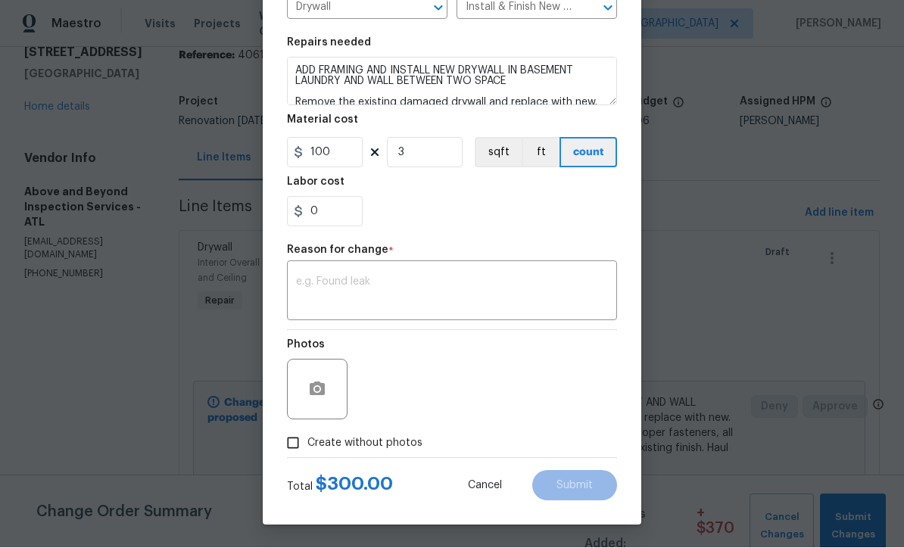
scroll to position [201, 0]
click at [289, 443] on input "Create without photos" at bounding box center [293, 443] width 29 height 29
checkbox input "true"
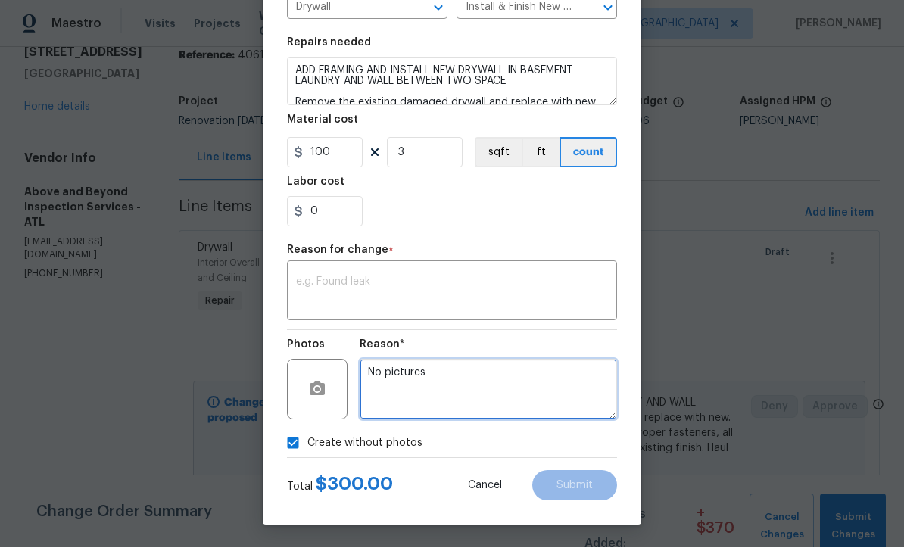
click at [367, 370] on textarea "No pictures" at bounding box center [489, 390] width 258 height 61
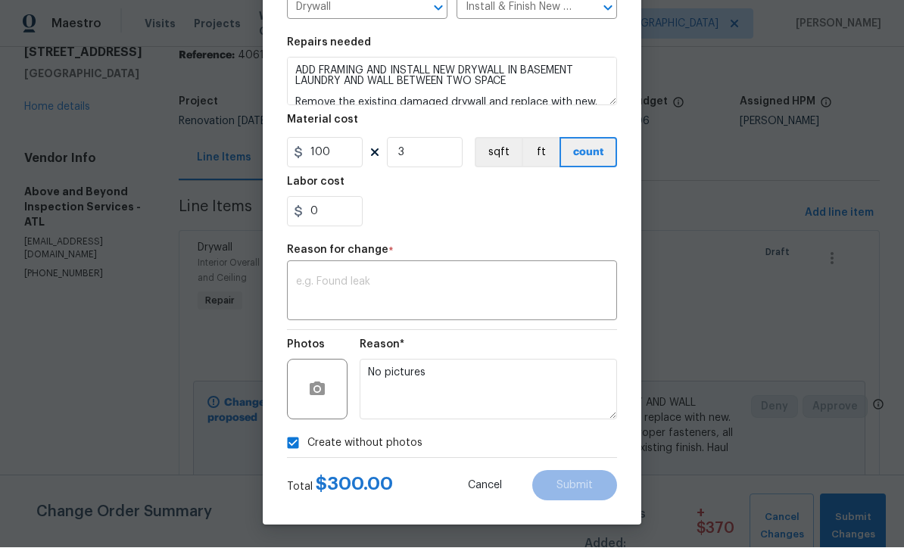
click at [298, 277] on textarea at bounding box center [452, 293] width 312 height 32
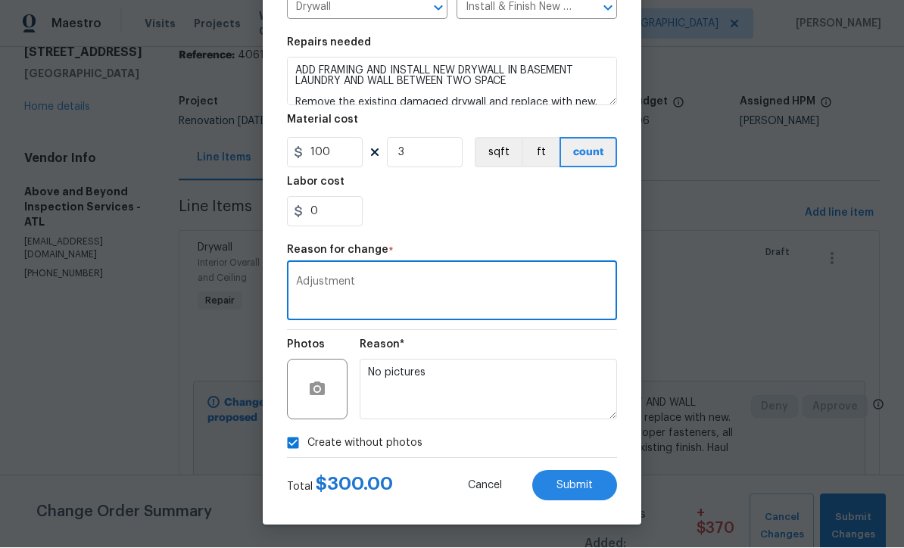
type textarea "Adjustment"
click at [571, 483] on span "Submit" at bounding box center [575, 486] width 36 height 11
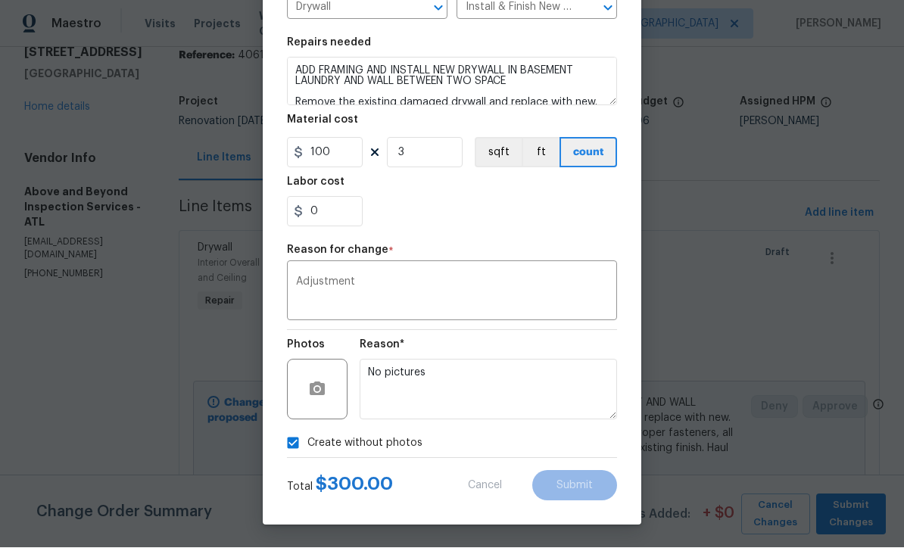
type input "1"
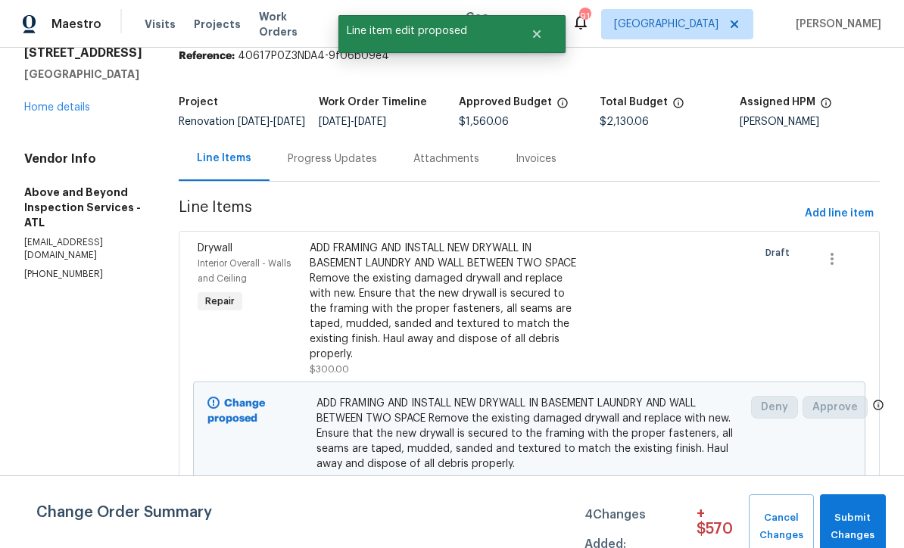
scroll to position [0, 0]
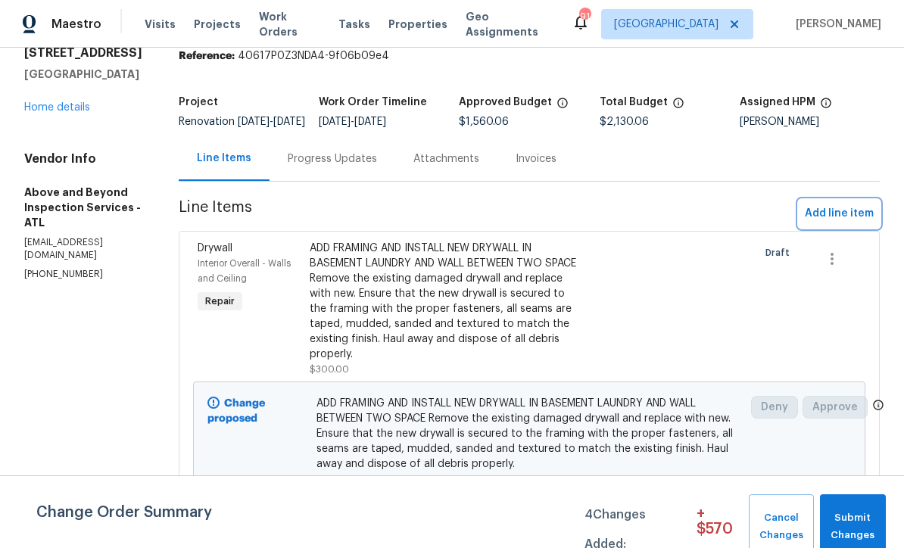
click at [826, 223] on span "Add line item" at bounding box center [839, 214] width 69 height 19
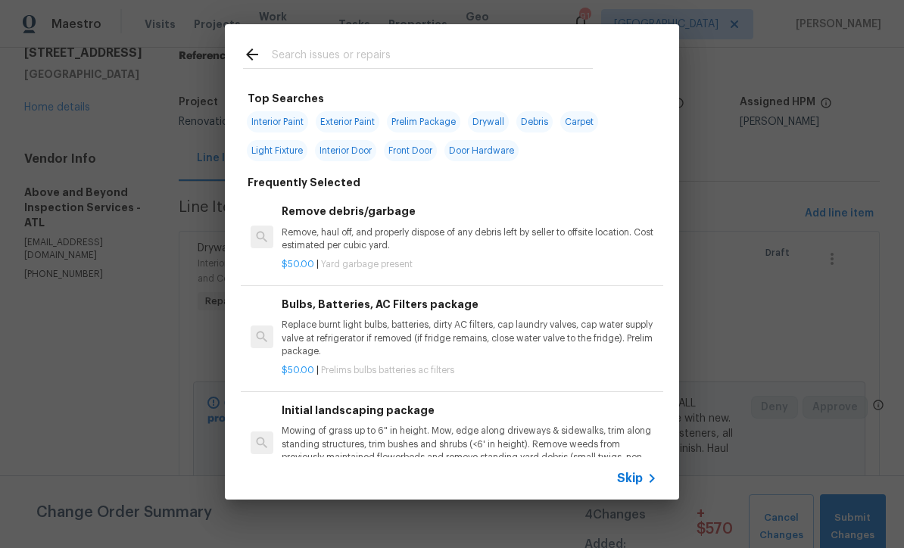
click at [636, 480] on span "Skip" at bounding box center [630, 478] width 26 height 15
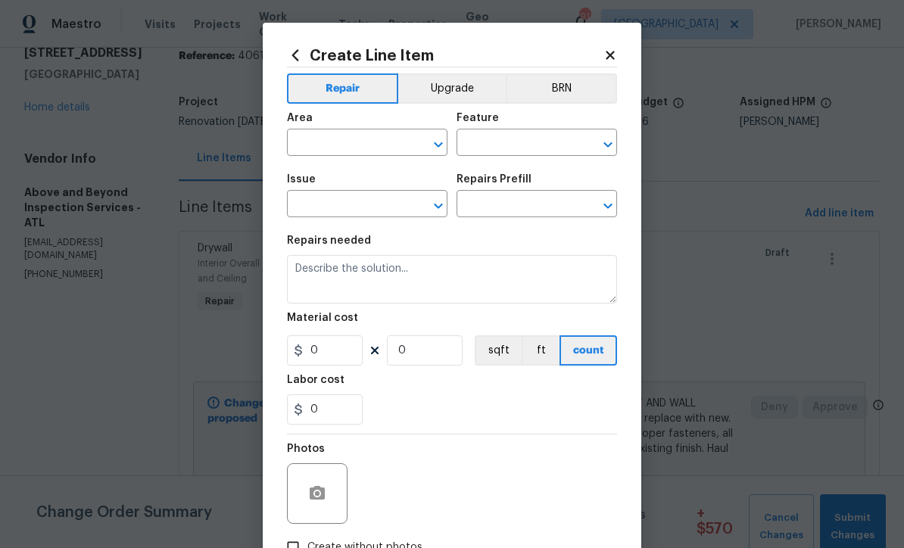
click at [322, 141] on input "text" at bounding box center [346, 144] width 118 height 23
click at [326, 208] on li "Exterior Overall" at bounding box center [367, 204] width 161 height 25
type input "Exterior Overall"
click at [483, 139] on input "text" at bounding box center [516, 144] width 118 height 23
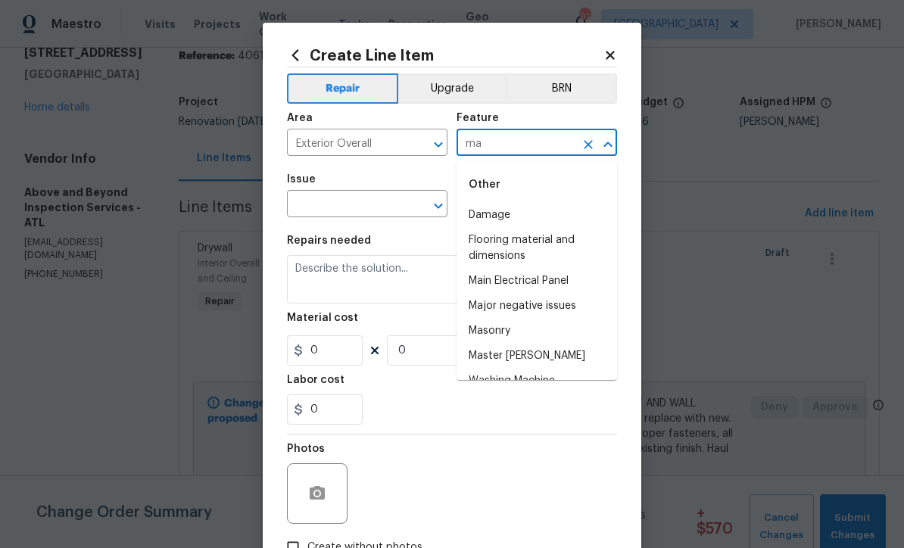
type input "m"
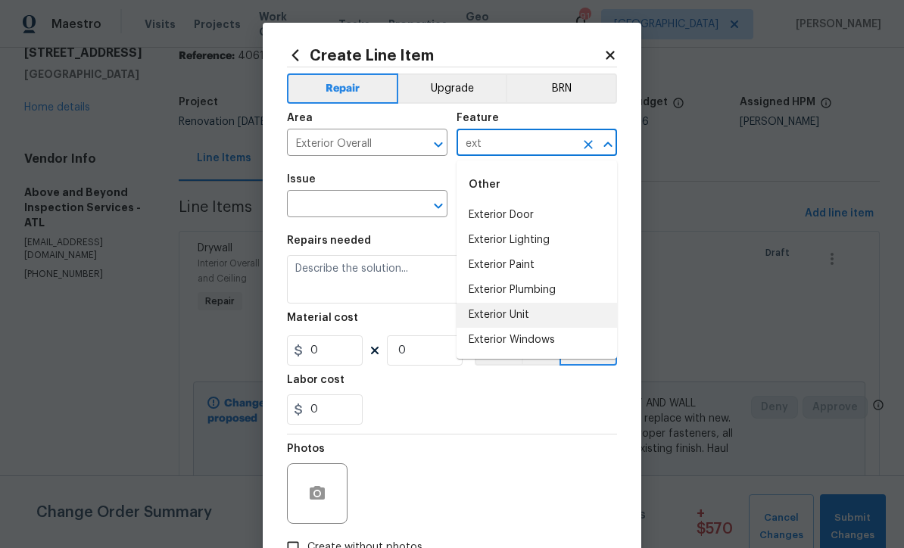
click at [483, 320] on li "Exterior Unit" at bounding box center [537, 315] width 161 height 25
type input "Exterior Unit"
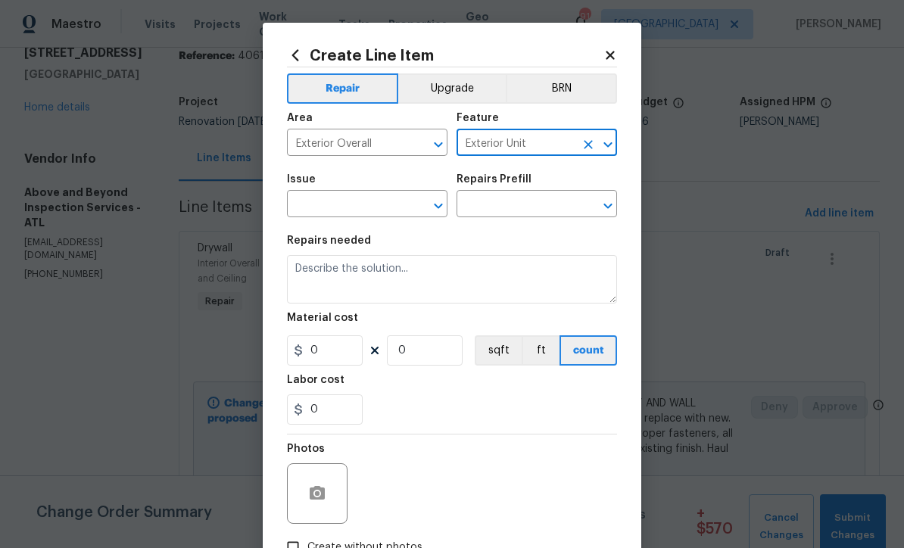
click at [314, 208] on input "text" at bounding box center [346, 205] width 118 height 23
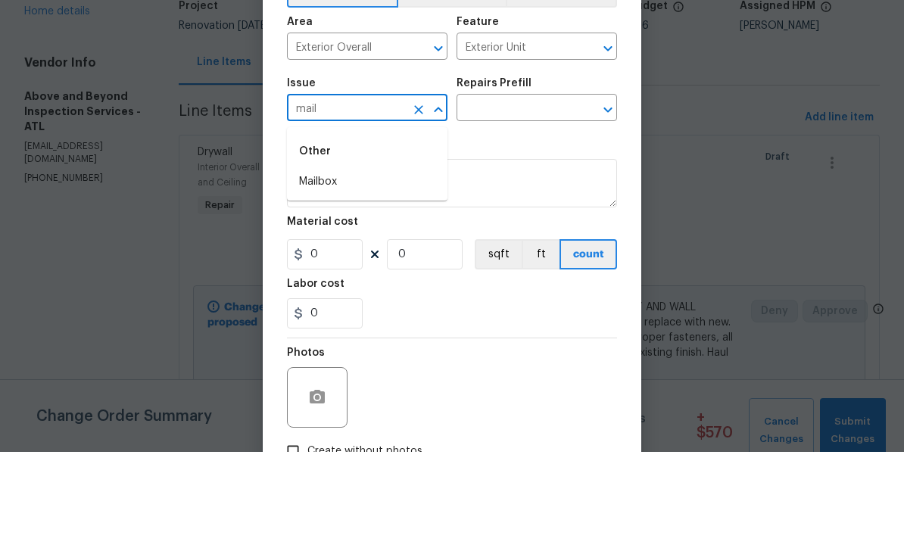
click at [307, 266] on li "Mailbox" at bounding box center [367, 278] width 161 height 25
type input "Mailbox"
click at [477, 194] on input "text" at bounding box center [516, 205] width 118 height 23
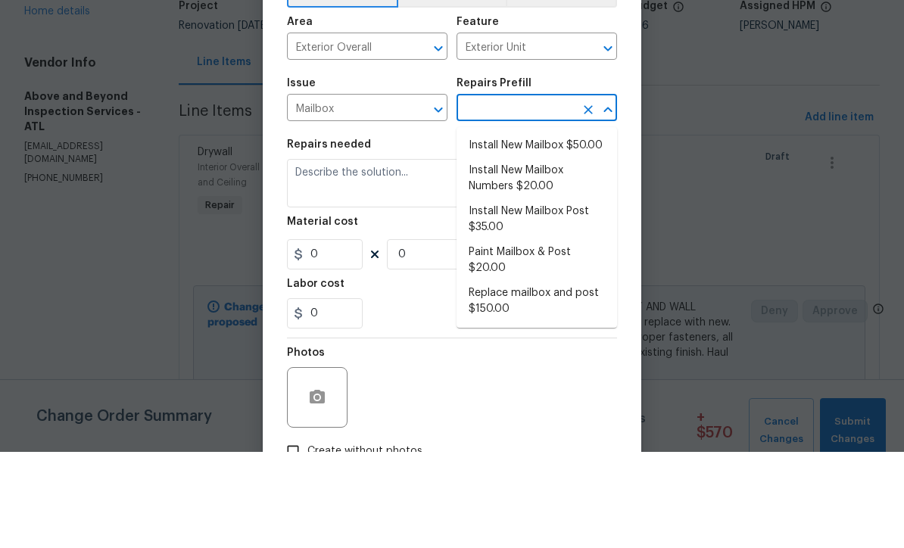
scroll to position [50, 0]
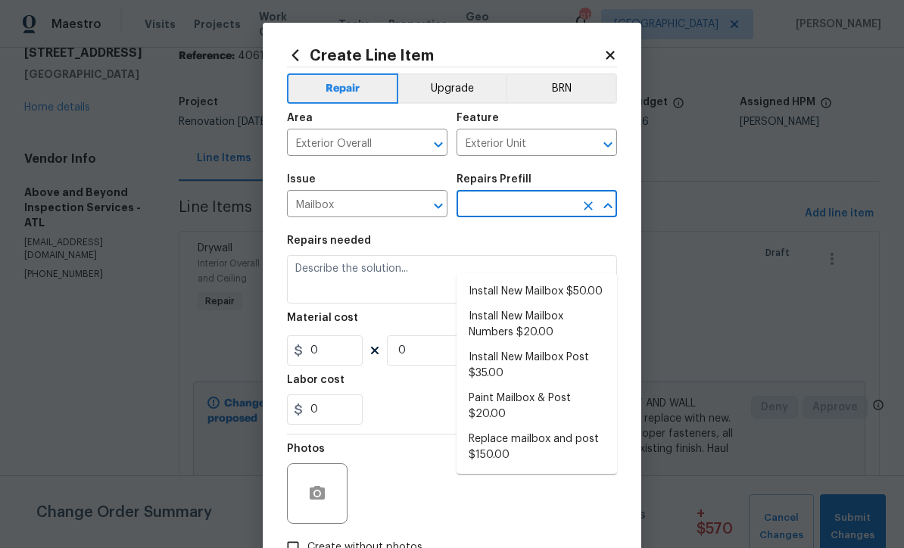
click at [504, 386] on li "Paint Mailbox & Post $20.00" at bounding box center [537, 406] width 161 height 41
type input "Paint Mailbox & Post $20.00"
type textarea "Paint mailbox & post"
type input "1"
type input "20"
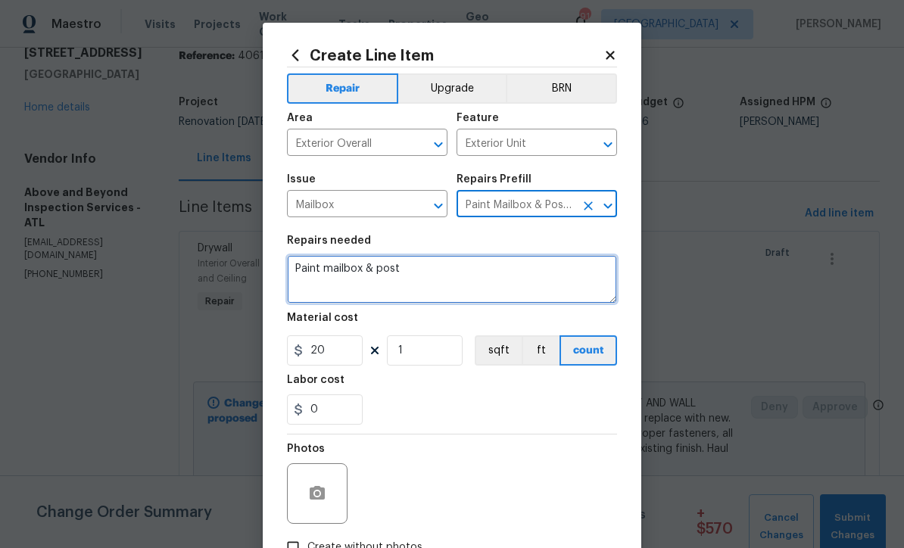
click at [412, 274] on textarea "Paint mailbox & post" at bounding box center [452, 279] width 330 height 48
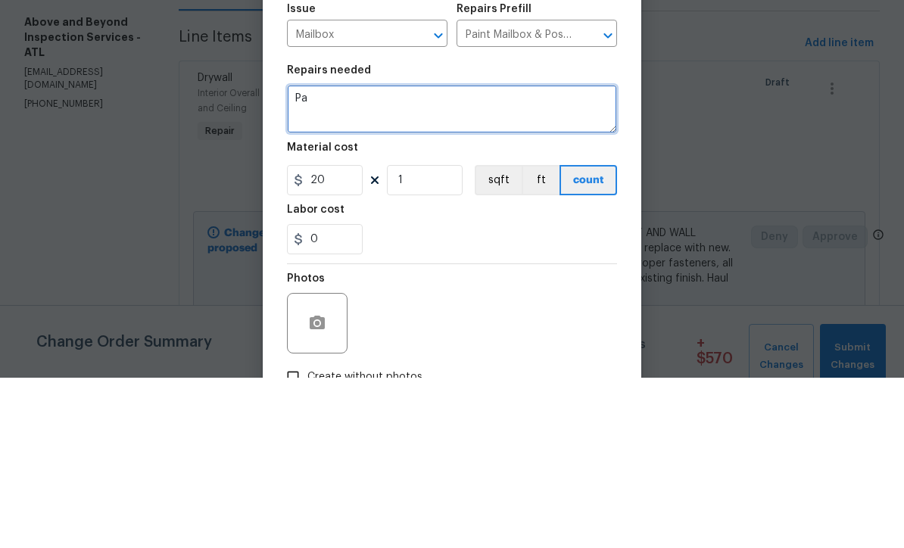
type textarea "P"
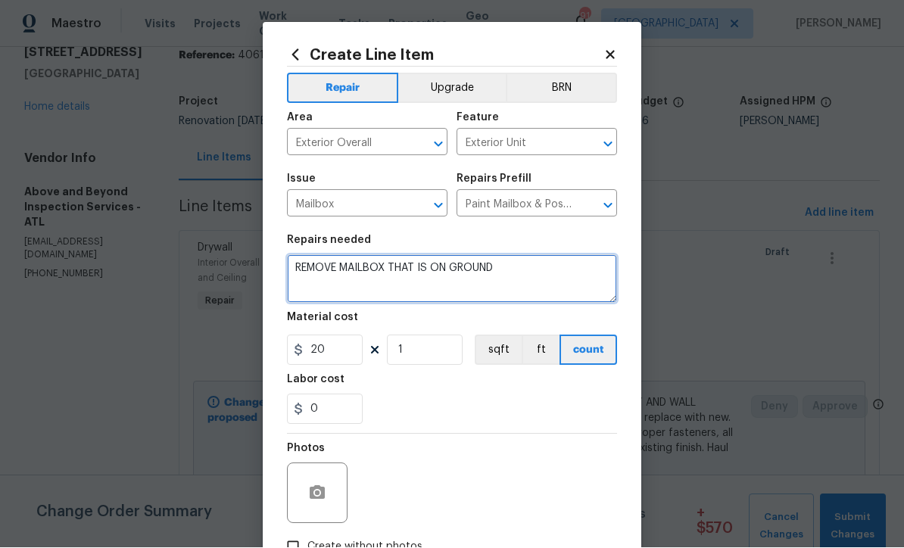
type textarea "REMOVE MAILBOX THAT IS ON GROUND"
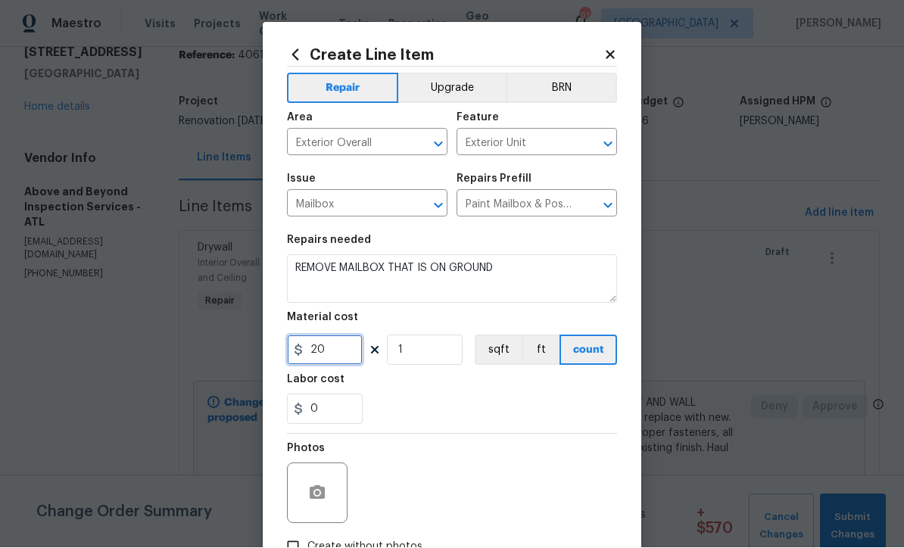
click at [326, 361] on input "20" at bounding box center [325, 351] width 76 height 30
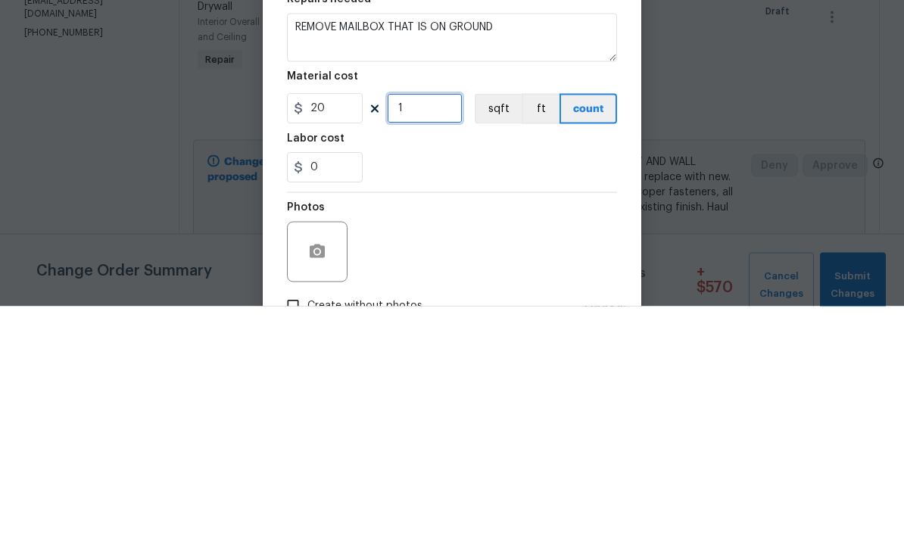
click at [411, 336] on input "1" at bounding box center [425, 351] width 76 height 30
click at [420, 336] on input "1" at bounding box center [425, 351] width 76 height 30
type input "2"
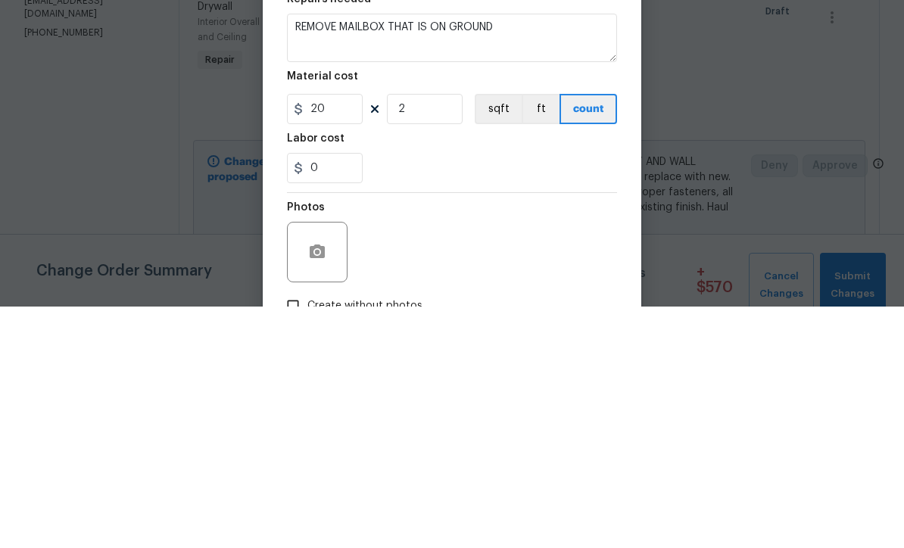
click at [421, 395] on div "0" at bounding box center [452, 410] width 330 height 30
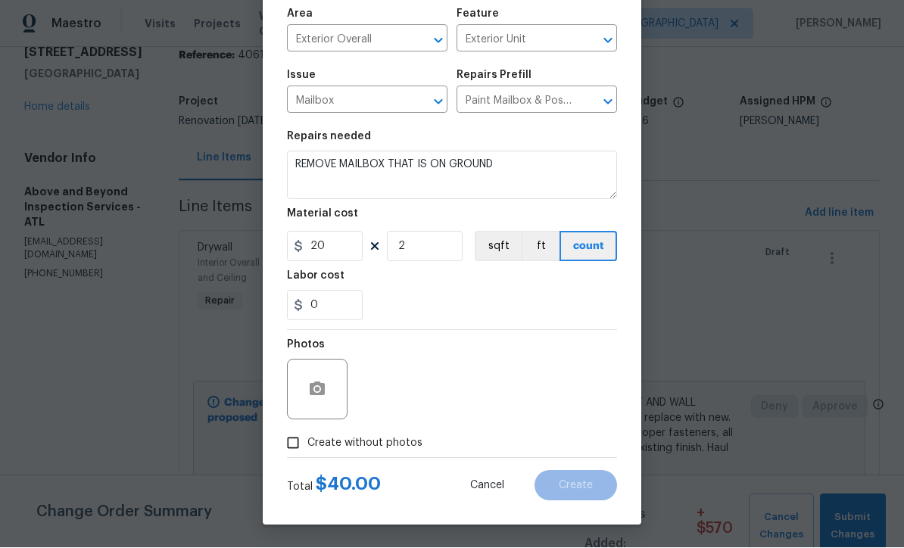
scroll to position [107, 0]
click at [288, 441] on input "Create without photos" at bounding box center [293, 443] width 29 height 29
checkbox input "true"
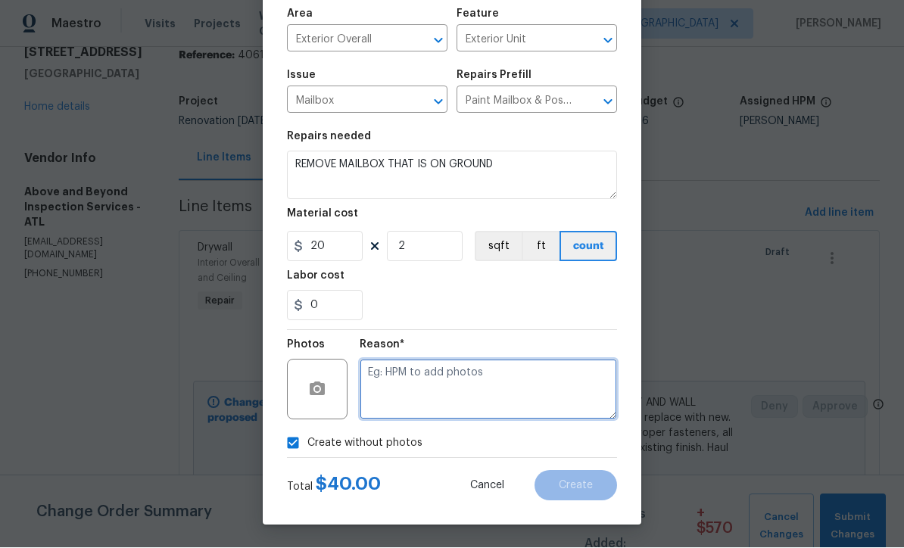
click at [371, 367] on textarea at bounding box center [489, 390] width 258 height 61
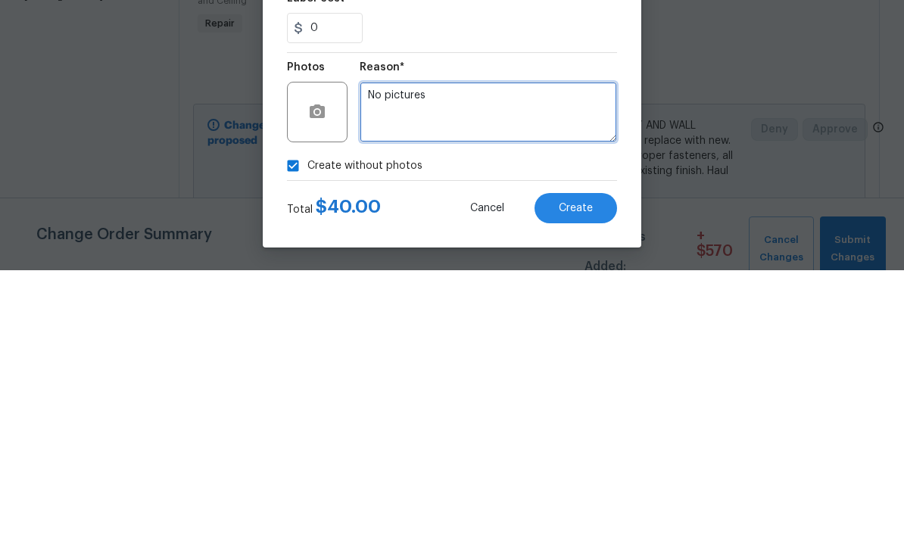
type textarea "No pictures"
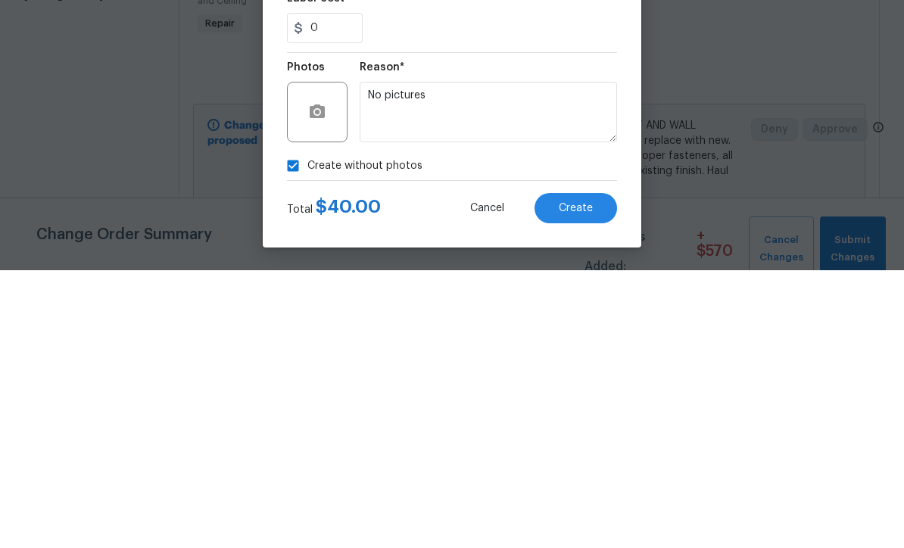
click at [575, 481] on span "Create" at bounding box center [576, 486] width 34 height 11
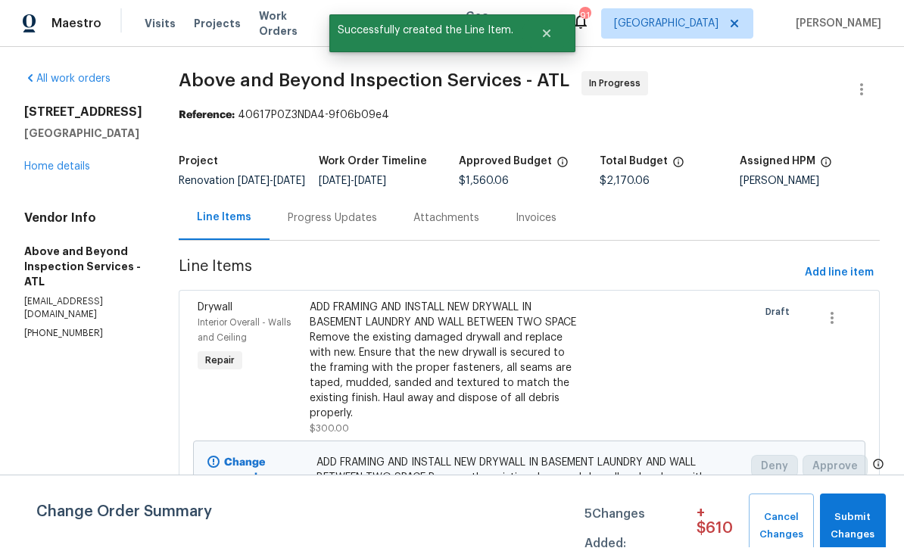
scroll to position [1, 0]
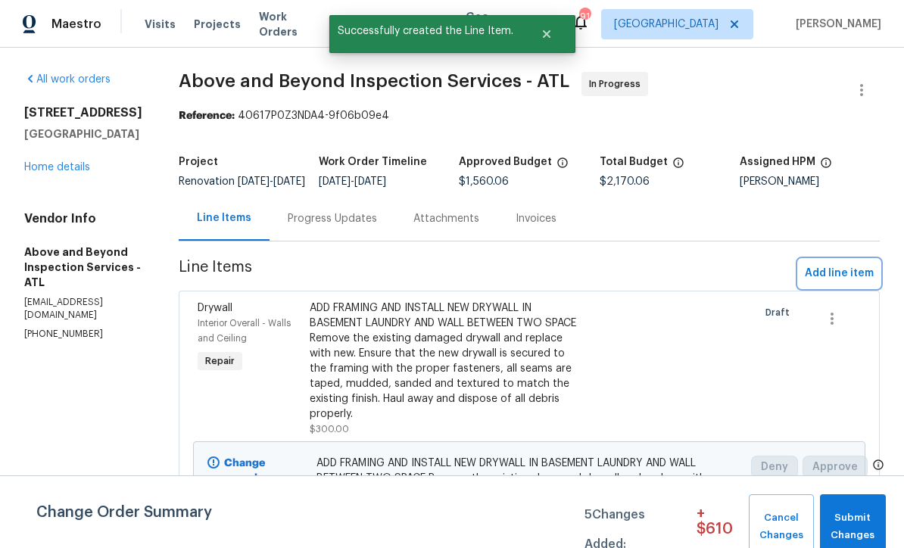
click at [832, 283] on span "Add line item" at bounding box center [839, 273] width 69 height 19
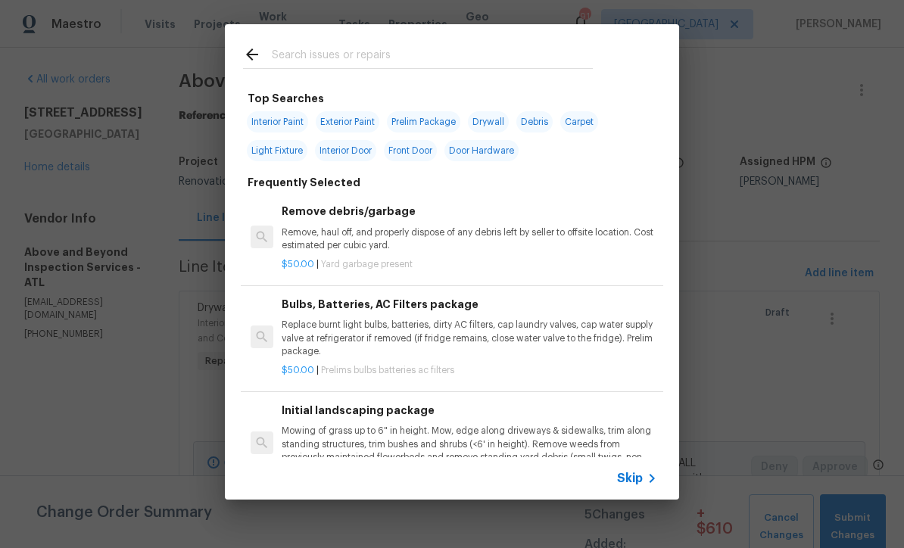
click at [640, 483] on span "Skip" at bounding box center [630, 478] width 26 height 15
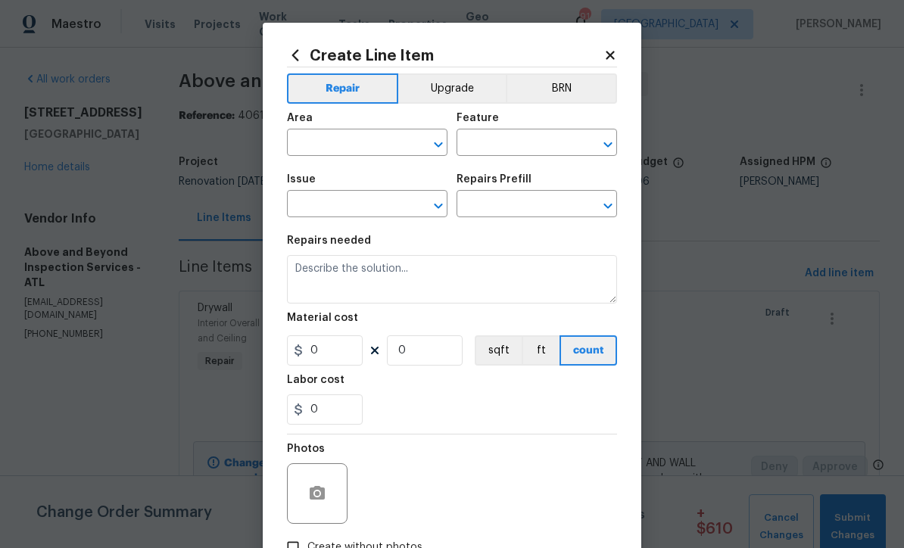
click at [307, 143] on input "text" at bounding box center [346, 144] width 118 height 23
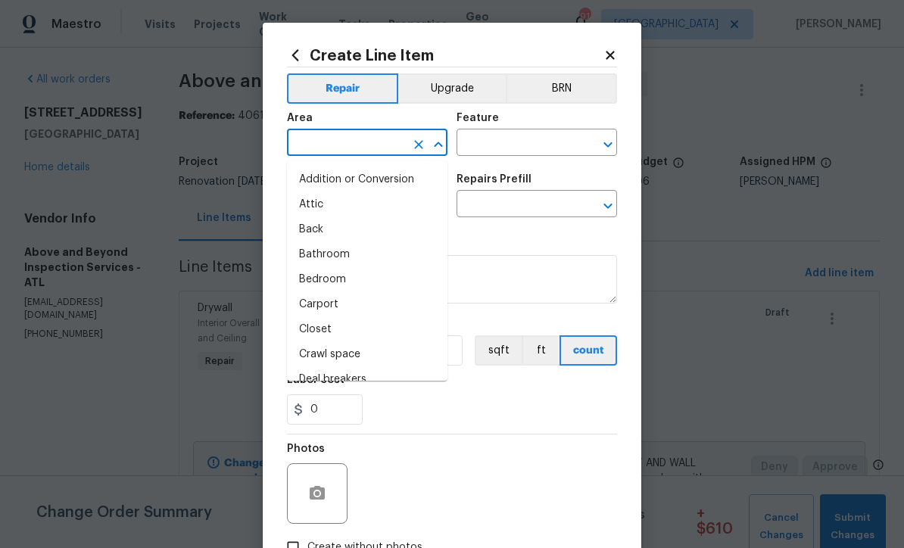
scroll to position [0, 0]
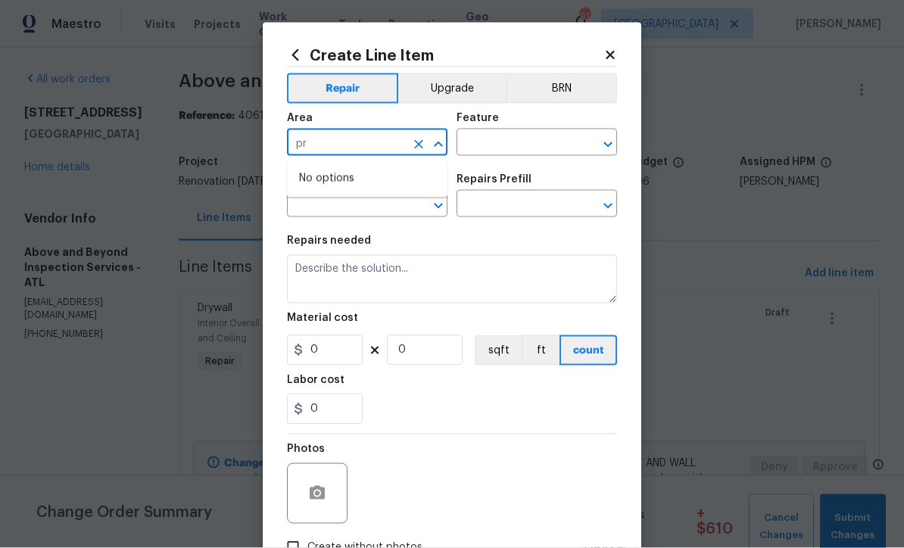
type input "p"
click at [329, 205] on li "Exterior Overall" at bounding box center [367, 204] width 161 height 25
type input "Exterior Overall"
click at [486, 140] on input "text" at bounding box center [516, 144] width 118 height 23
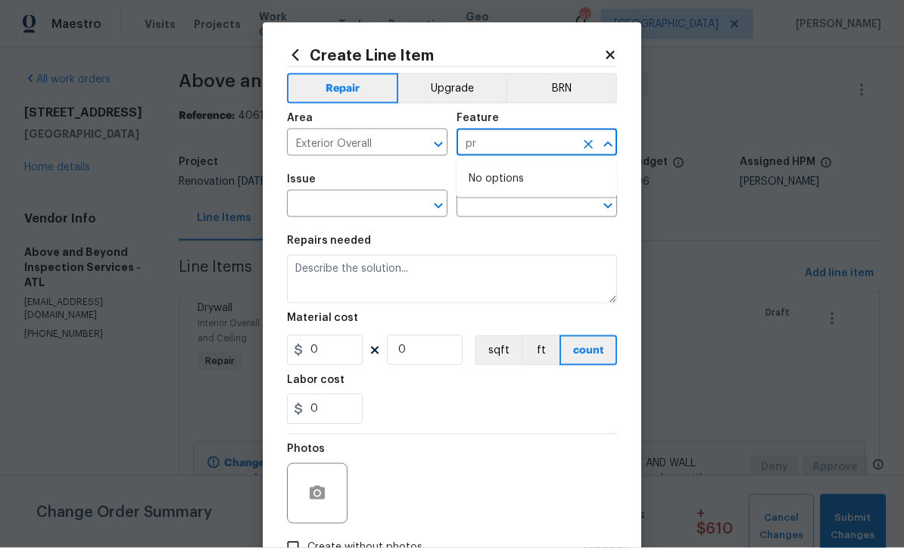
type input "p"
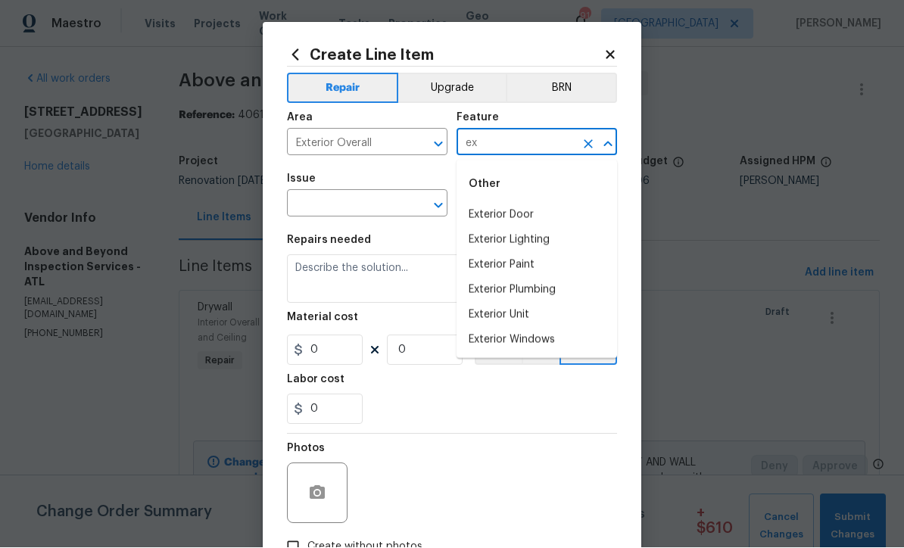
click at [498, 139] on input "ex" at bounding box center [516, 144] width 118 height 23
type input "e"
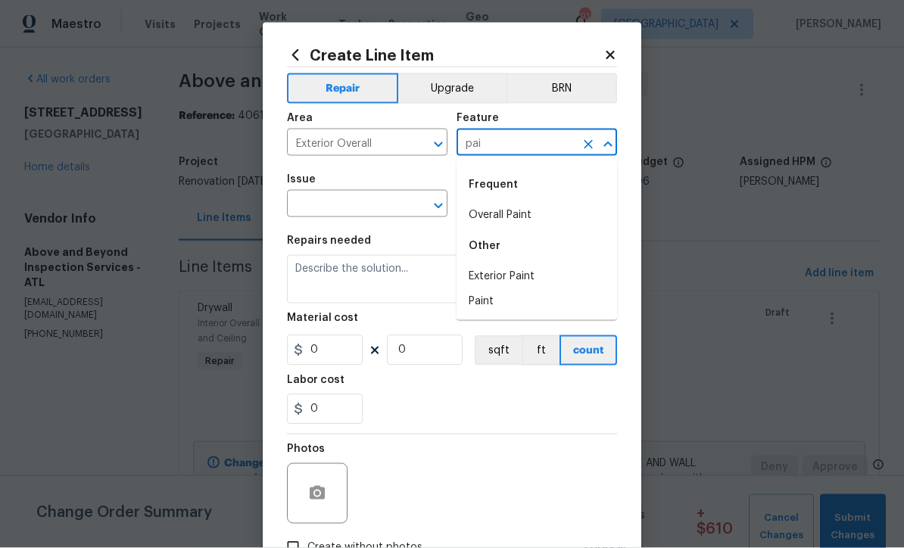
click at [494, 214] on li "Overall Paint" at bounding box center [537, 215] width 161 height 25
type input "Overall Paint"
click at [351, 205] on input "text" at bounding box center [346, 205] width 118 height 23
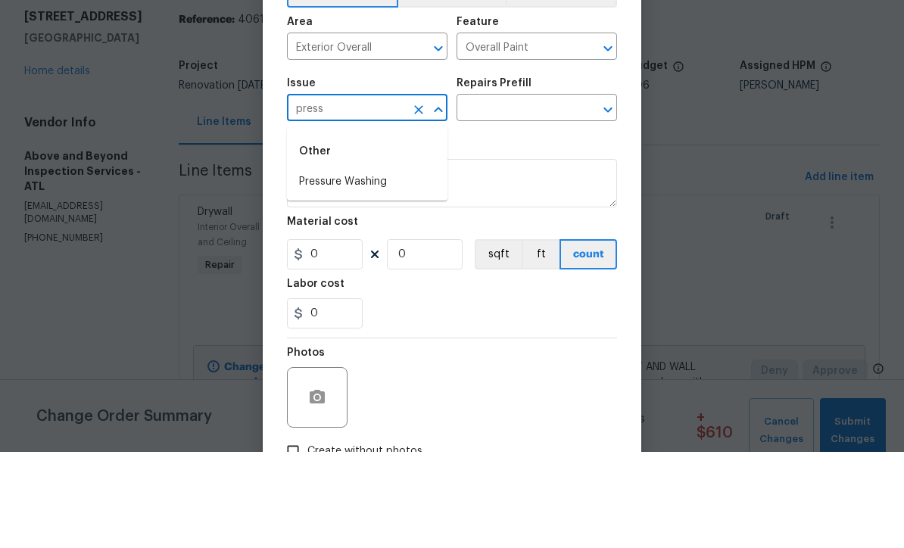
click at [343, 266] on li "Pressure Washing" at bounding box center [367, 278] width 161 height 25
type input "Pressure Washing"
click at [477, 194] on input "text" at bounding box center [516, 205] width 118 height 23
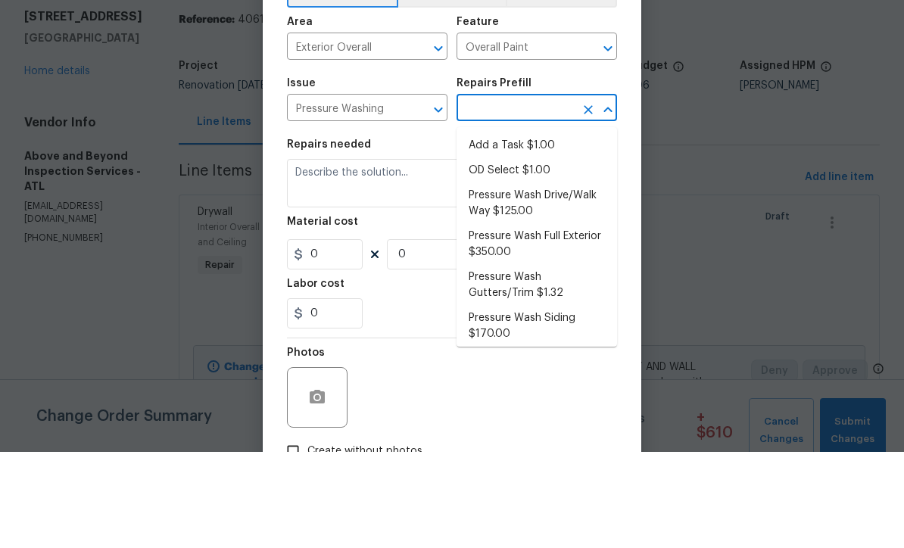
scroll to position [50, 0]
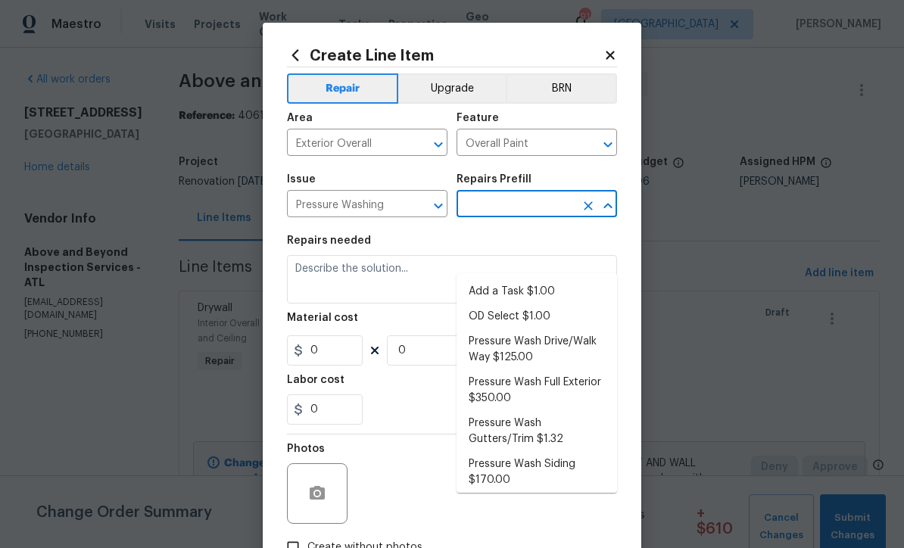
click at [516, 329] on li "Pressure Wash Drive/Walk Way $125.00" at bounding box center [537, 349] width 161 height 41
type input "Pressure Wash Drive/Walk Way $125.00"
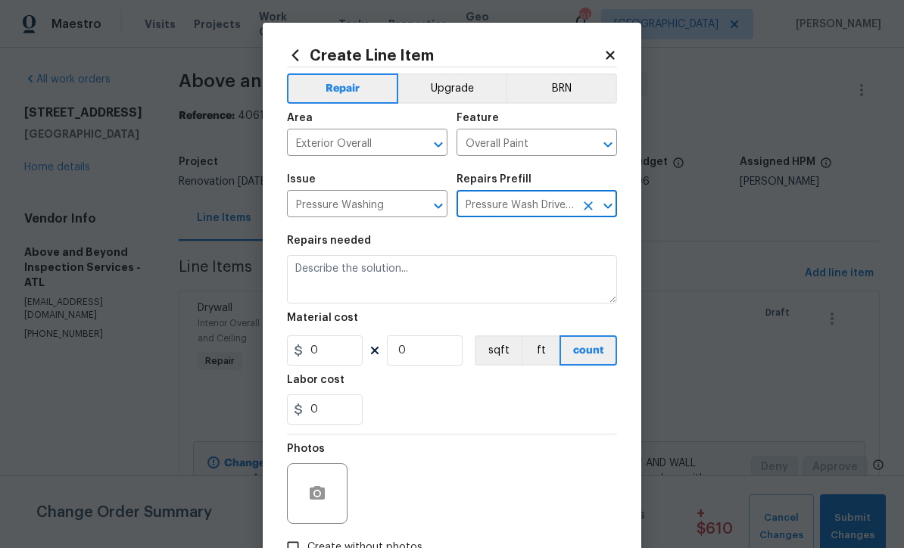
type input "Siding"
type textarea "Pressure wash the driveways/walkways as directed by the PM. Ensure that all deb…"
type input "1"
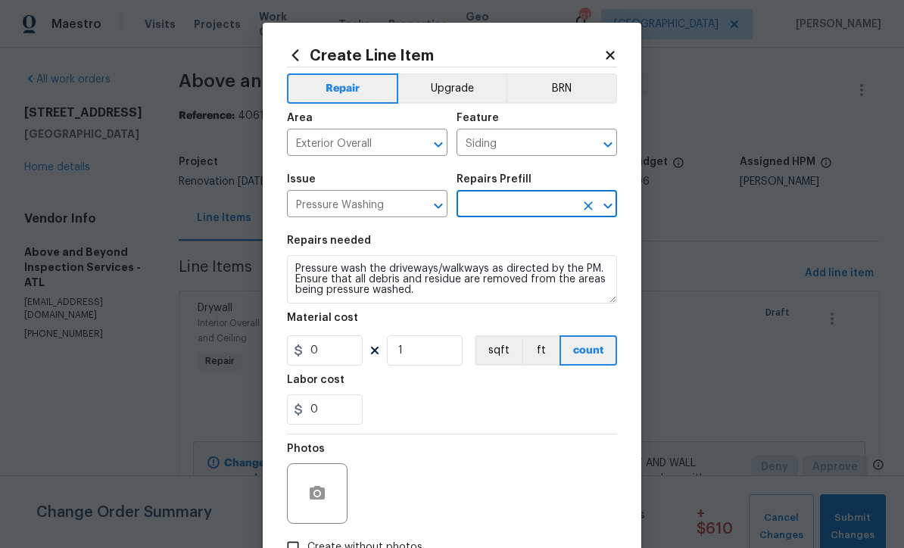
type input "Pressure Wash Drive/Walk Way $125.00"
type input "125"
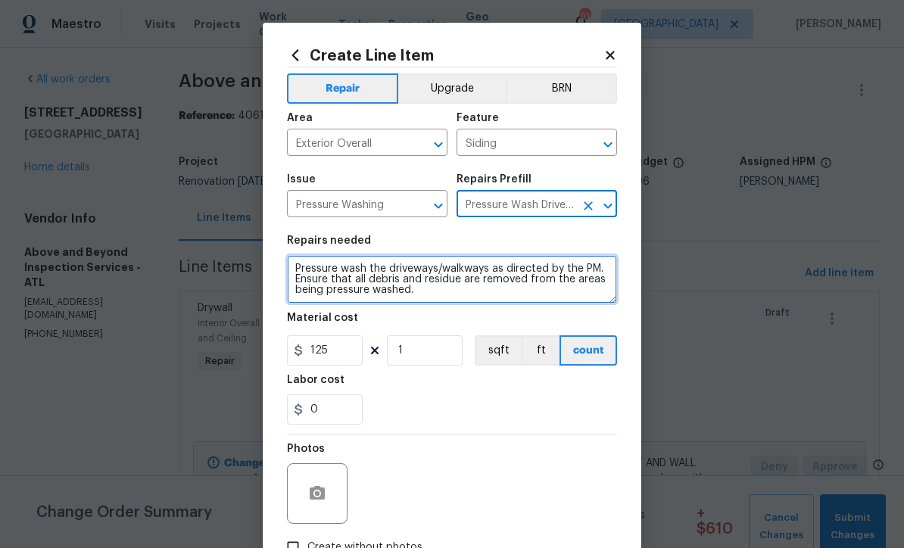
click at [294, 265] on textarea "Pressure wash the driveways/walkways as directed by the PM. Ensure that all deb…" at bounding box center [452, 279] width 330 height 48
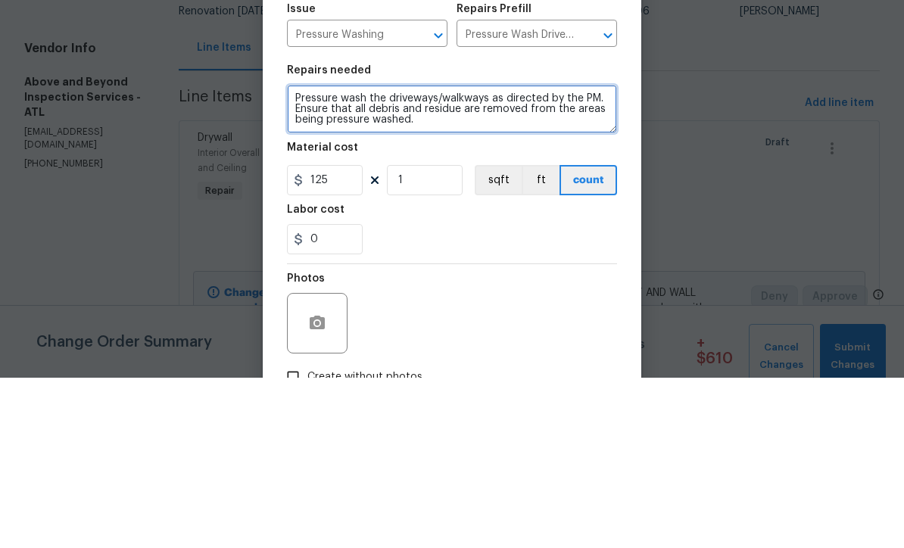
click at [324, 255] on textarea "Pressure wash the driveways/walkways as directed by the PM. Ensure that all deb…" at bounding box center [452, 279] width 330 height 48
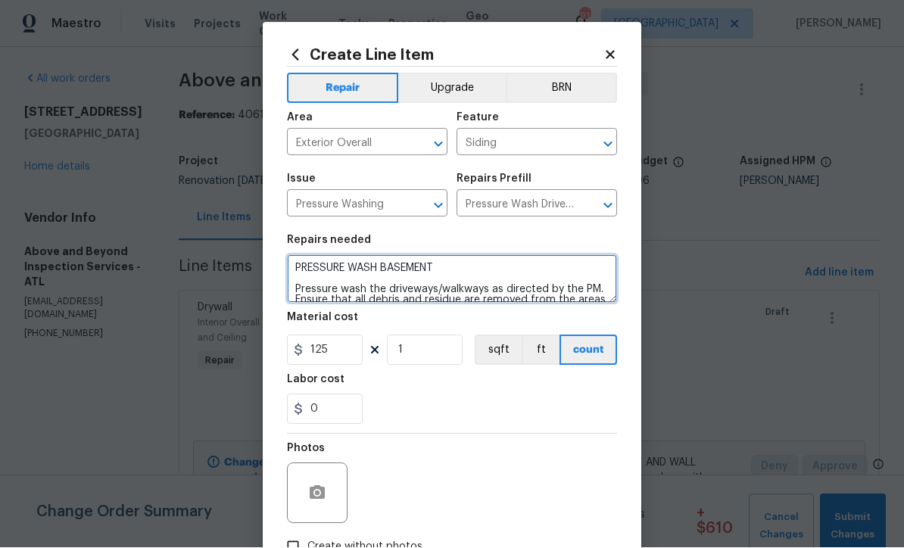
type textarea "PRESSURE WASH BASEMENT Pressure wash the driveways/walkways as directed by the …"
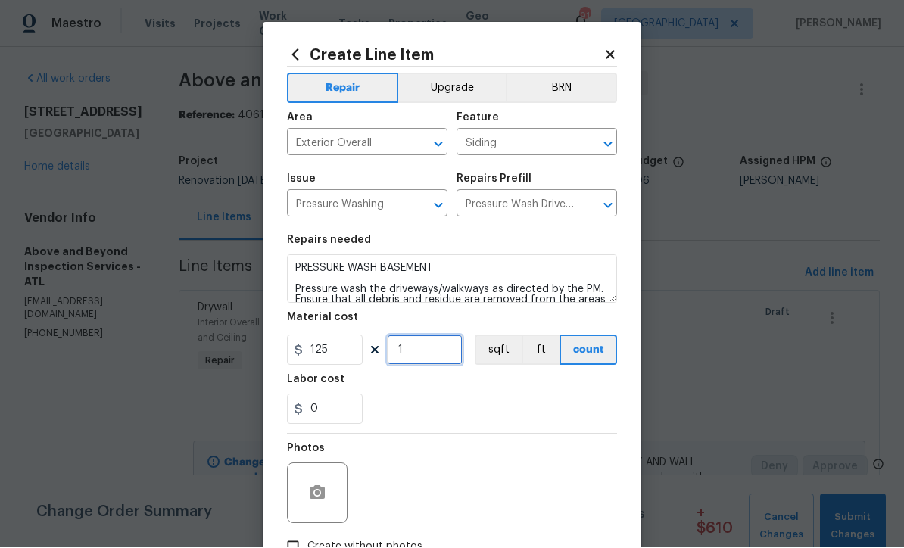
click at [404, 358] on input "1" at bounding box center [425, 351] width 76 height 30
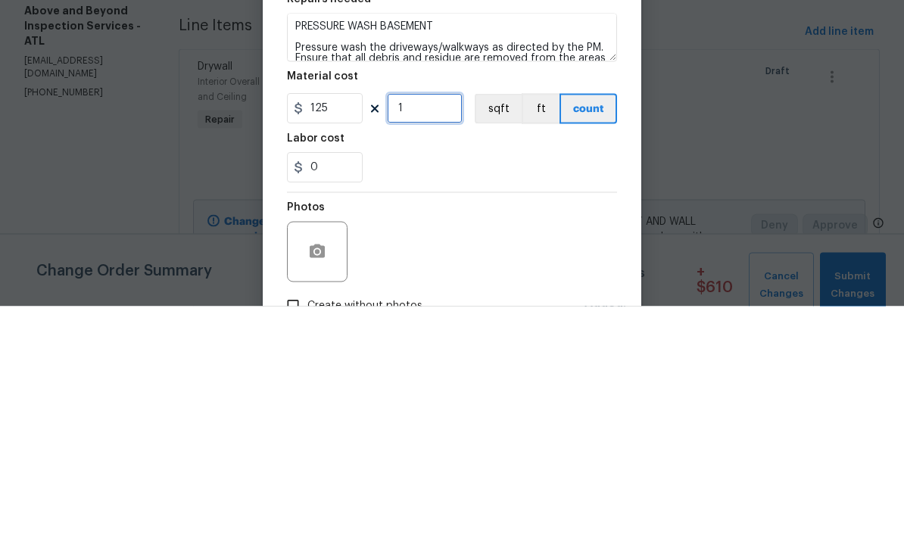
type input "1"
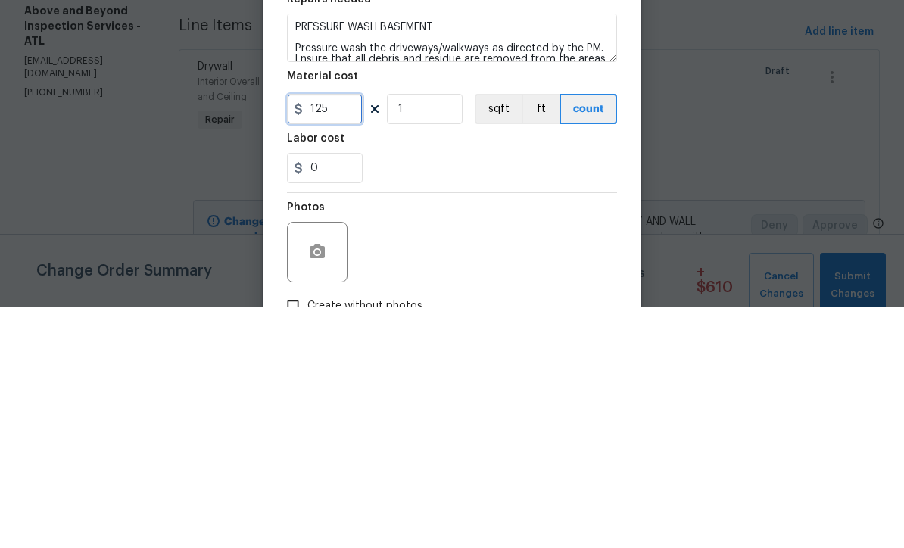
click at [334, 336] on input "125" at bounding box center [325, 351] width 76 height 30
type input "150"
click at [448, 395] on div "0" at bounding box center [452, 410] width 330 height 30
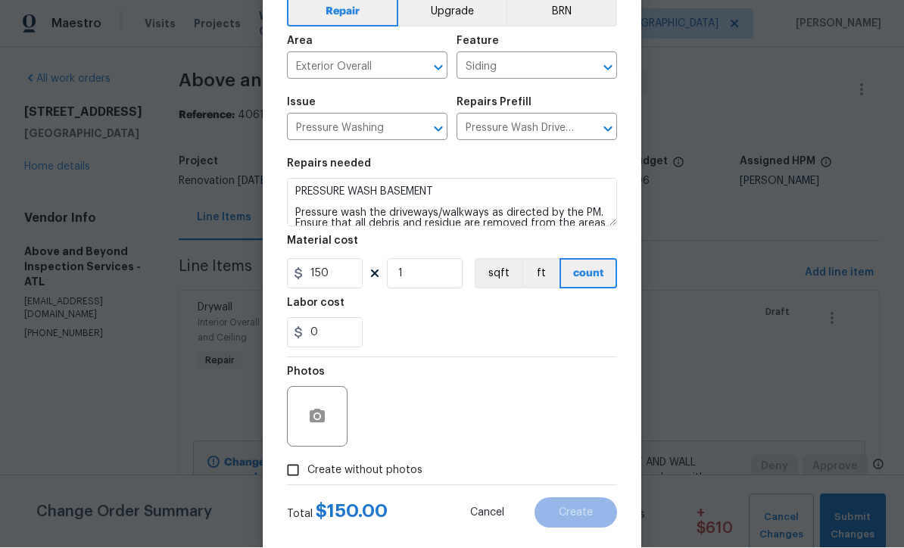
scroll to position [100, 0]
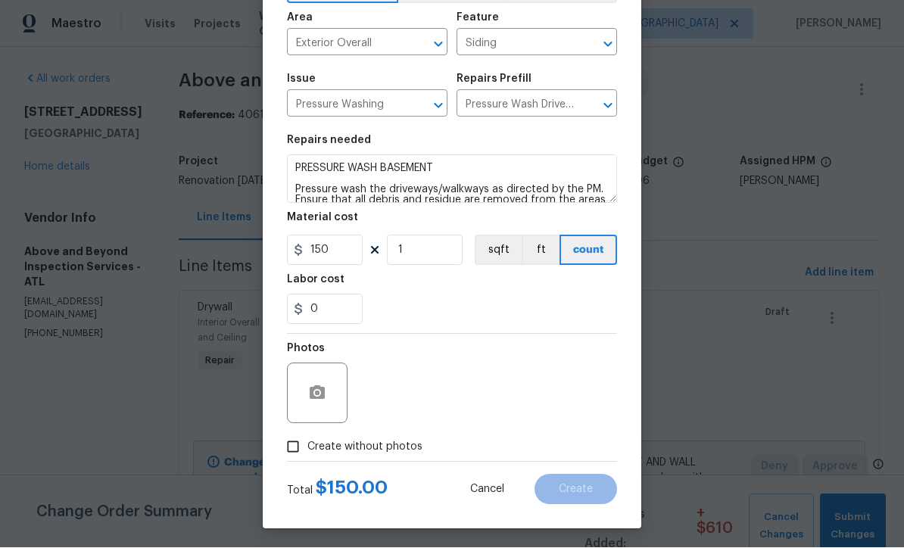
click at [286, 454] on input "Create without photos" at bounding box center [293, 447] width 29 height 29
checkbox input "true"
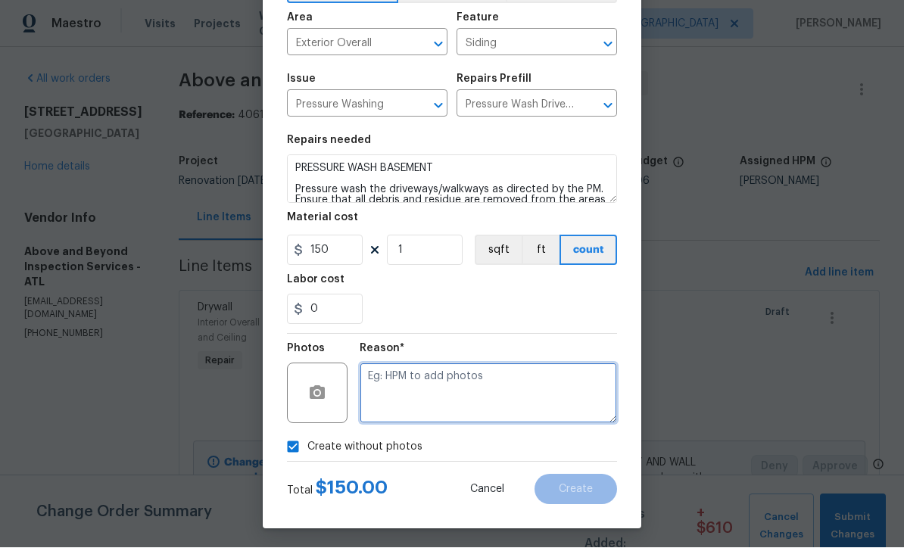
click at [366, 381] on textarea at bounding box center [489, 394] width 258 height 61
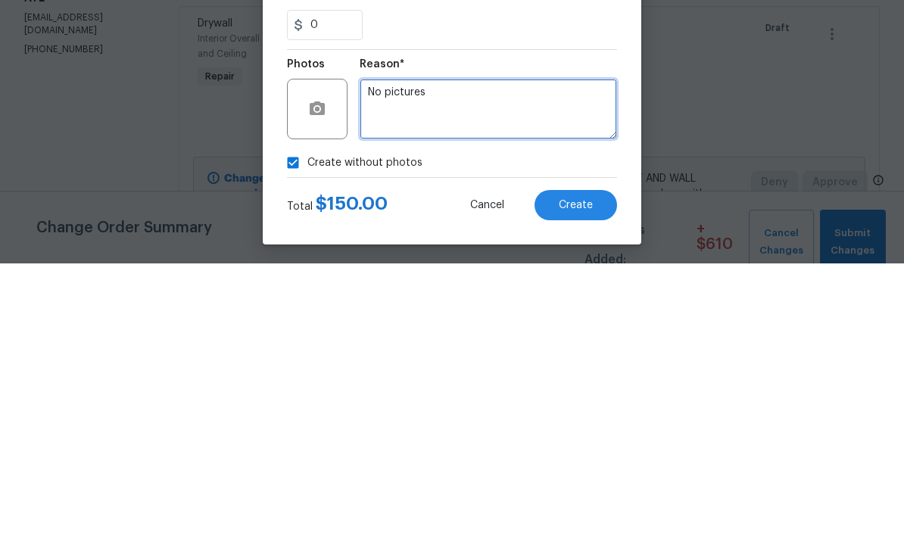
type textarea "No pictures"
click at [570, 485] on span "Create" at bounding box center [576, 490] width 34 height 11
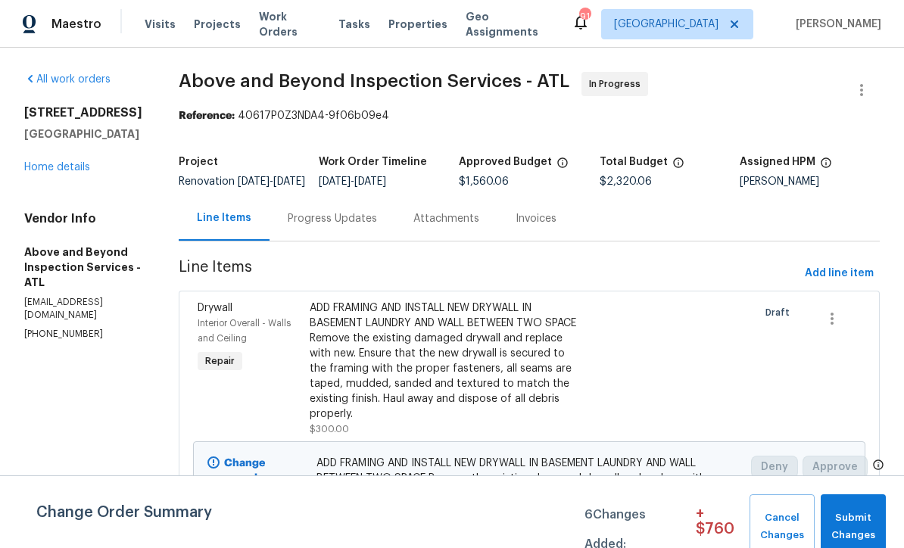
scroll to position [0, 0]
click at [852, 514] on span "Submit Changes" at bounding box center [854, 527] width 50 height 35
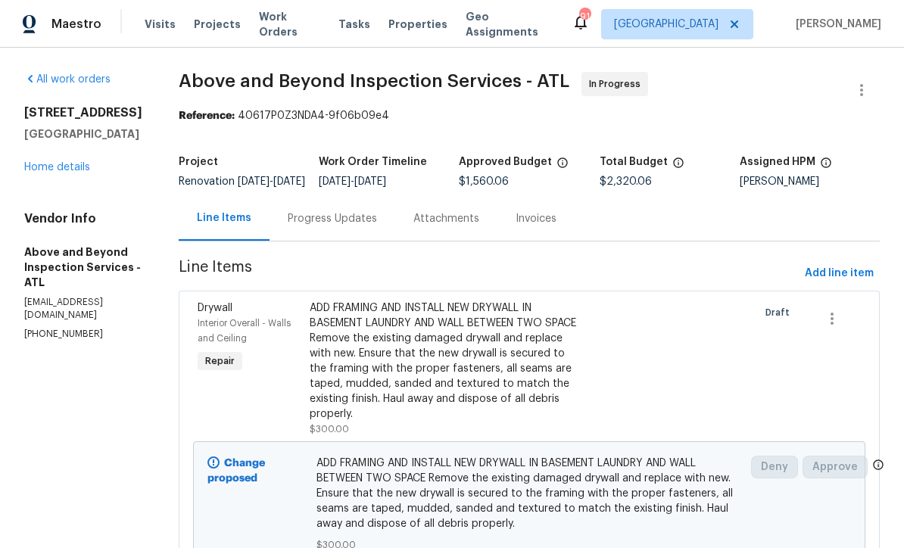
click at [366, 225] on div "Progress Updates" at bounding box center [332, 218] width 89 height 15
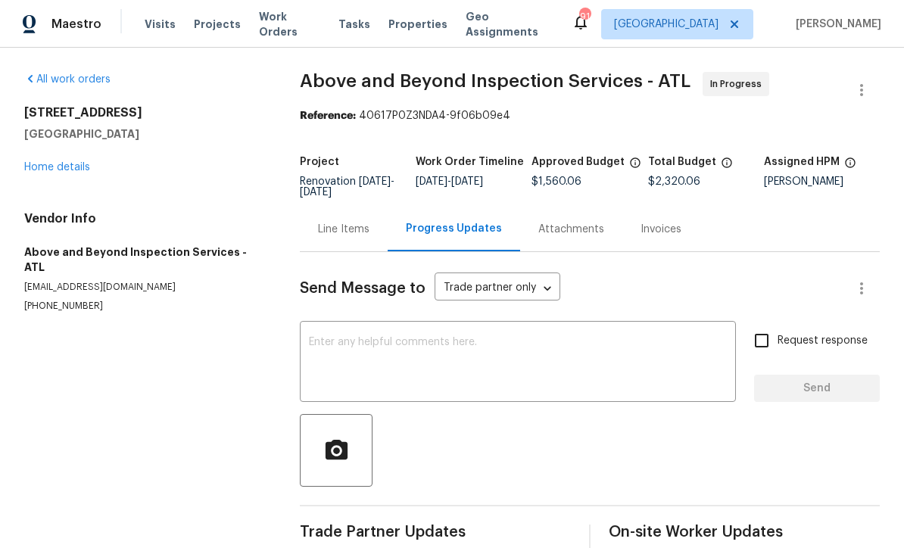
click at [320, 341] on textarea at bounding box center [518, 363] width 418 height 53
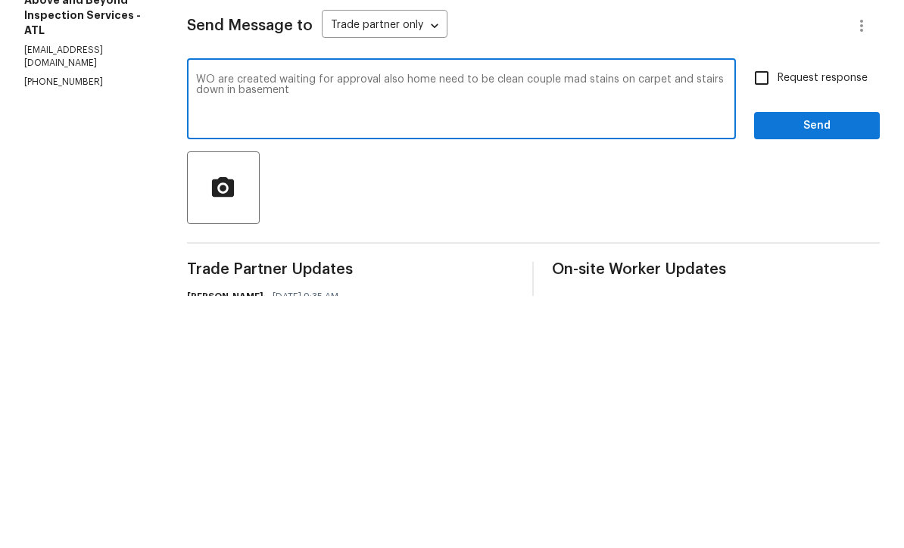
type textarea "WO are created waiting for approval also home need to be clean couple mad stain…"
click at [760, 314] on input "Request response" at bounding box center [762, 330] width 32 height 32
checkbox input "true"
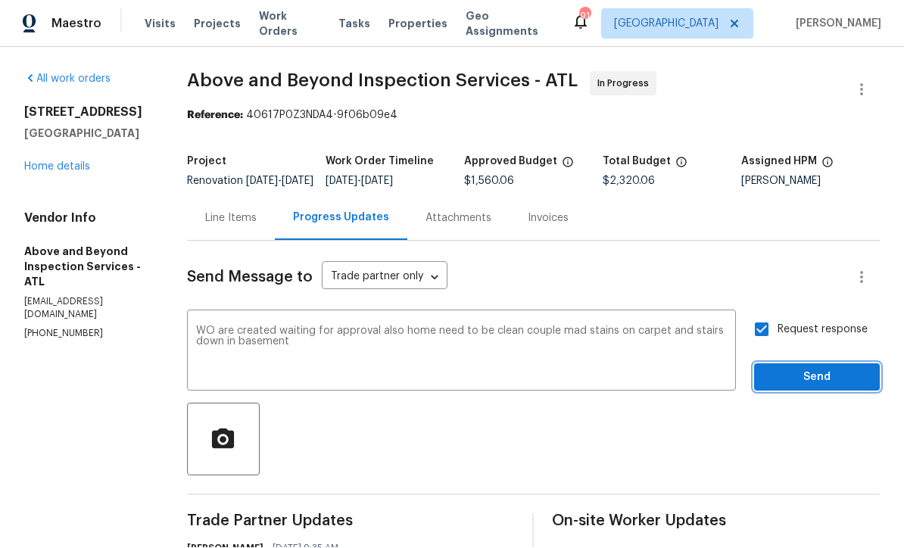
click at [792, 369] on span "Send" at bounding box center [818, 378] width 102 height 19
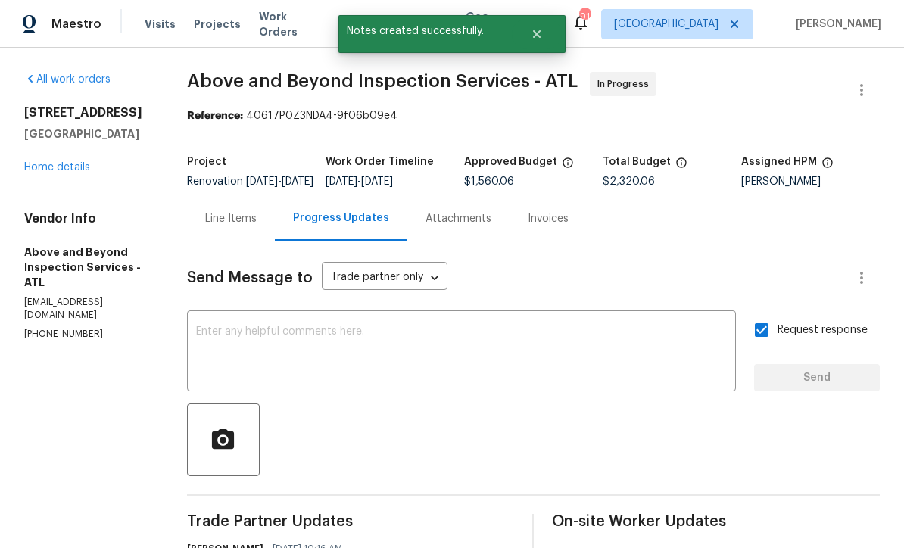
click at [48, 162] on link "Home details" at bounding box center [57, 167] width 66 height 11
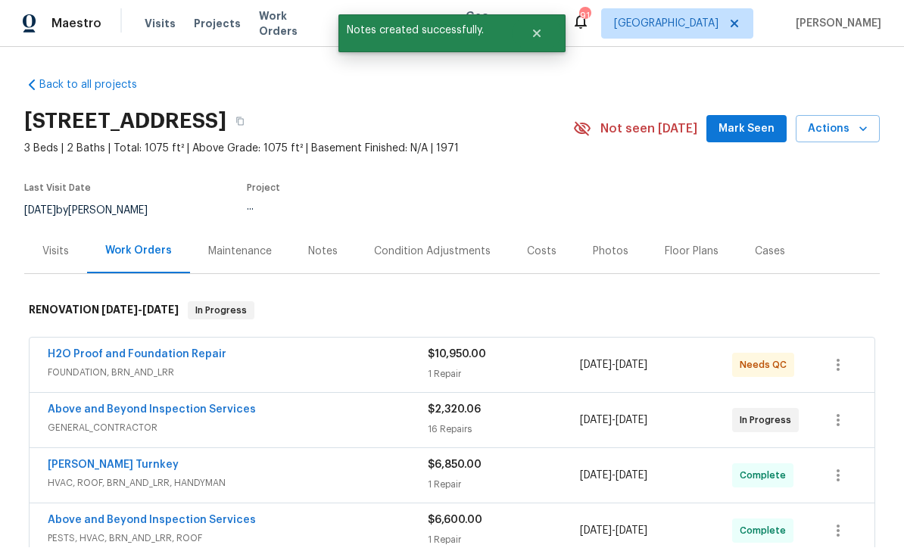
scroll to position [1, 0]
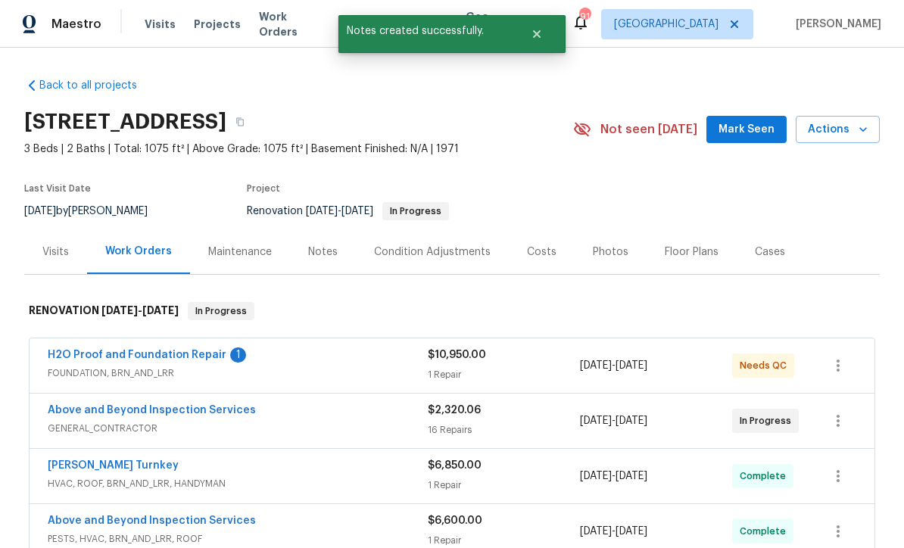
click at [123, 358] on link "H2O Proof and Foundation Repair" at bounding box center [137, 355] width 179 height 11
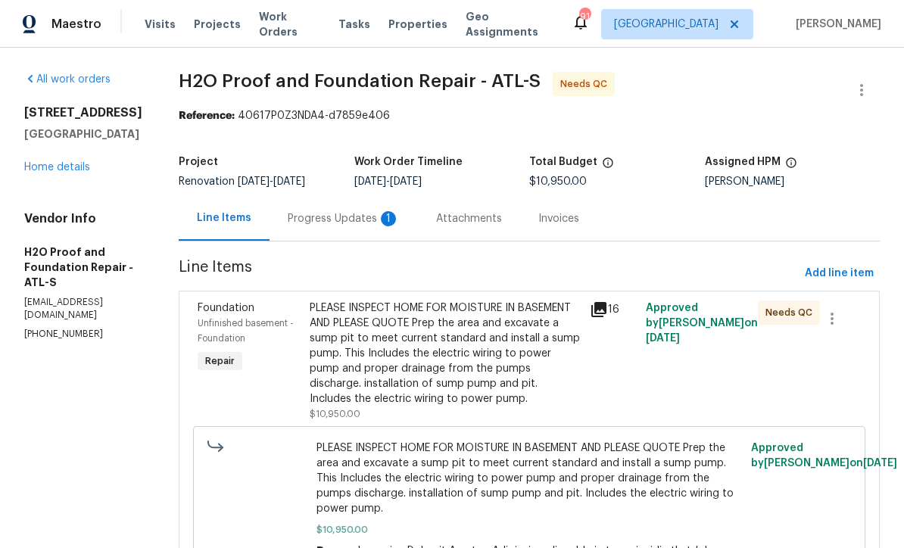
click at [288, 217] on div "Progress Updates 1" at bounding box center [344, 218] width 112 height 15
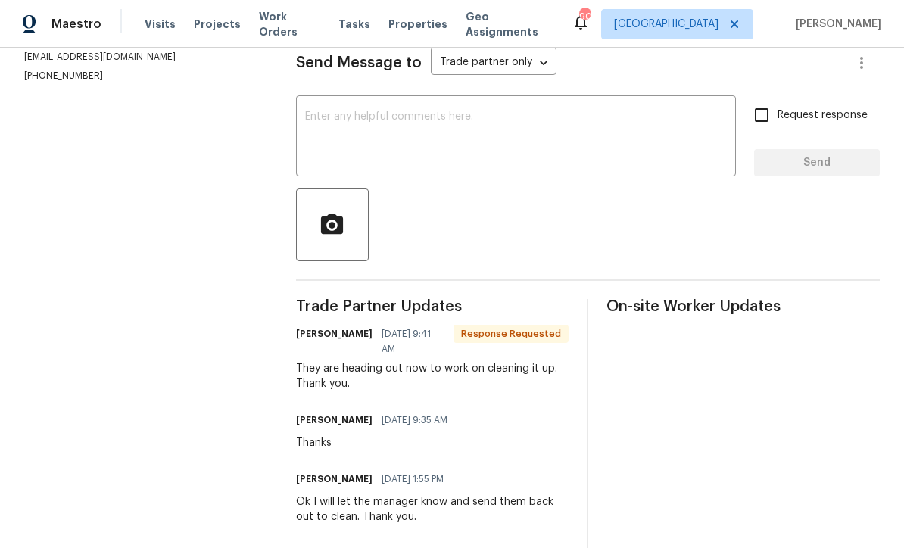
scroll to position [217, 0]
click at [312, 124] on textarea at bounding box center [516, 136] width 422 height 53
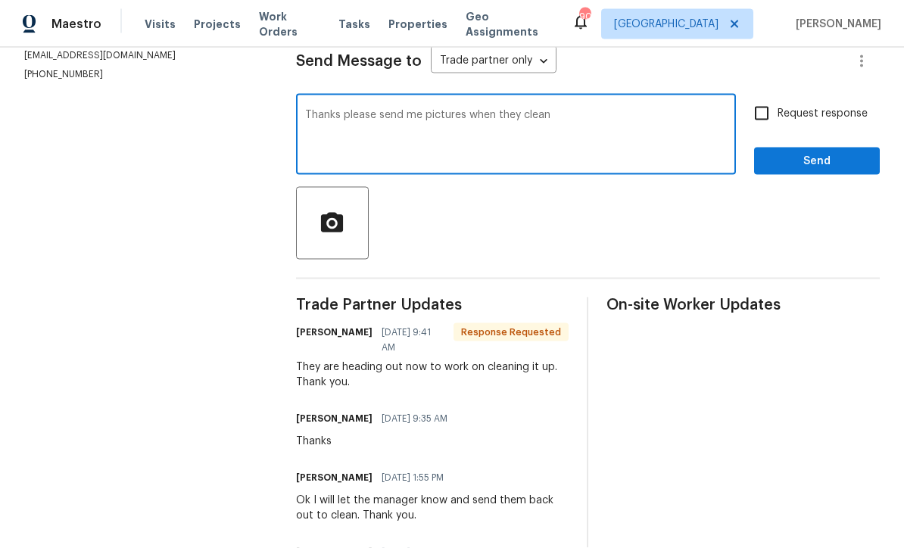
type textarea "Thanks please send me pictures when they clean"
click at [760, 122] on input "Request response" at bounding box center [762, 114] width 32 height 32
checkbox input "true"
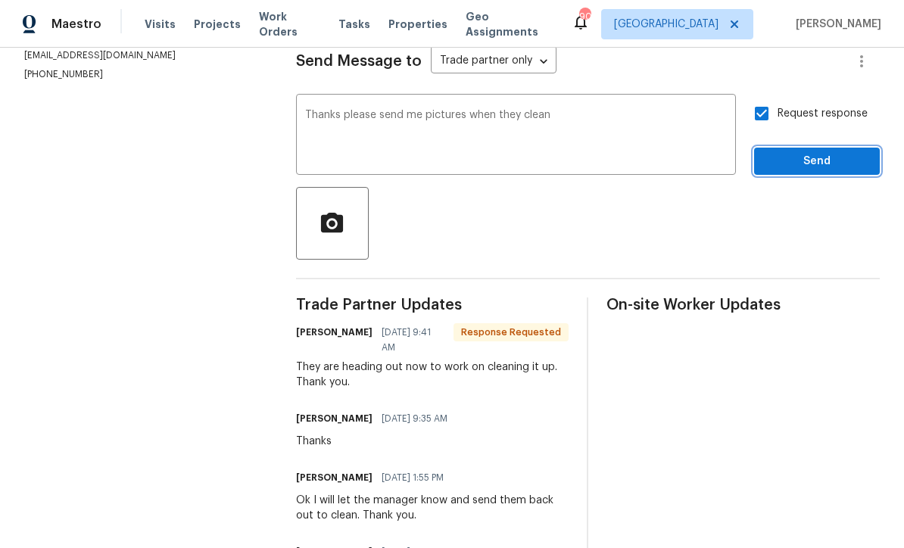
click at [801, 171] on span "Send" at bounding box center [818, 161] width 102 height 19
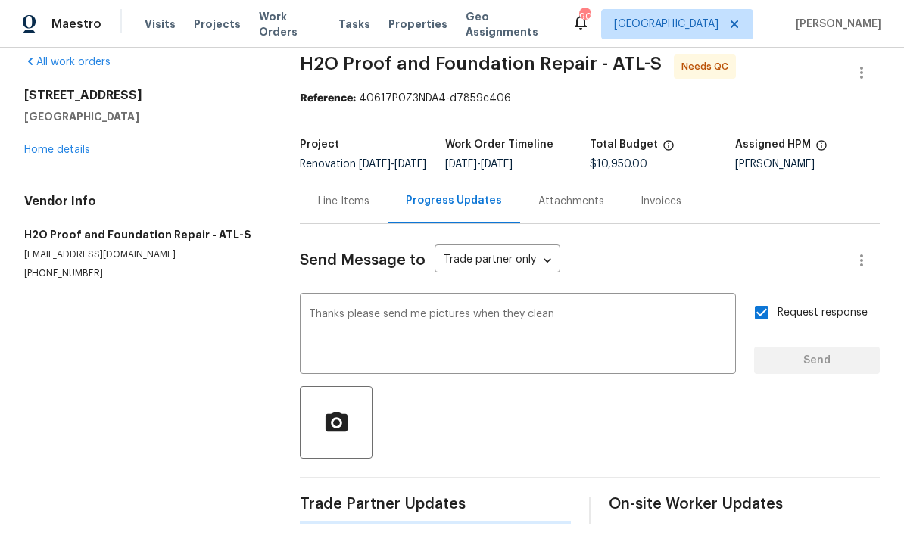
scroll to position [0, 0]
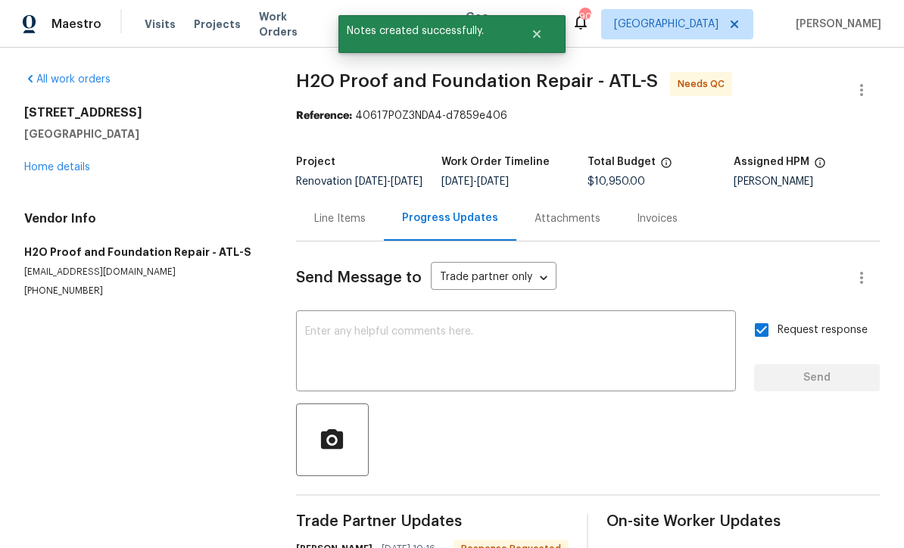
click at [332, 226] on div "Line Items" at bounding box center [340, 218] width 52 height 15
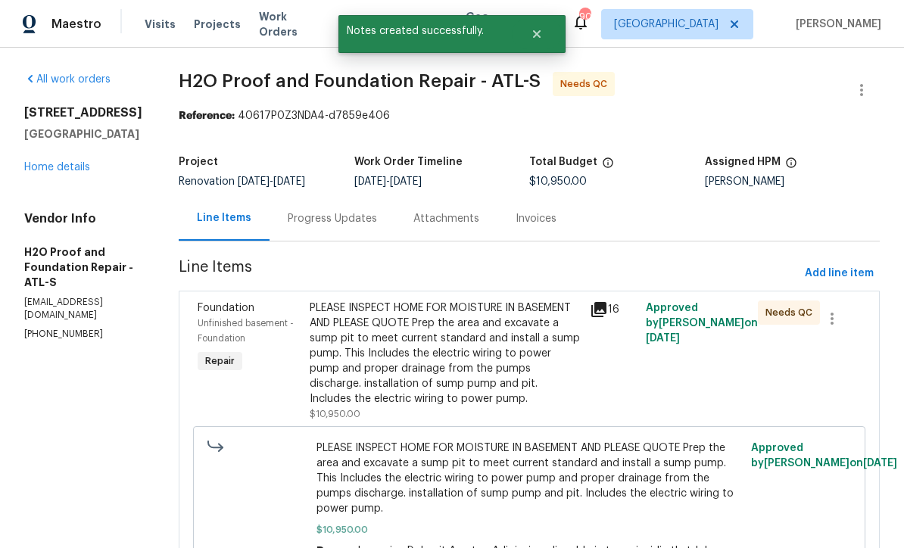
click at [366, 345] on div "PLEASE INSPECT HOME FOR MOISTURE IN BASEMENT AND PLEASE QUOTE Prep the area and…" at bounding box center [445, 354] width 271 height 106
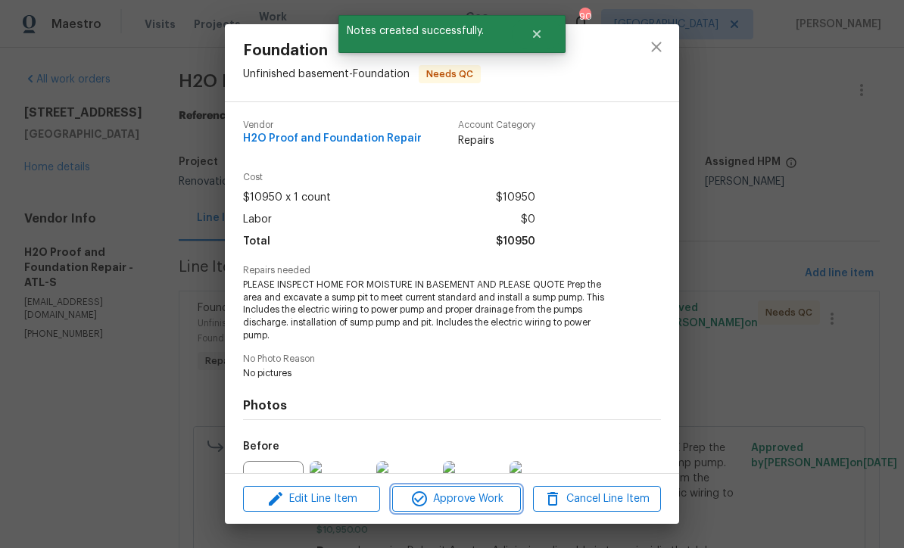
click at [447, 500] on span "Approve Work" at bounding box center [456, 499] width 119 height 19
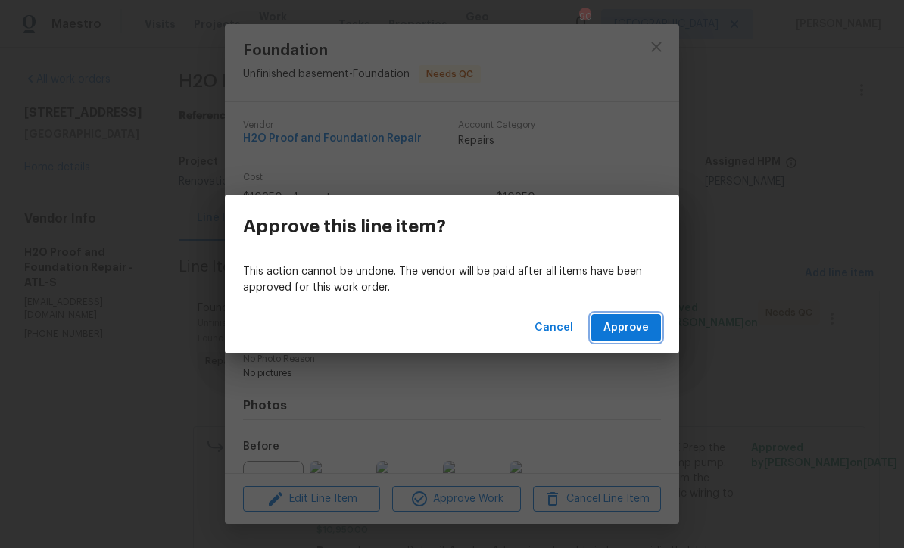
click at [629, 319] on span "Approve" at bounding box center [626, 328] width 45 height 19
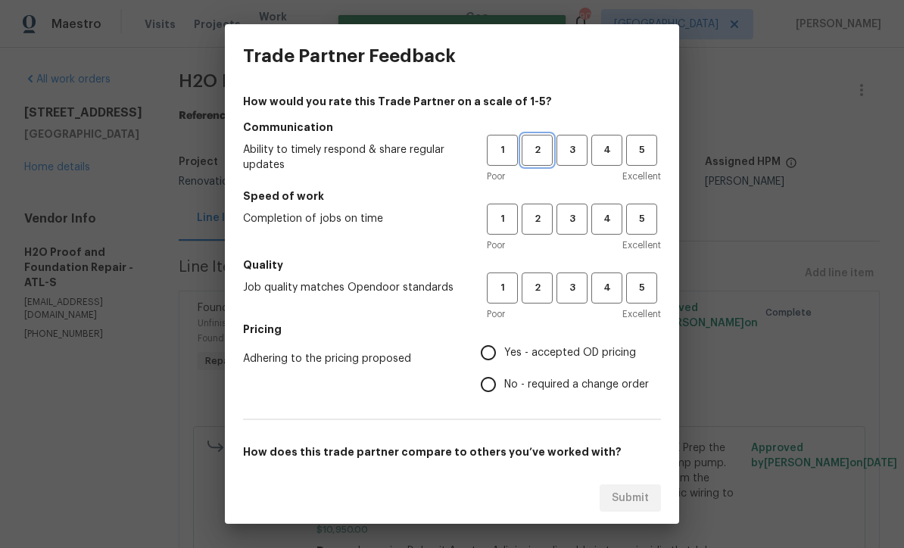
click at [532, 150] on span "2" at bounding box center [537, 150] width 28 height 17
click at [564, 145] on span "3" at bounding box center [572, 150] width 28 height 17
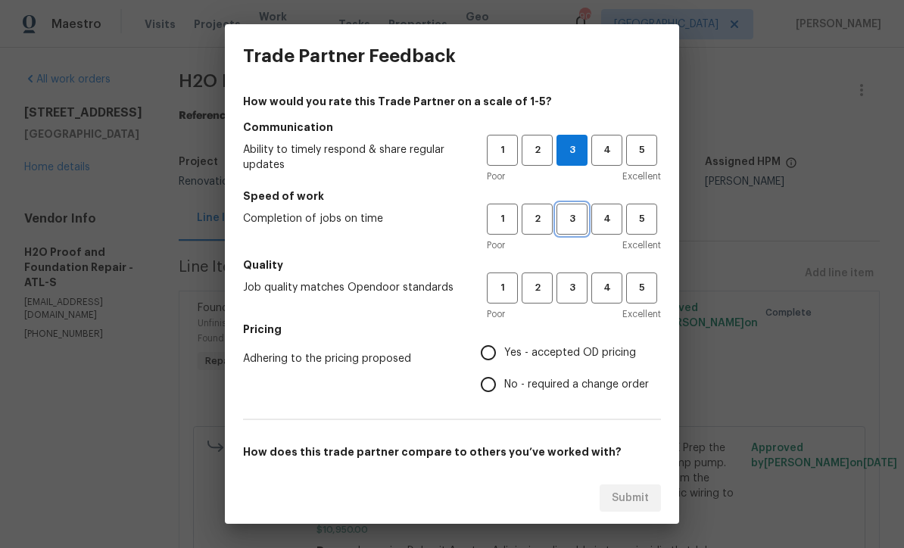
click at [574, 212] on span "3" at bounding box center [572, 219] width 28 height 17
click at [534, 293] on span "2" at bounding box center [537, 288] width 28 height 17
click at [570, 288] on span "3" at bounding box center [572, 288] width 28 height 17
click at [489, 345] on input "Yes - accepted OD pricing" at bounding box center [489, 353] width 32 height 32
radio input "true"
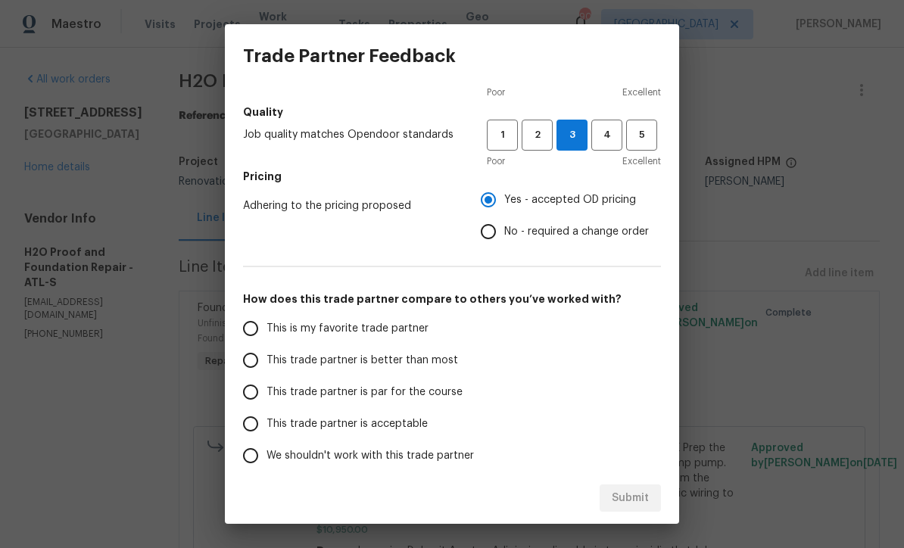
scroll to position [162, 0]
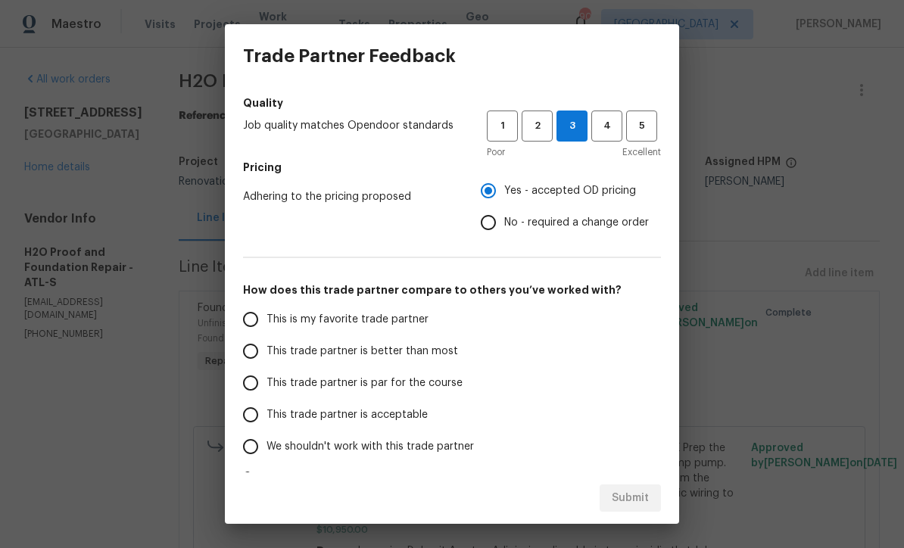
click at [251, 381] on input "This trade partner is par for the course" at bounding box center [251, 383] width 32 height 32
click at [626, 493] on span "Submit" at bounding box center [630, 498] width 37 height 19
radio input "true"
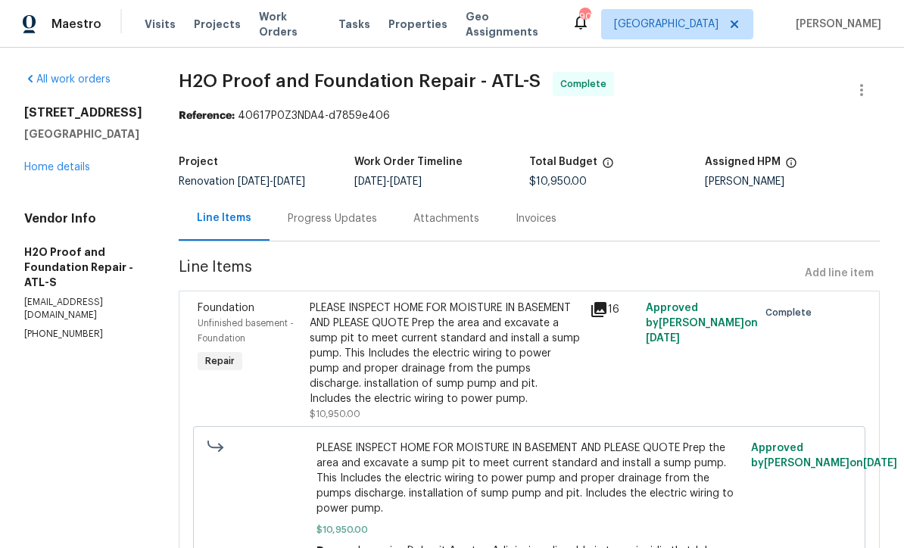
scroll to position [0, 0]
click at [32, 173] on link "Home details" at bounding box center [57, 167] width 66 height 11
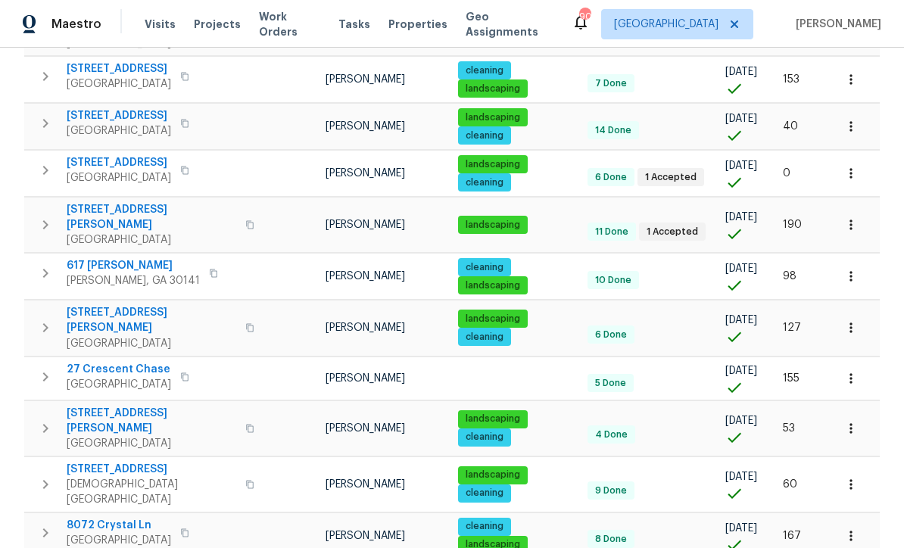
scroll to position [548, 0]
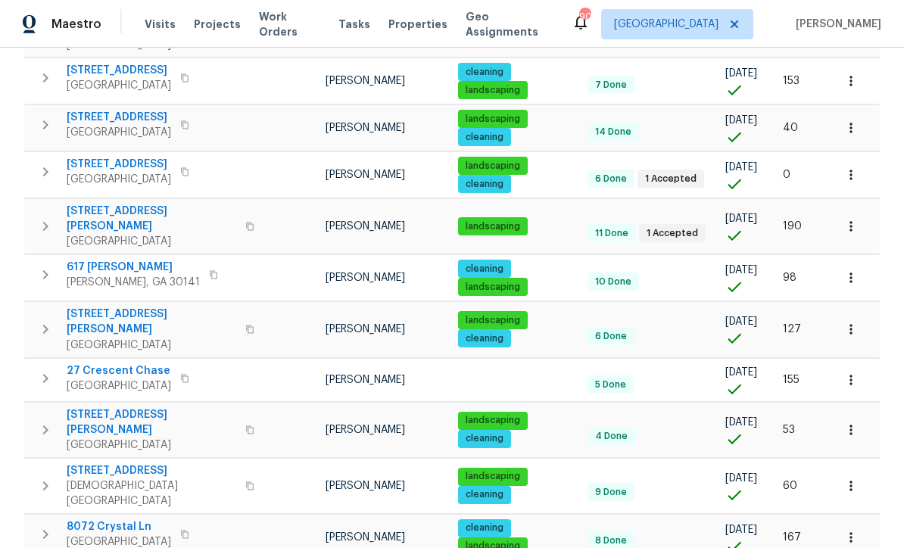
click at [102, 204] on span "[STREET_ADDRESS][PERSON_NAME]" at bounding box center [152, 219] width 170 height 30
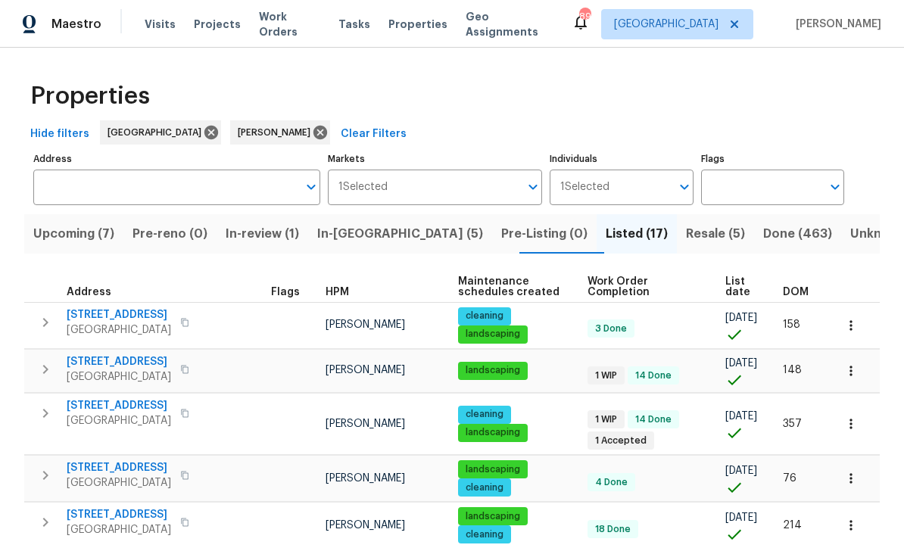
scroll to position [0, 0]
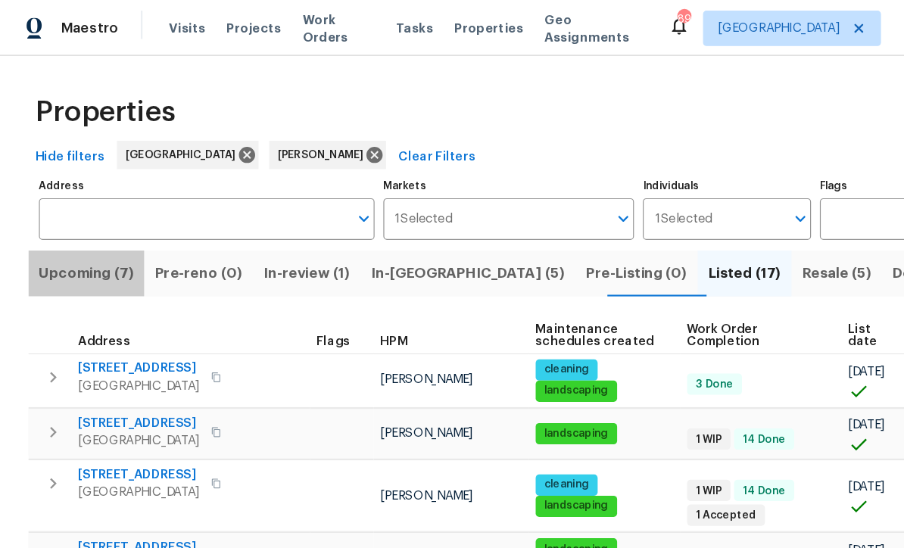
click at [70, 233] on span "Upcoming (7)" at bounding box center [73, 233] width 81 height 21
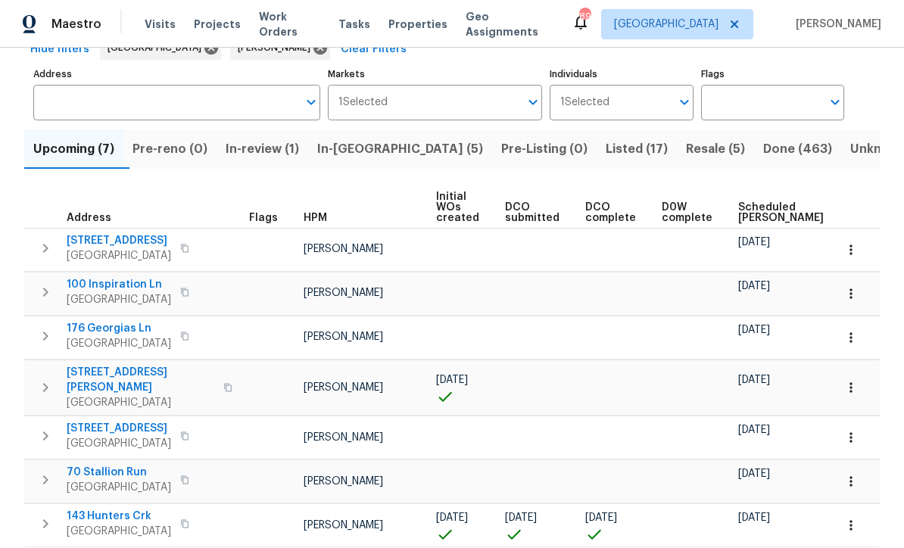
scroll to position [84, 0]
click at [864, 510] on button "button" at bounding box center [851, 526] width 33 height 33
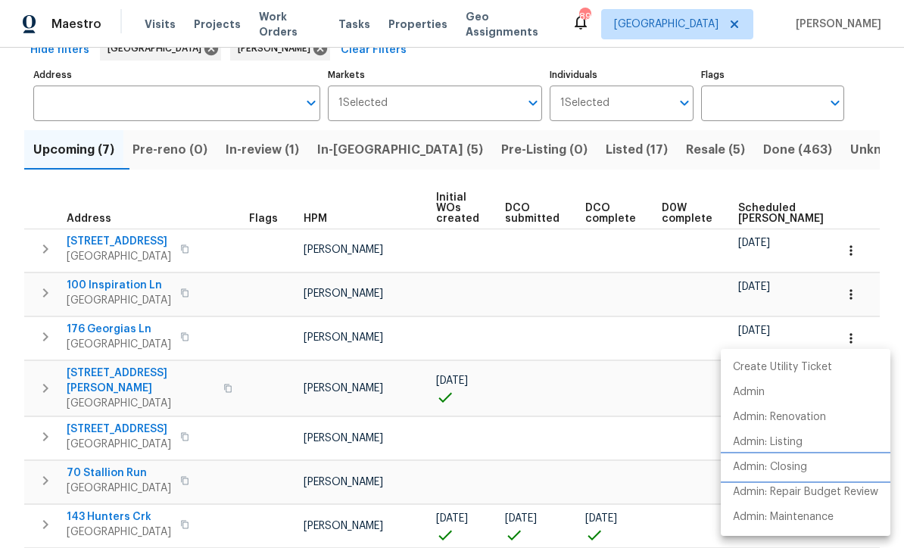
click at [815, 467] on li "Admin: Closing" at bounding box center [806, 467] width 170 height 25
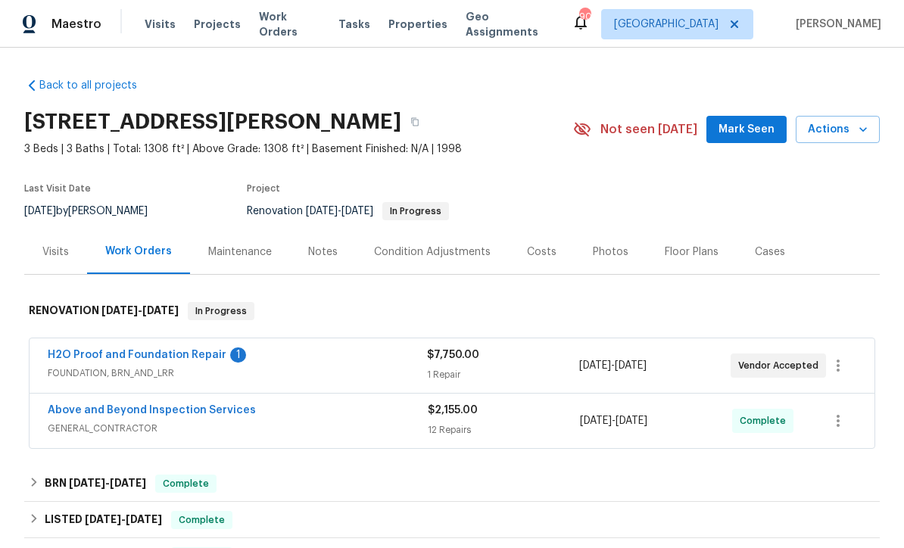
click at [130, 350] on link "H2O Proof and Foundation Repair" at bounding box center [137, 355] width 179 height 11
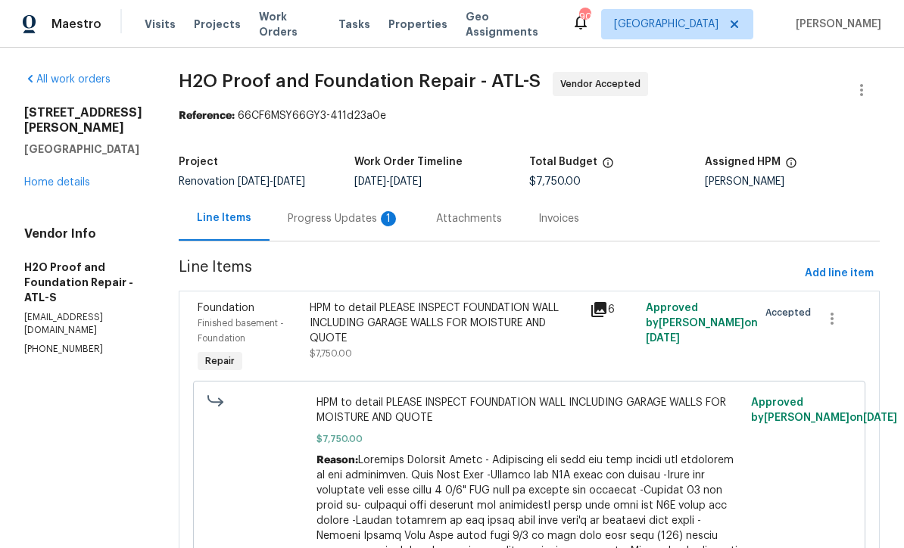
click at [288, 219] on div "Progress Updates 1" at bounding box center [344, 218] width 112 height 15
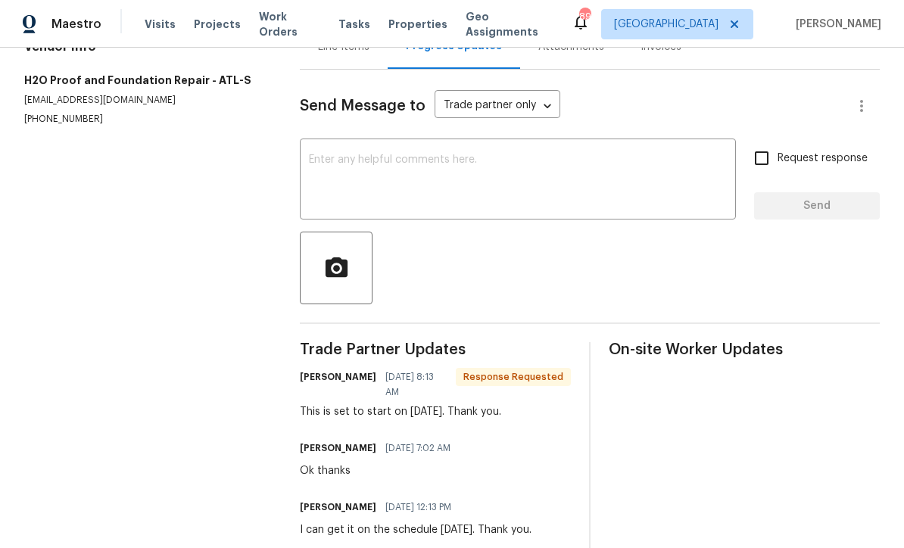
scroll to position [173, 0]
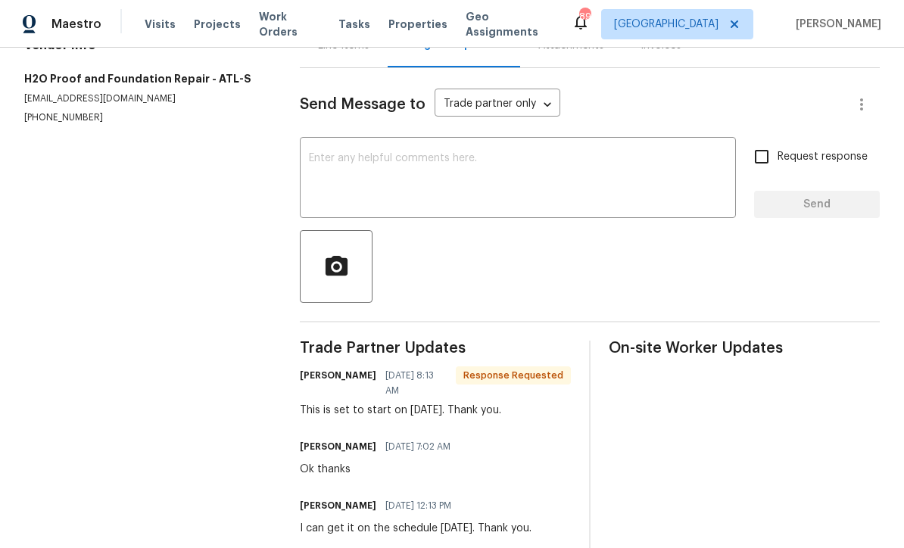
click at [320, 165] on textarea at bounding box center [518, 179] width 418 height 53
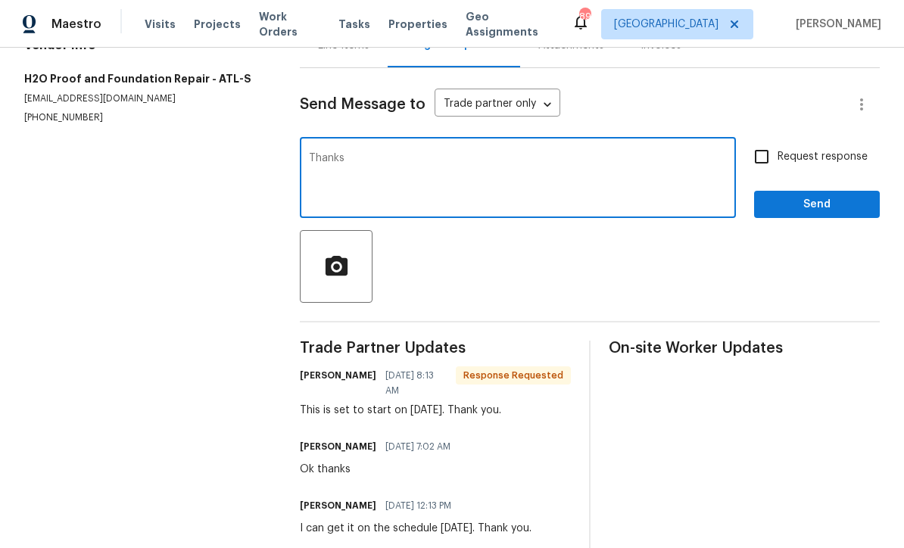
type textarea "Thanks"
click at [783, 208] on span "Send" at bounding box center [818, 204] width 102 height 19
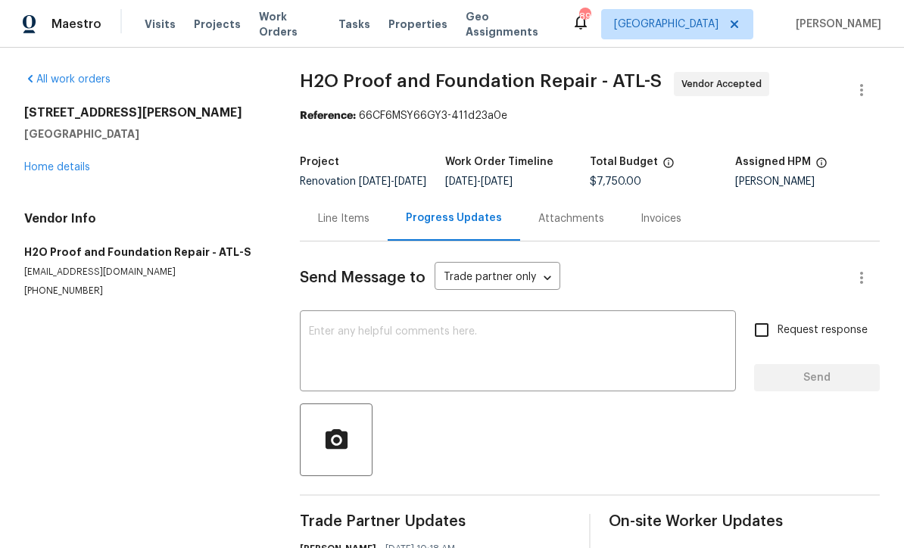
scroll to position [0, 0]
click at [47, 169] on link "Home details" at bounding box center [57, 167] width 66 height 11
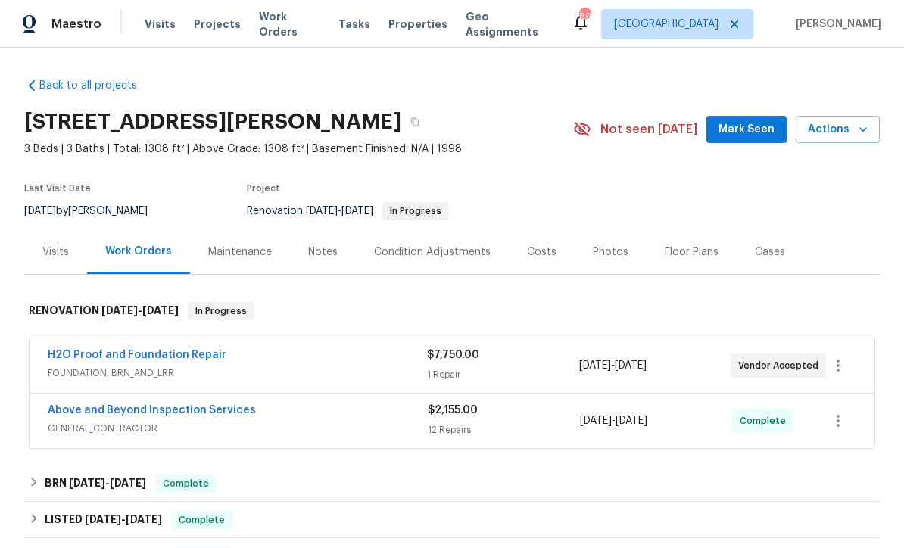
click at [320, 251] on div "Notes" at bounding box center [323, 252] width 30 height 15
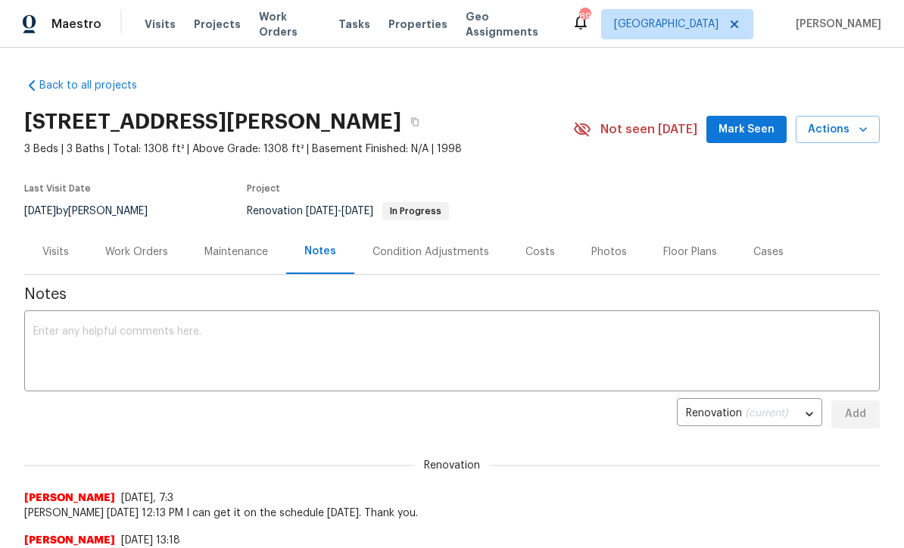
click at [41, 328] on textarea at bounding box center [452, 352] width 838 height 53
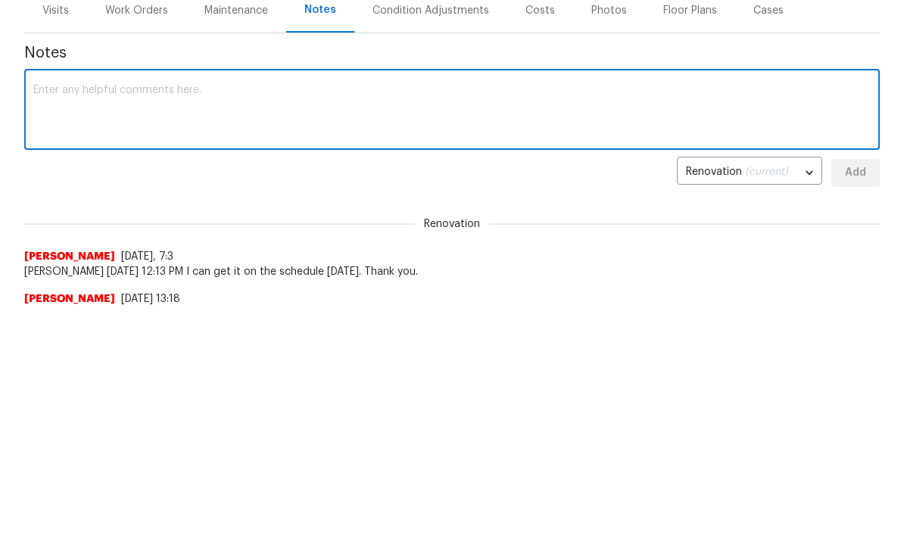
click at [48, 326] on textarea at bounding box center [452, 352] width 838 height 53
paste textarea "[PERSON_NAME] [DATE] 8:13 AM This is set to start on [DATE]. Thank you."
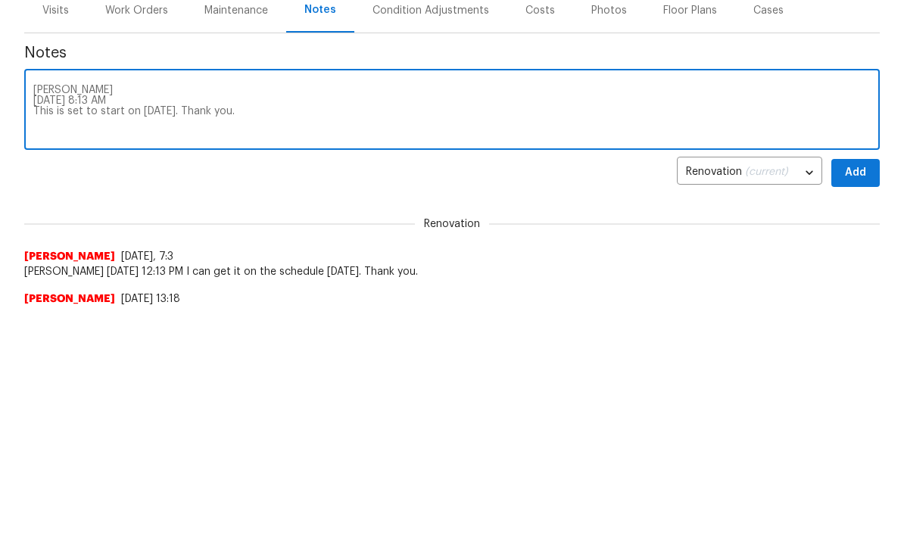
type textarea "[PERSON_NAME] [DATE] 8:13 AM This is set to start on [DATE]. Thank you."
click at [852, 405] on span "Add" at bounding box center [856, 414] width 24 height 19
